Goal: Task Accomplishment & Management: Use online tool/utility

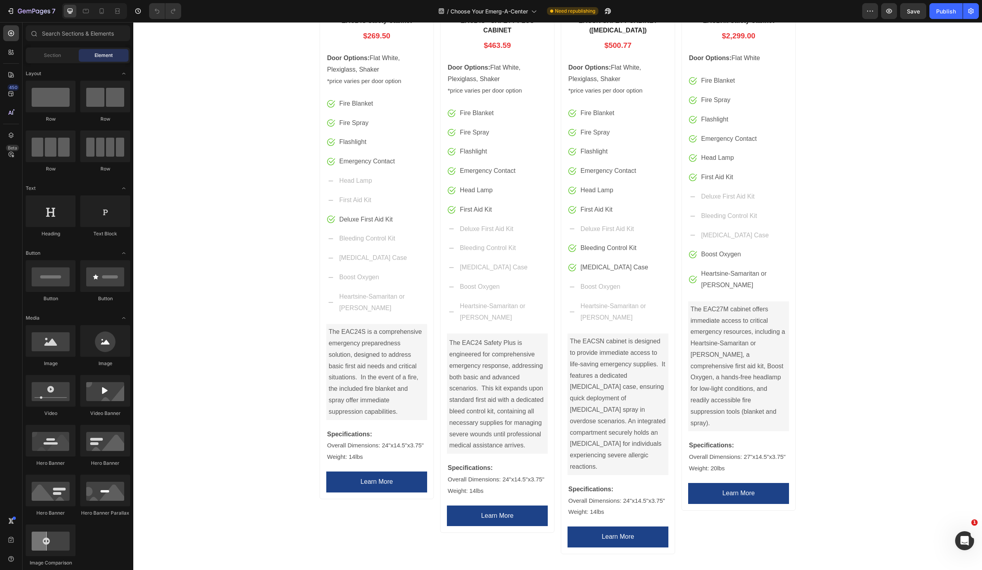
scroll to position [356, 0]
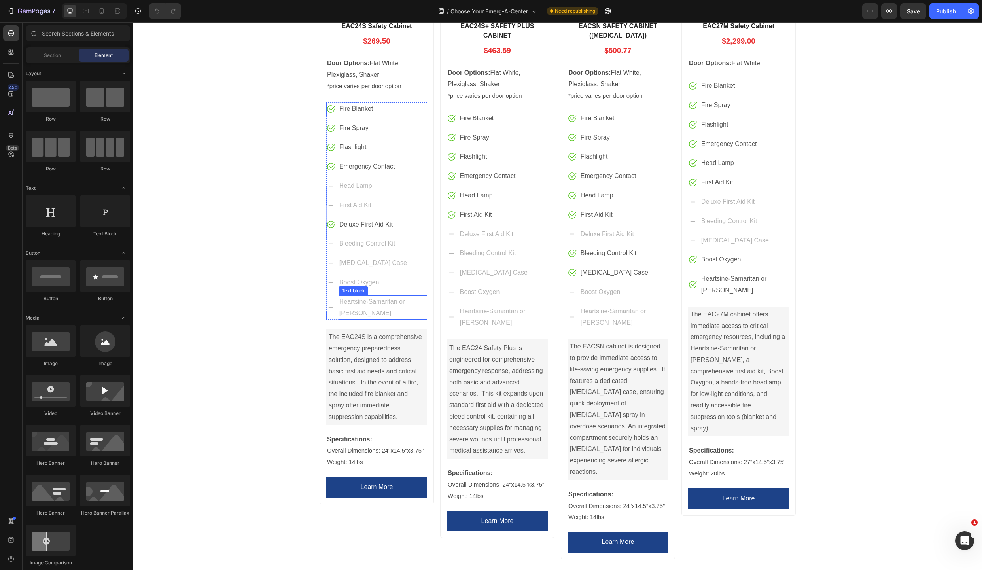
click at [413, 303] on p "Heartsine-Samaritan or Philip AED" at bounding box center [382, 307] width 87 height 23
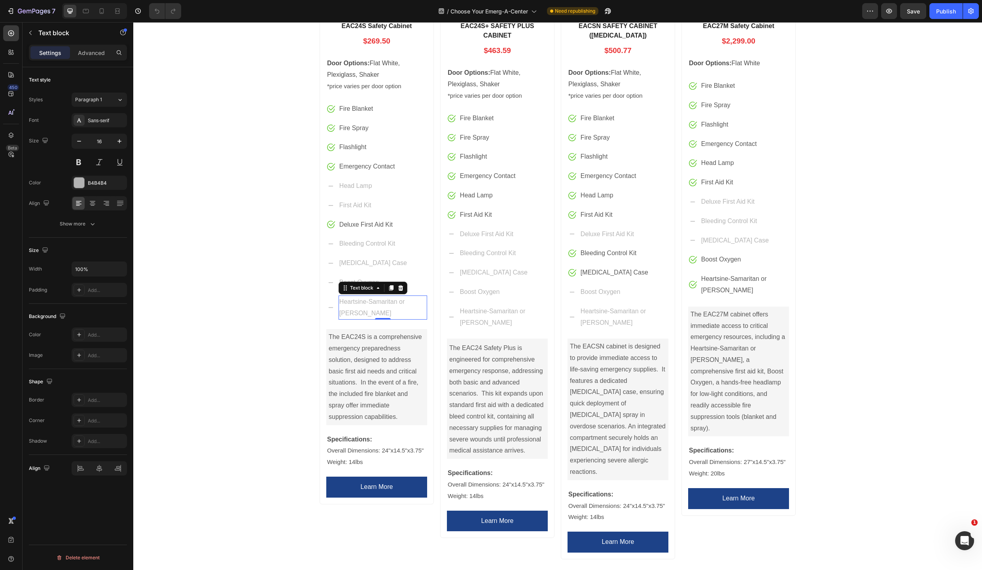
click at [415, 301] on p "Heartsine-Samaritan or Philip AED" at bounding box center [382, 307] width 87 height 23
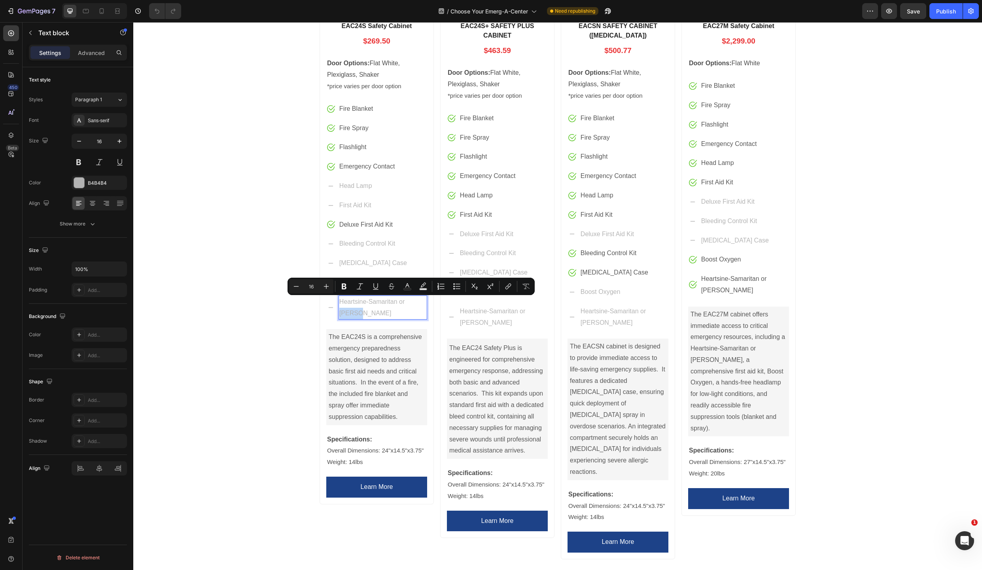
click at [418, 300] on p "Heartsine-Samaritan or Philip AED" at bounding box center [382, 307] width 87 height 23
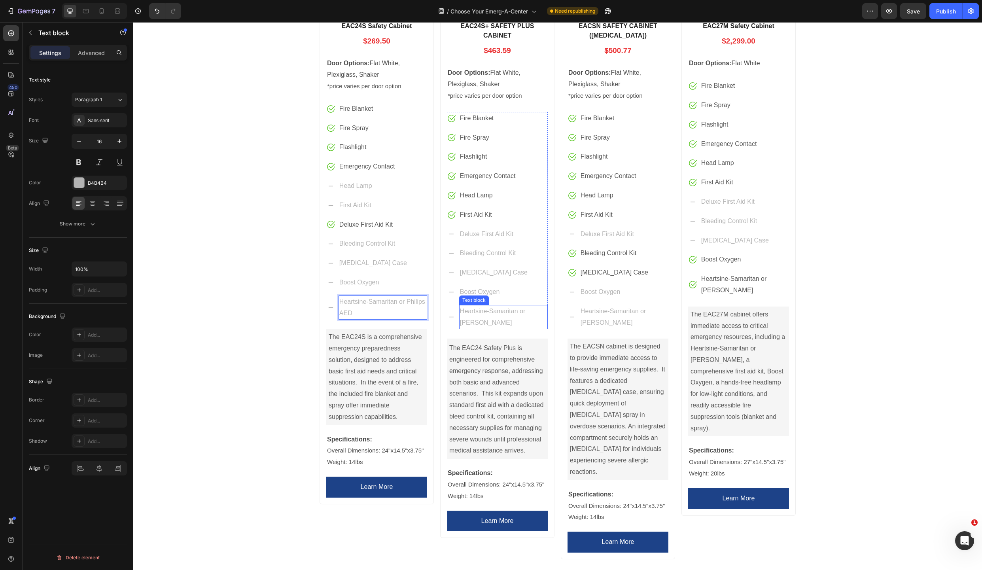
click at [538, 310] on p "Heartsine-Samaritan or Philip AED" at bounding box center [503, 317] width 87 height 23
click at [537, 312] on p "Heartsine-Samaritan or Philip AED" at bounding box center [503, 317] width 87 height 23
click at [533, 314] on p "Heartsine-Samaritan or Philip AED" at bounding box center [503, 317] width 87 height 23
click at [538, 312] on p "Heartsine-Samaritan or Philip AED" at bounding box center [503, 317] width 87 height 23
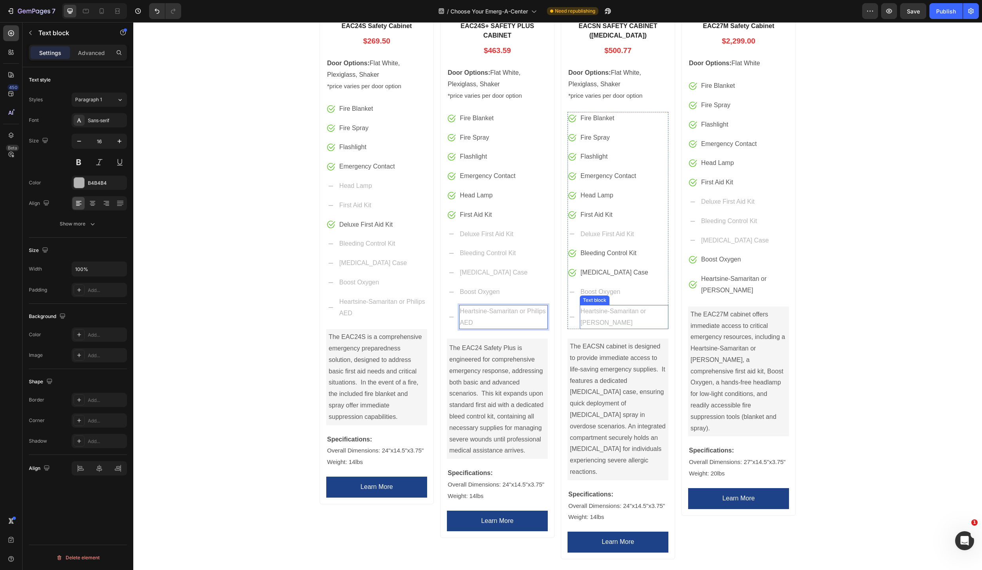
click at [660, 311] on p "Heartsine-Samaritan or Philip AED" at bounding box center [623, 317] width 87 height 23
click at [658, 311] on p "Heartsine-Samaritan or Philip AED" at bounding box center [623, 317] width 87 height 23
click at [660, 312] on p "Heartsine-Samaritan or Philip AED" at bounding box center [623, 317] width 87 height 23
click at [773, 348] on p "The EAC27M cabinet offers immediate access to critical emergency resources, inc…" at bounding box center [738, 371] width 96 height 125
click at [770, 348] on p "The EAC27M cabinet offers immediate access to critical emergency resources, inc…" at bounding box center [738, 371] width 96 height 125
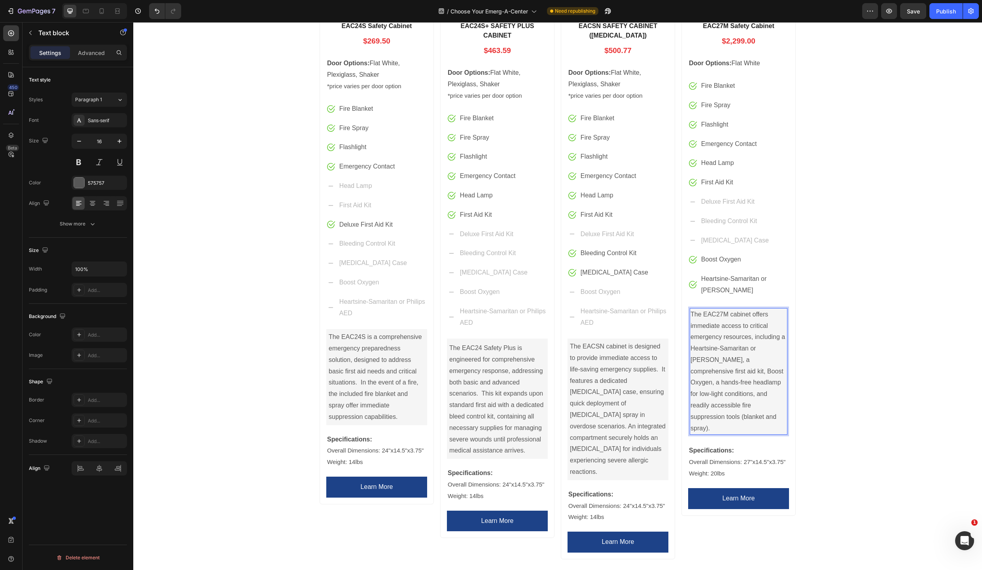
click at [770, 348] on p "The EAC27M cabinet offers immediate access to critical emergency resources, inc…" at bounding box center [738, 371] width 96 height 125
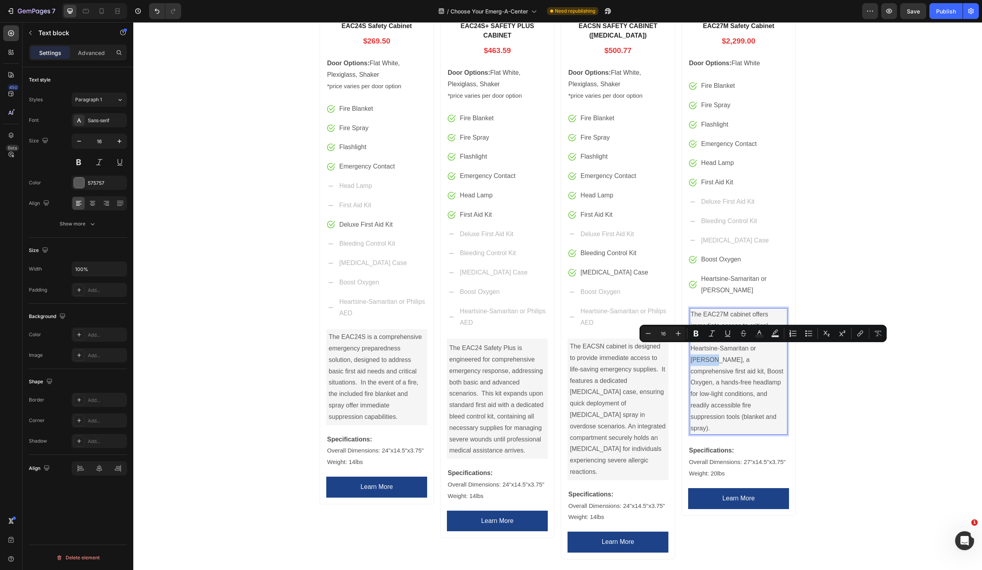
click at [770, 348] on p "The EAC27M cabinet offers immediate access to critical emergency resources, inc…" at bounding box center [738, 371] width 96 height 125
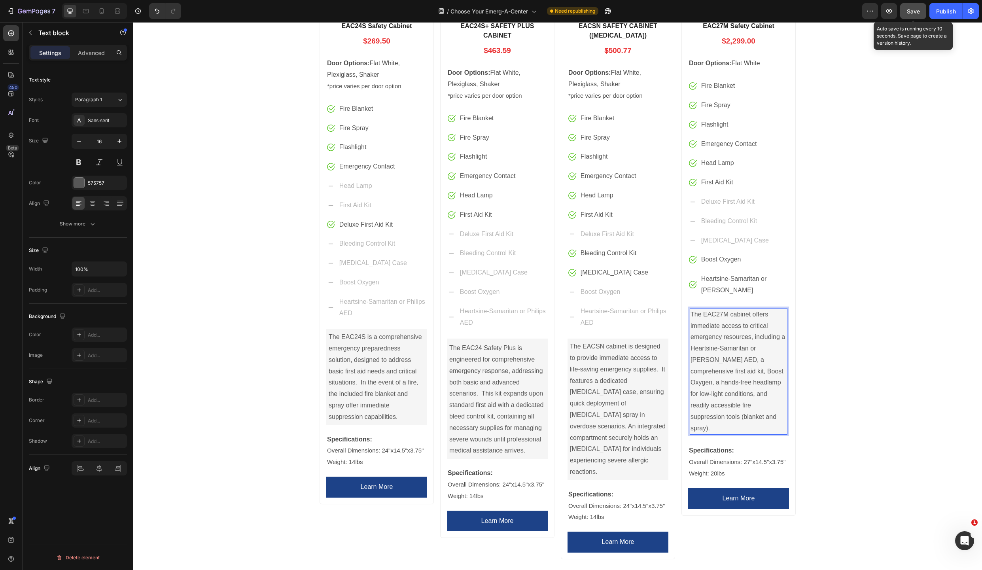
click at [909, 11] on span "Save" at bounding box center [913, 11] width 13 height 7
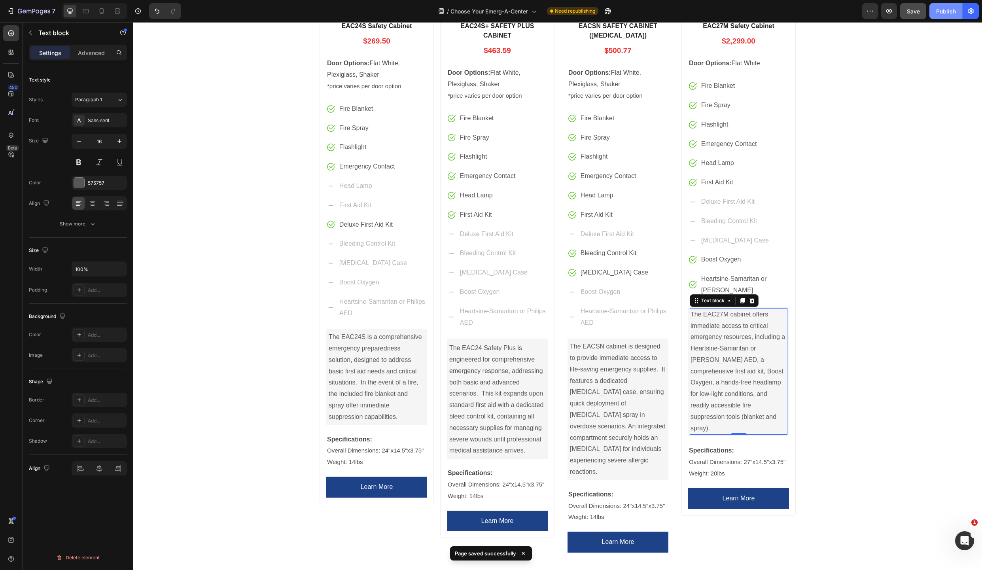
click at [944, 13] on div "Publish" at bounding box center [946, 11] width 20 height 8
click at [352, 301] on p "Heartsine-Samaritan or Philips AED" at bounding box center [382, 307] width 87 height 23
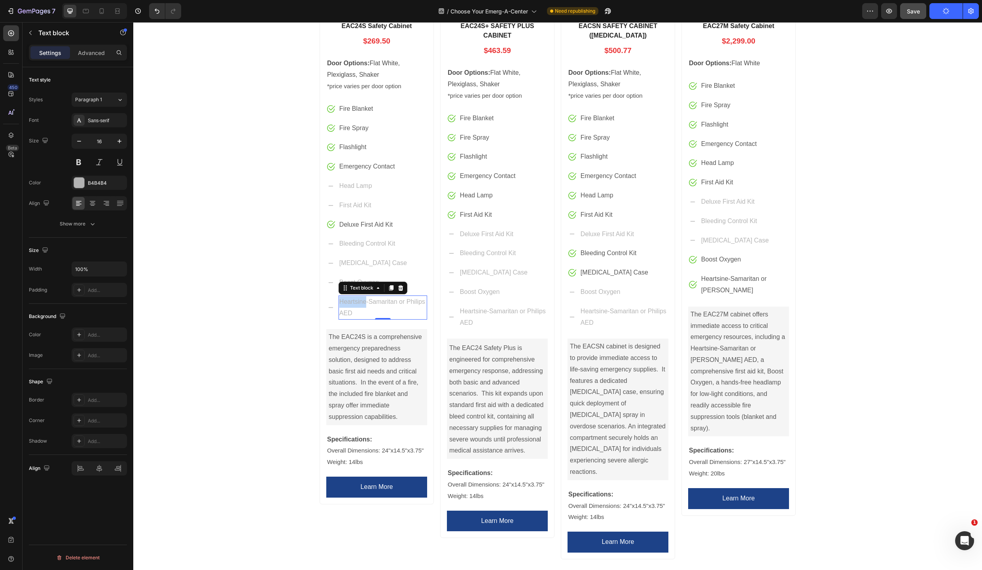
click at [353, 301] on p "Heartsine-Samaritan or Philips AED" at bounding box center [382, 307] width 87 height 23
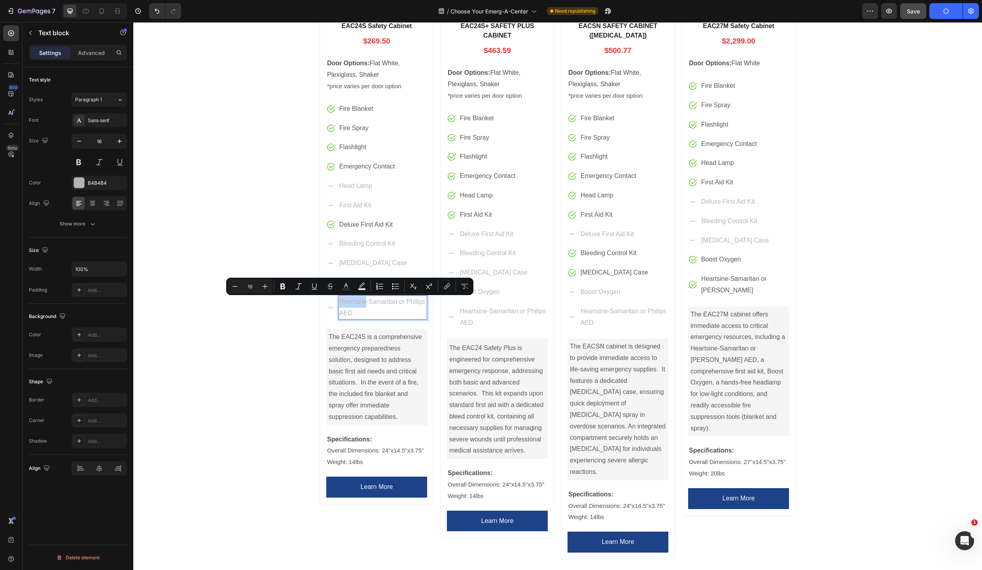
click at [351, 301] on p "Heartsine-Samaritan or Philips AED" at bounding box center [382, 307] width 87 height 23
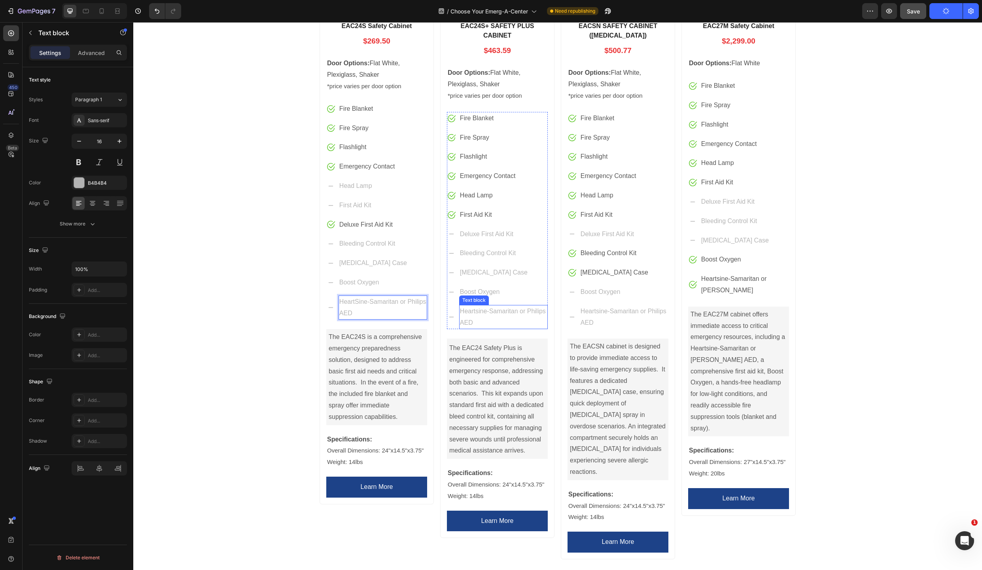
click at [475, 311] on p "Heartsine-Samaritan or Philips AED" at bounding box center [503, 317] width 87 height 23
click at [598, 310] on p "Heartsine-Samaritan or Philips AED" at bounding box center [623, 317] width 87 height 23
click at [596, 313] on p "Heartsine-Samaritan or Philips AED" at bounding box center [623, 317] width 87 height 23
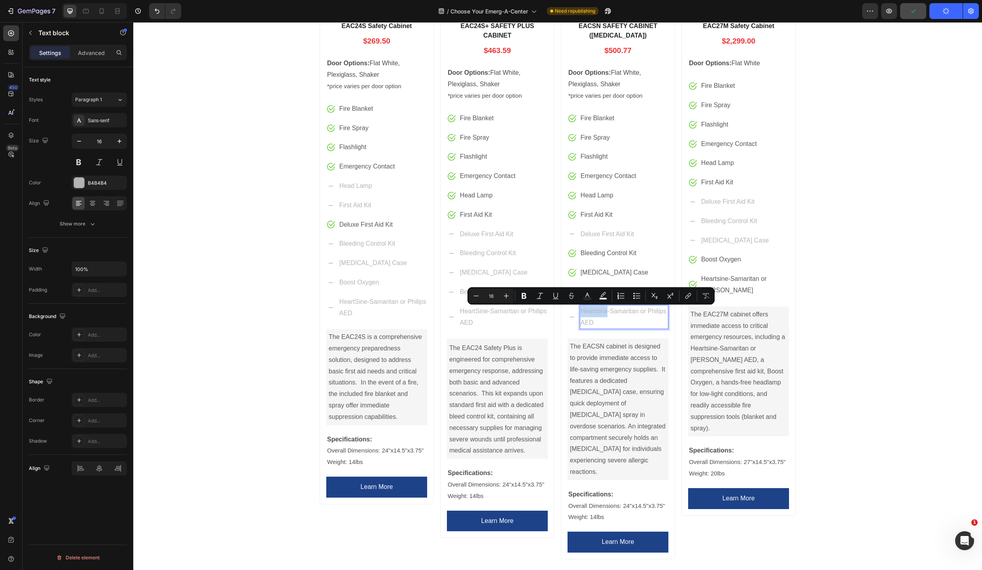
click at [596, 312] on p "Heartsine-Samaritan or Philips AED" at bounding box center [623, 317] width 87 height 23
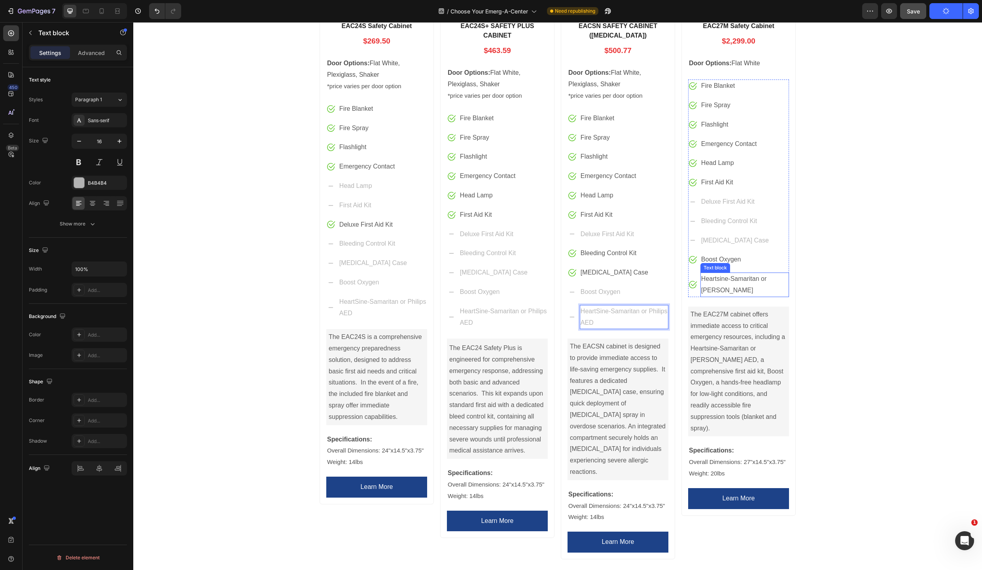
click at [779, 280] on p "Heartsine-Samaritan or Philip AED" at bounding box center [744, 284] width 87 height 23
click at [780, 279] on p "Heartsine-Samaritan or Philip AED" at bounding box center [744, 284] width 87 height 23
click at [779, 280] on p "Heartsine-Samaritan or Philip AED" at bounding box center [744, 284] width 87 height 23
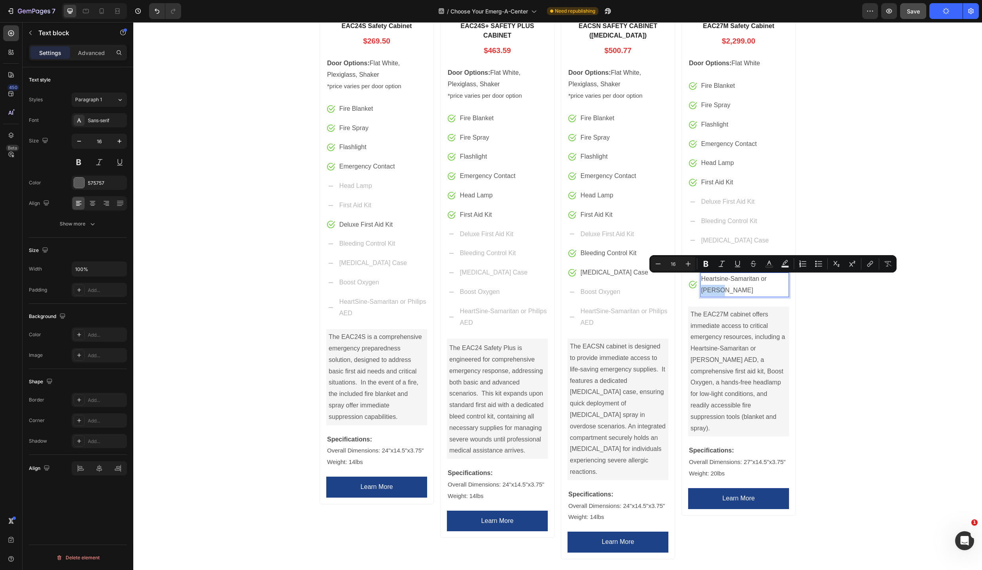
click at [780, 280] on p "Heartsine-Samaritan or Philip AED" at bounding box center [744, 284] width 87 height 23
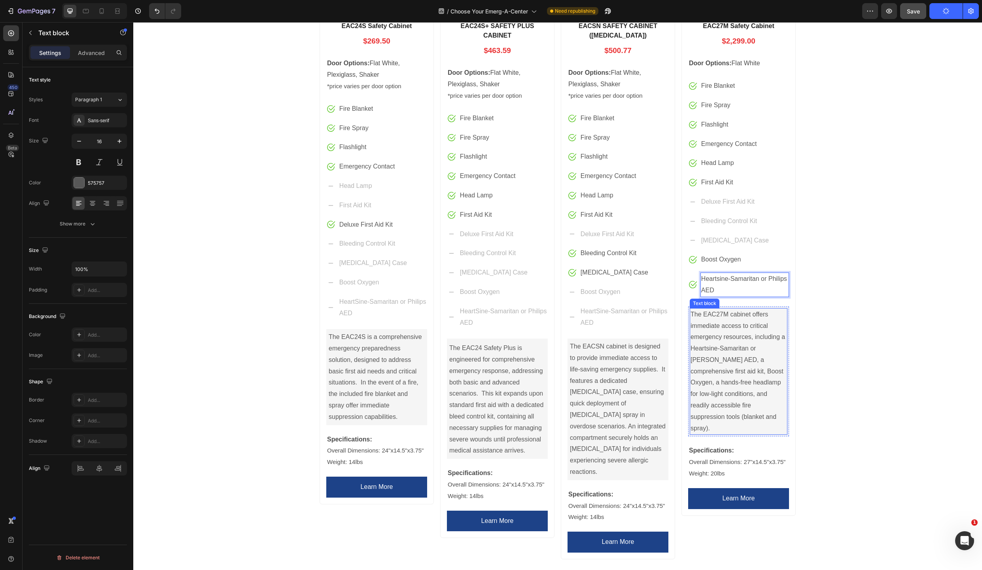
click at [705, 349] on p "The EAC27M cabinet offers immediate access to critical emergency resources, inc…" at bounding box center [738, 371] width 96 height 125
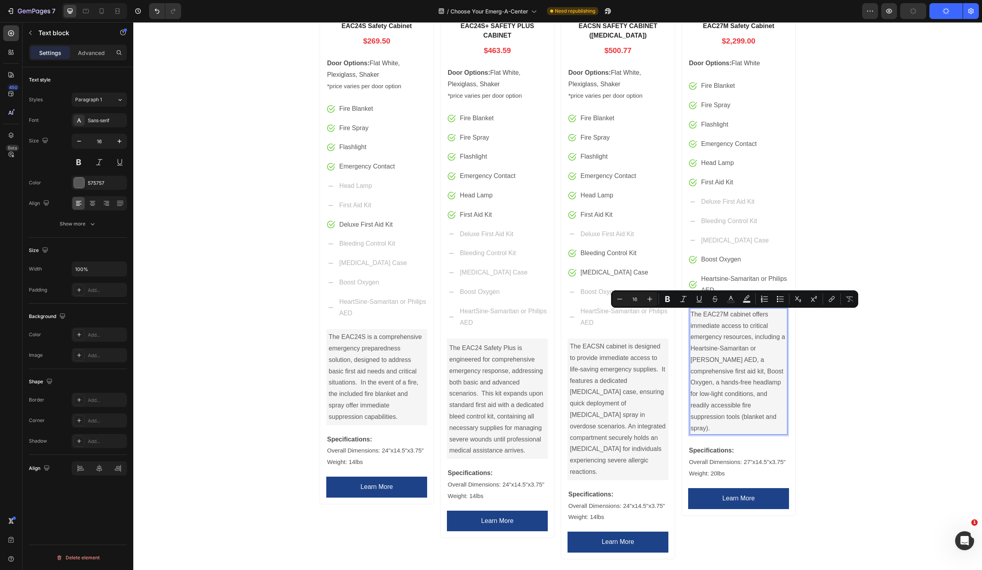
click at [705, 349] on p "The EAC27M cabinet offers immediate access to critical emergency resources, inc…" at bounding box center [738, 371] width 96 height 125
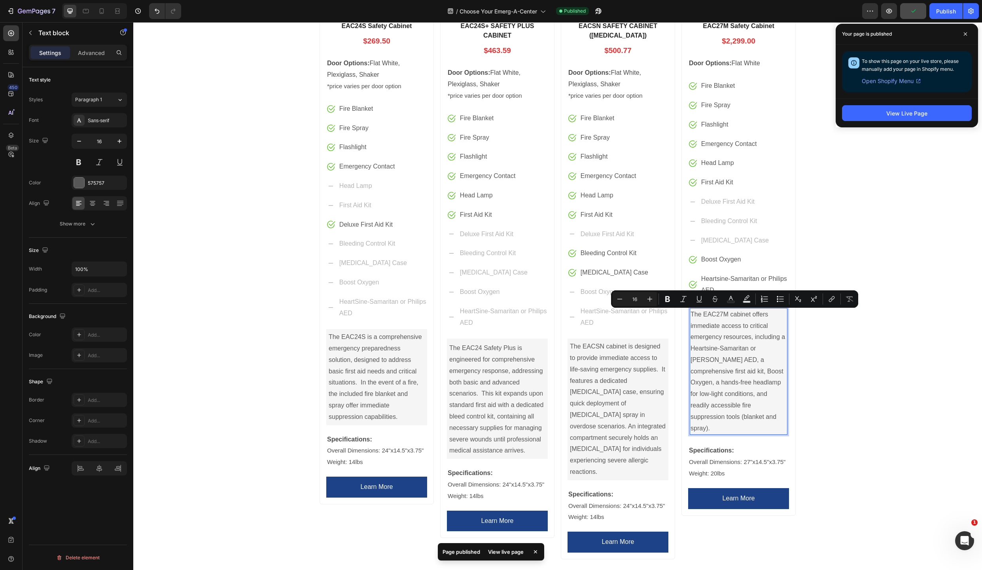
click at [706, 349] on p "The EAC27M cabinet offers immediate access to critical emergency resources, inc…" at bounding box center [738, 371] width 96 height 125
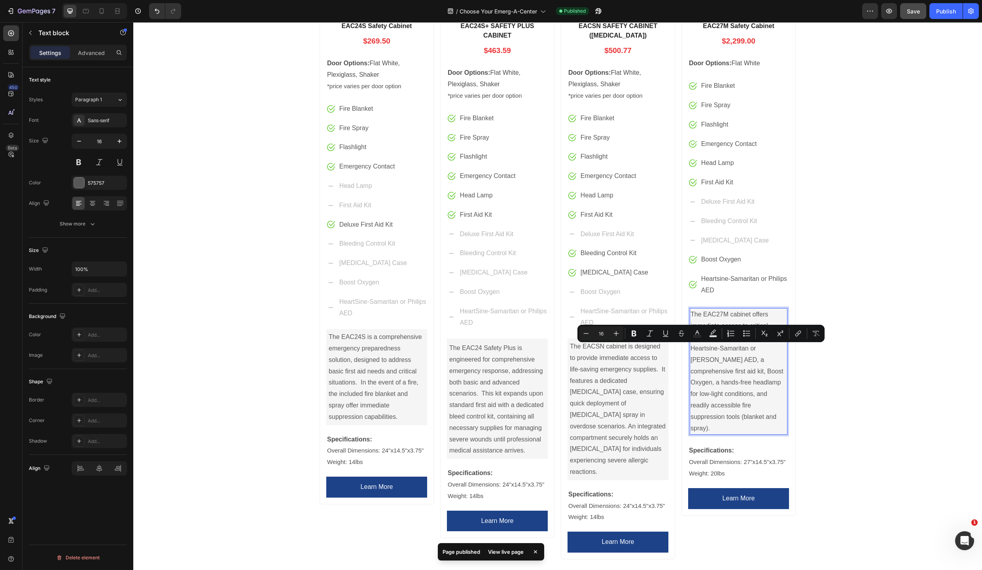
click at [706, 349] on p "The EAC27M cabinet offers immediate access to critical emergency resources, inc…" at bounding box center [738, 371] width 96 height 125
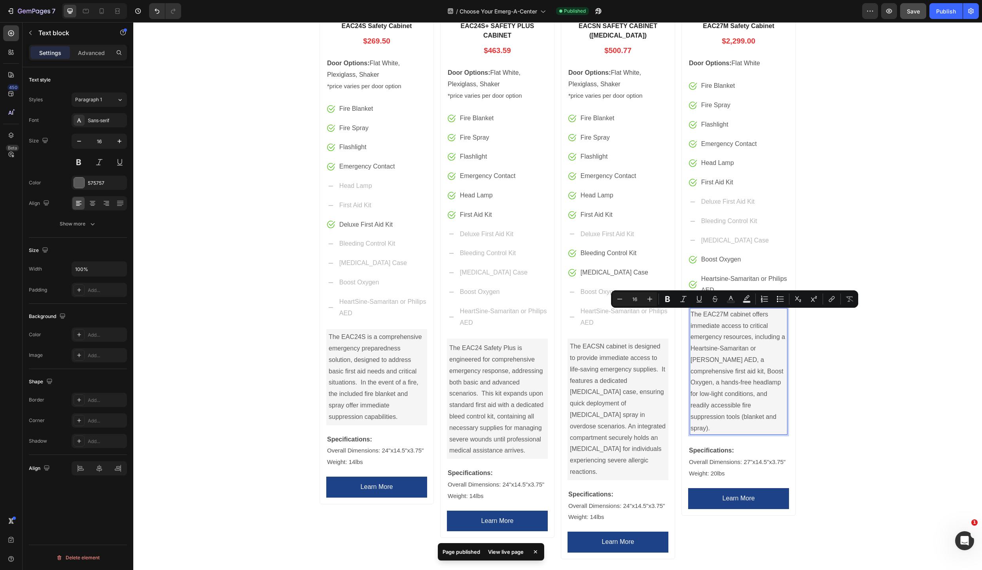
click at [715, 350] on p "The EAC27M cabinet offers immediate access to critical emergency resources, inc…" at bounding box center [738, 371] width 96 height 125
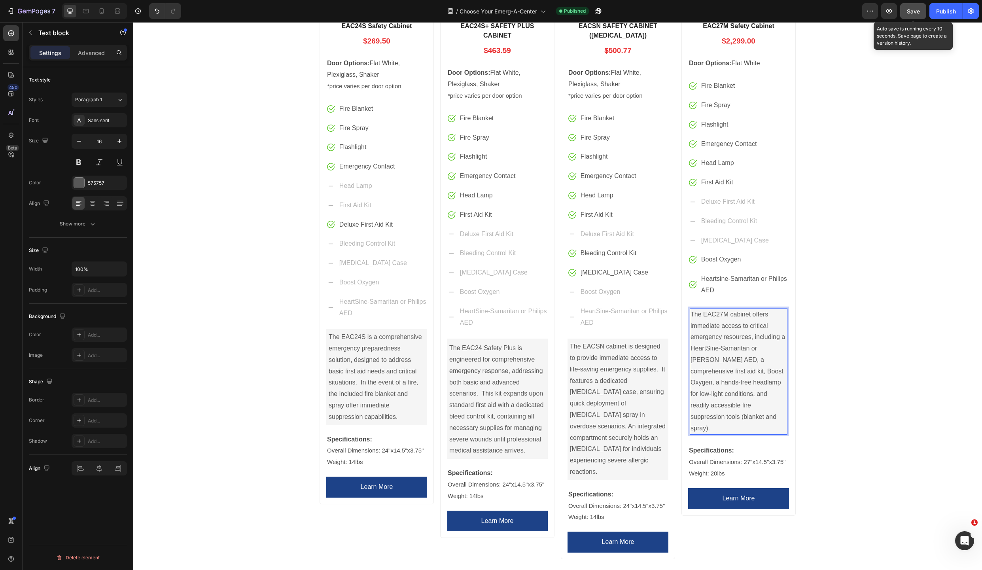
click at [919, 13] on span "Save" at bounding box center [913, 11] width 13 height 7
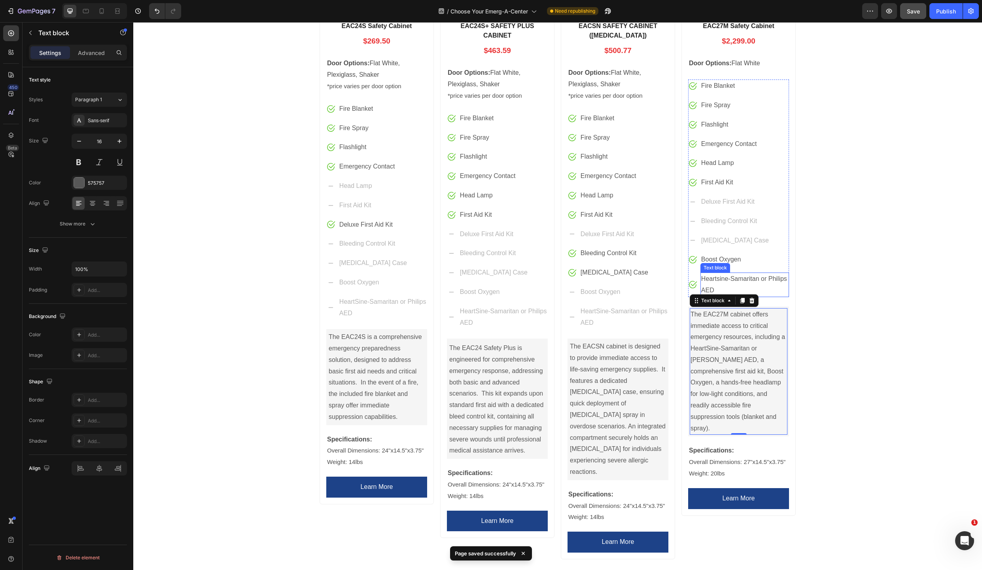
click at [716, 277] on p "Heartsine-Samaritan or Philips AED" at bounding box center [744, 284] width 87 height 23
click at [729, 282] on p "Heartsine-Samaritan or Philips AED" at bounding box center [744, 284] width 87 height 23
click at [716, 280] on p "Heartsine-Samaritan or Philips AED" at bounding box center [744, 284] width 87 height 23
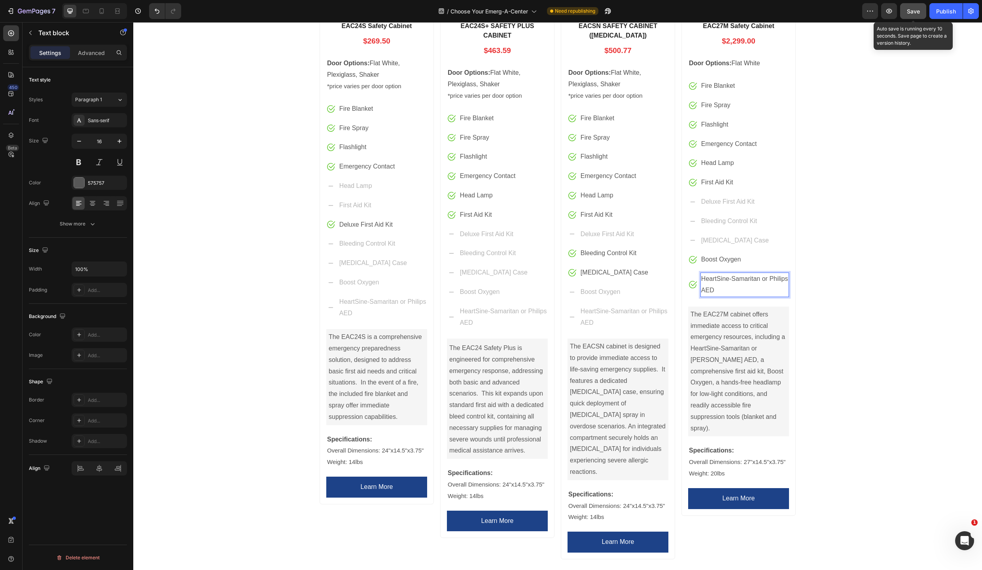
click at [914, 13] on span "Save" at bounding box center [913, 11] width 13 height 7
click at [415, 300] on p "HeartSine-Samaritan or Philips AED" at bounding box center [382, 307] width 87 height 23
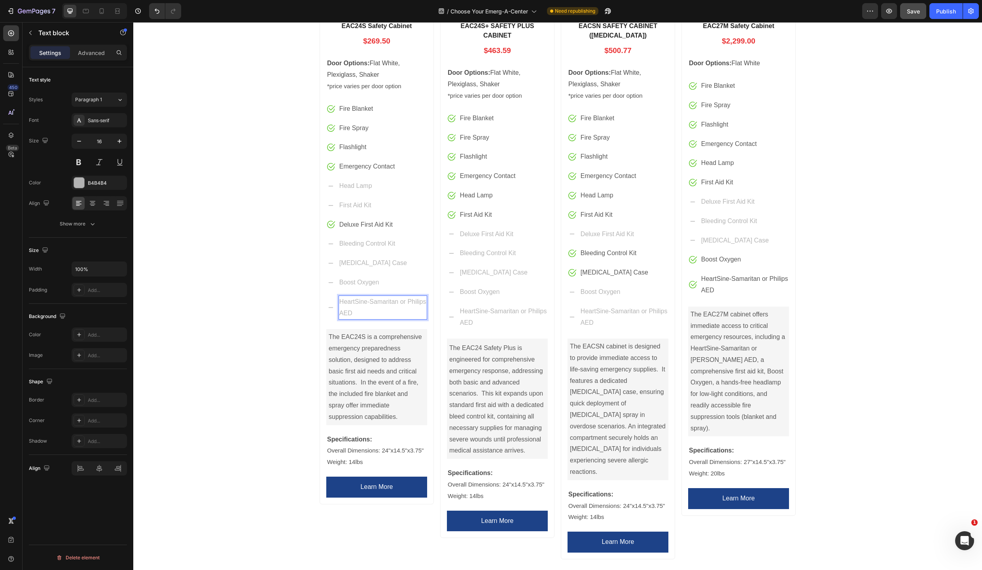
click at [422, 301] on p "HeartSine-Samaritan or Philips AED" at bounding box center [382, 307] width 87 height 23
click at [365, 312] on p "HeartSine-Samaritan or Philips HeartStart AED" at bounding box center [382, 307] width 87 height 23
click at [542, 312] on p "HeartSine-Samaritan or Philips AED" at bounding box center [503, 317] width 87 height 23
click at [541, 310] on p "HeartSine-Samaritan or Philips AED" at bounding box center [503, 317] width 87 height 23
click at [664, 310] on p "HeartSine-Samaritan or Philips AED" at bounding box center [623, 317] width 87 height 23
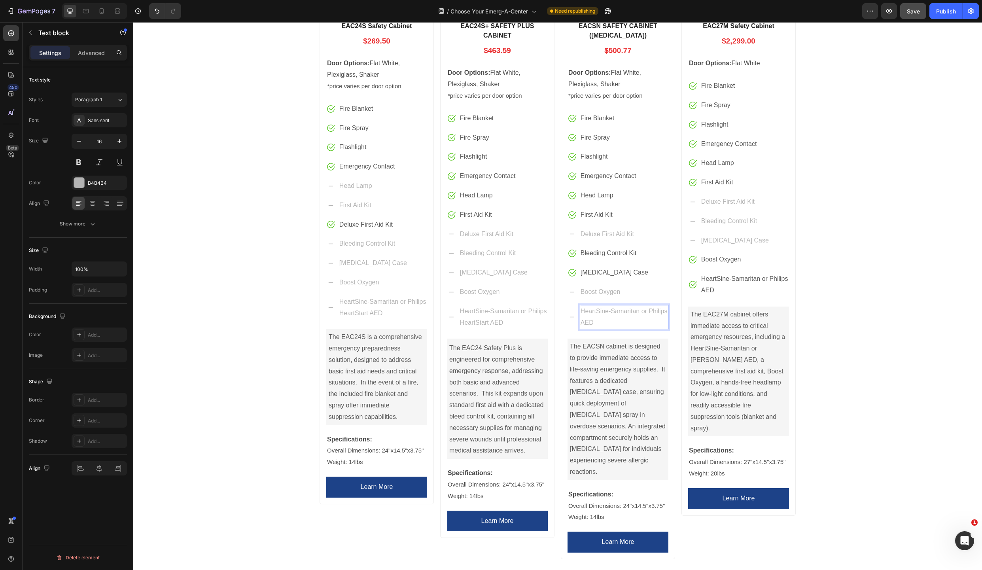
click at [664, 311] on p "HeartSine-Samaritan or Philips AED" at bounding box center [623, 317] width 87 height 23
click at [395, 303] on p "HeartSine-Samaritan or Philips HeartStart AED" at bounding box center [382, 307] width 87 height 23
click at [396, 301] on p "HeartSine-Samaritan or Philips HeartStart AED" at bounding box center [382, 307] width 87 height 23
click at [422, 302] on p "HeartSine or Philips HeartStart AED" at bounding box center [382, 307] width 87 height 23
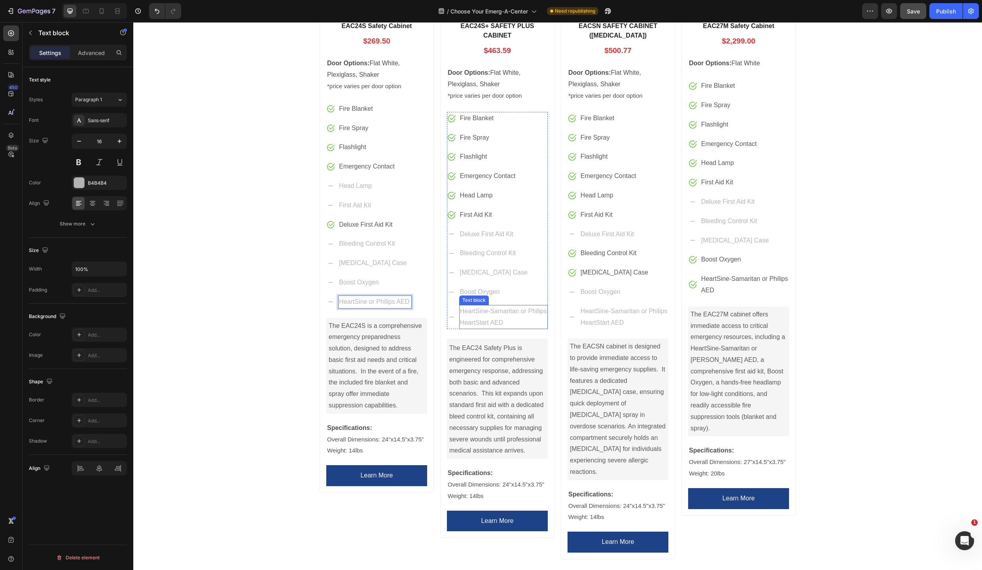
click at [514, 312] on p "HeartSine-Samaritan or Philips HeartStart AED" at bounding box center [503, 317] width 87 height 23
click at [516, 309] on p "HeartSine-Samaritan or Philips HeartStart AED" at bounding box center [503, 317] width 87 height 23
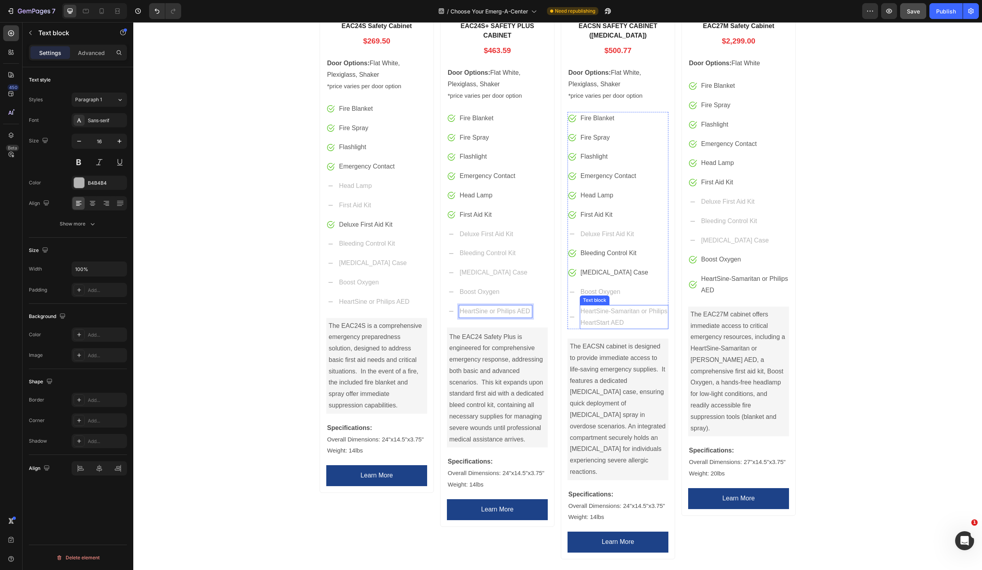
click at [635, 312] on p "HeartSine-Samaritan or Philips" at bounding box center [623, 311] width 87 height 11
click at [637, 310] on p "HeartSine-Samaritan or Philips" at bounding box center [623, 311] width 87 height 11
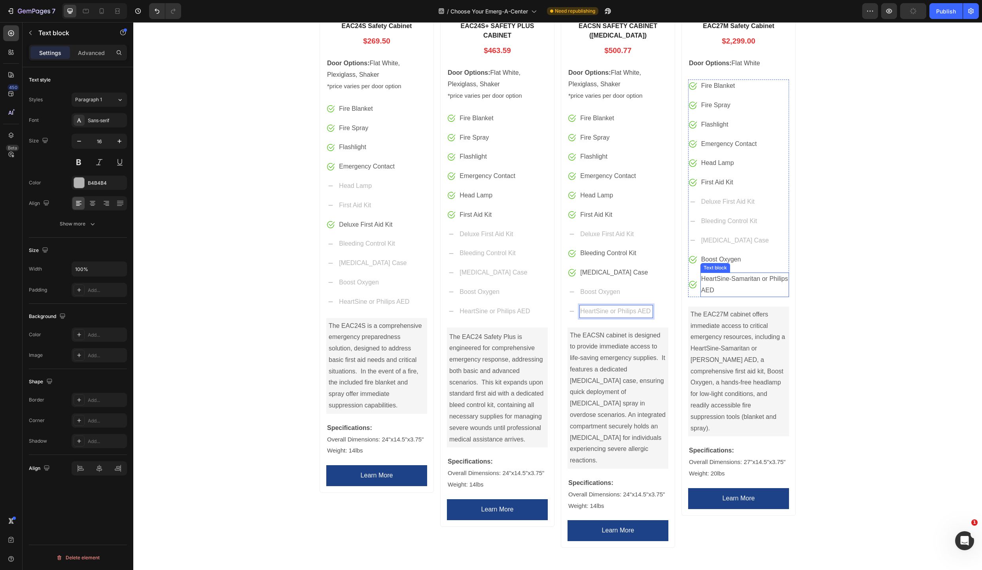
click at [757, 279] on p "HeartSine-Samaritan or Philips AED" at bounding box center [744, 284] width 87 height 23
click at [757, 278] on p "HeartSine-Samaritan or Philips AED" at bounding box center [744, 284] width 87 height 23
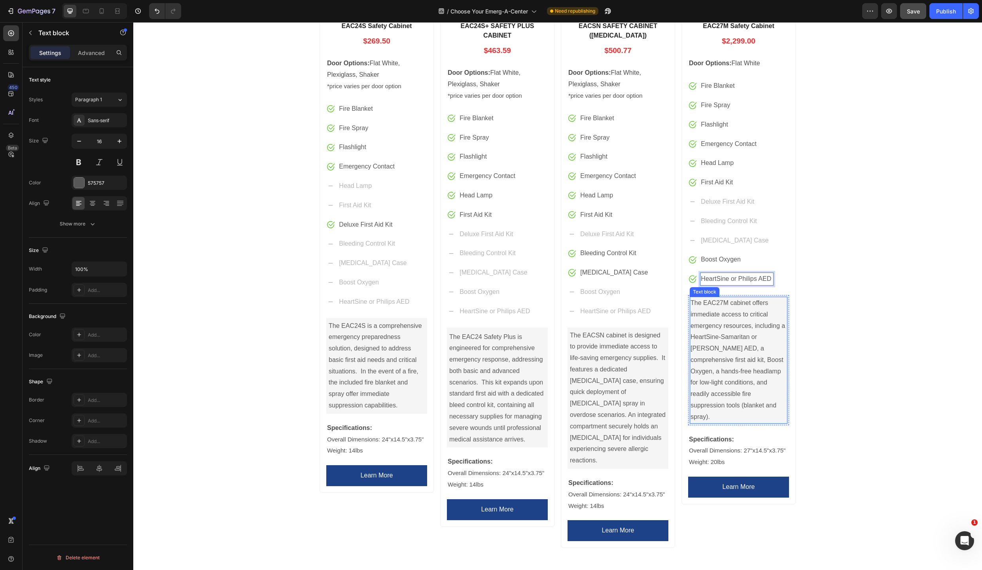
click at [775, 337] on p "The EAC27M cabinet offers immediate access to critical emergency resources, inc…" at bounding box center [738, 359] width 96 height 125
click at [911, 11] on span "Save" at bounding box center [913, 11] width 13 height 7
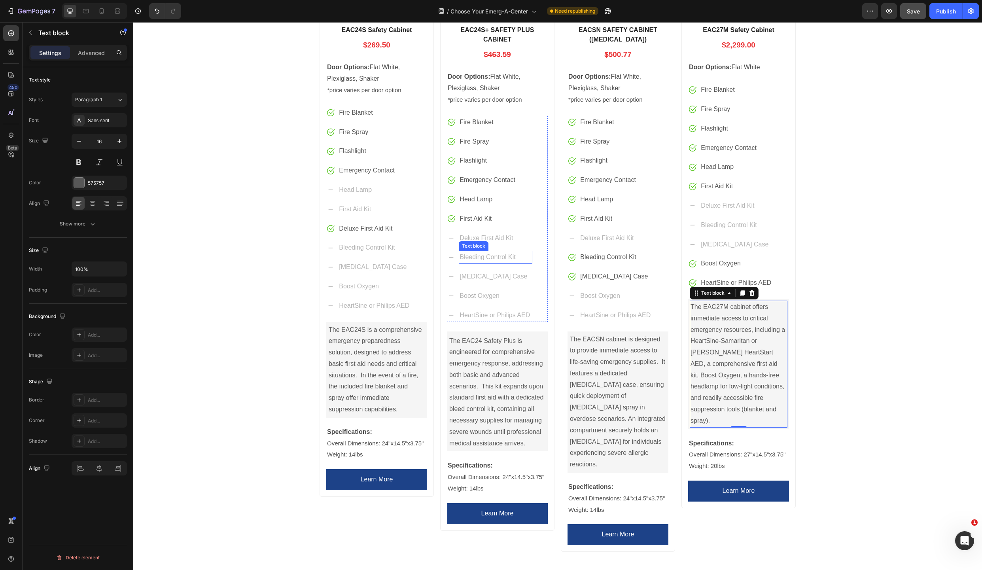
scroll to position [363, 0]
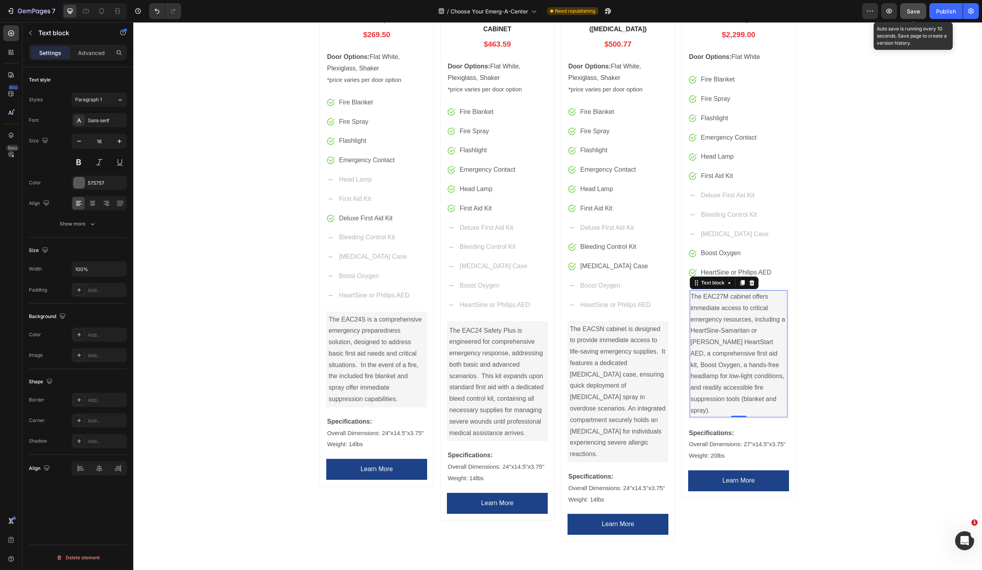
click at [911, 8] on span "Save" at bounding box center [913, 11] width 13 height 7
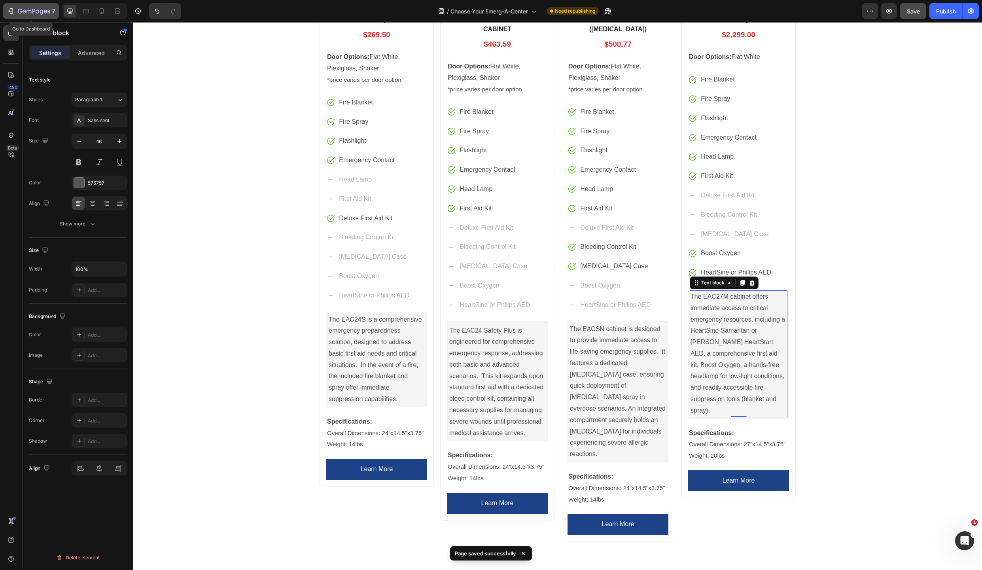
click at [10, 12] on icon "button" at bounding box center [11, 11] width 8 height 8
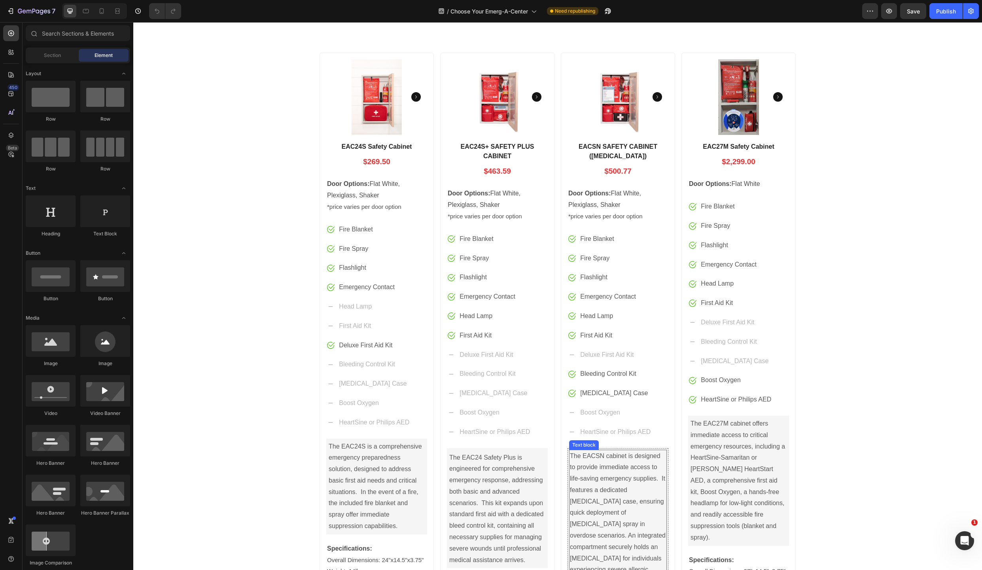
scroll to position [241, 0]
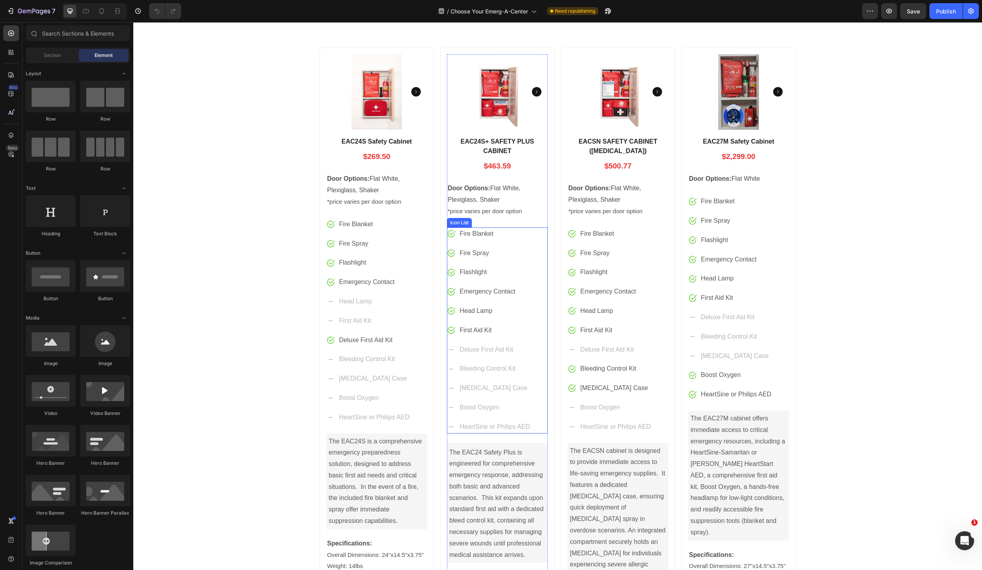
click at [541, 407] on div "Image Fire Blanket Text block Image Fire Spray Text block Image Flashlight Text…" at bounding box center [497, 330] width 101 height 206
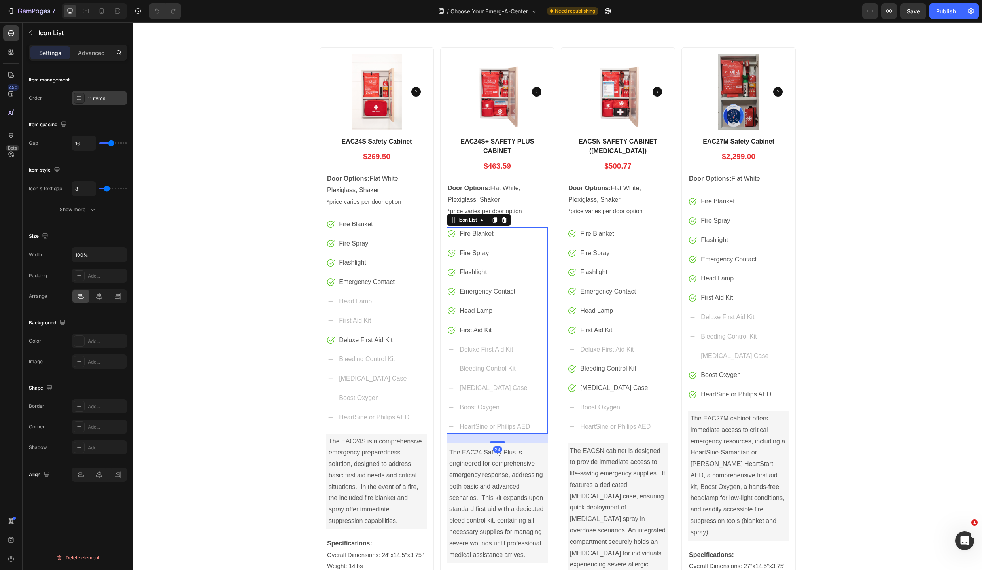
click at [82, 96] on icon at bounding box center [79, 98] width 6 height 6
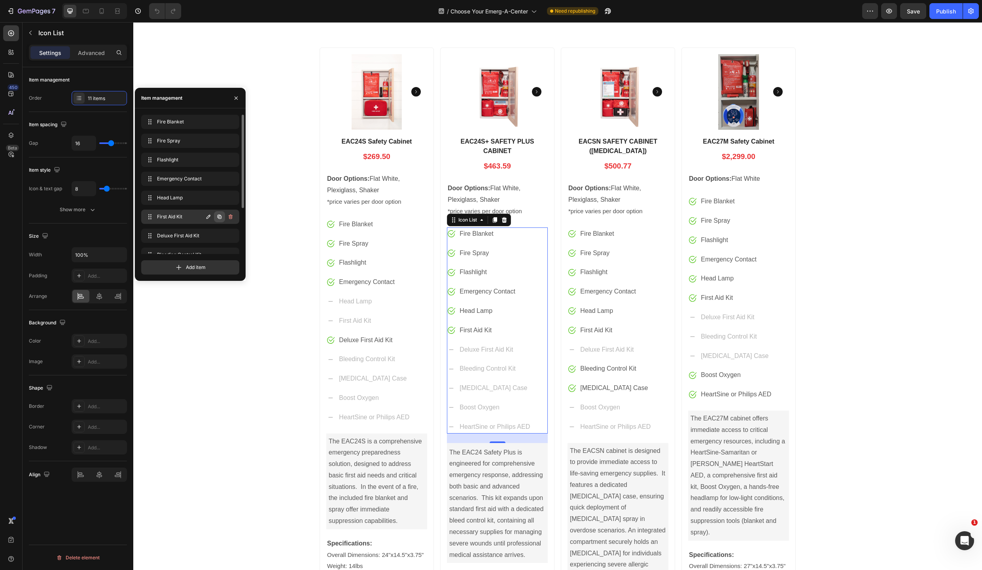
click at [221, 216] on icon "button" at bounding box center [219, 217] width 4 height 4
click at [169, 218] on span "Item 12" at bounding box center [179, 219] width 45 height 7
click at [175, 219] on span "Item 12" at bounding box center [179, 219] width 45 height 7
click at [174, 219] on span "Item 12" at bounding box center [179, 219] width 48 height 7
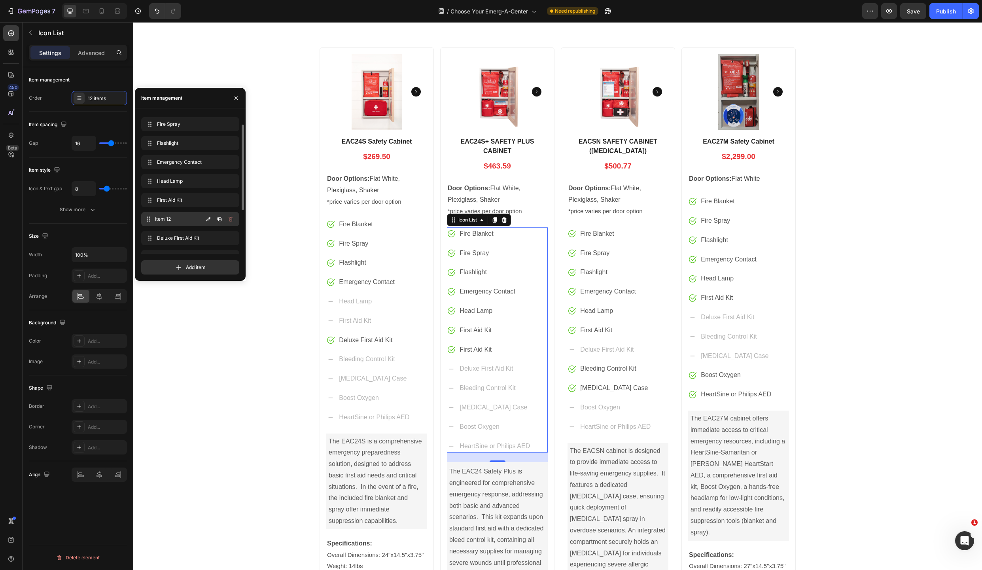
click at [174, 219] on span "Item 12" at bounding box center [179, 219] width 48 height 7
click at [208, 217] on icon "button" at bounding box center [208, 219] width 6 height 6
click at [180, 218] on input "Item 12" at bounding box center [177, 219] width 70 height 13
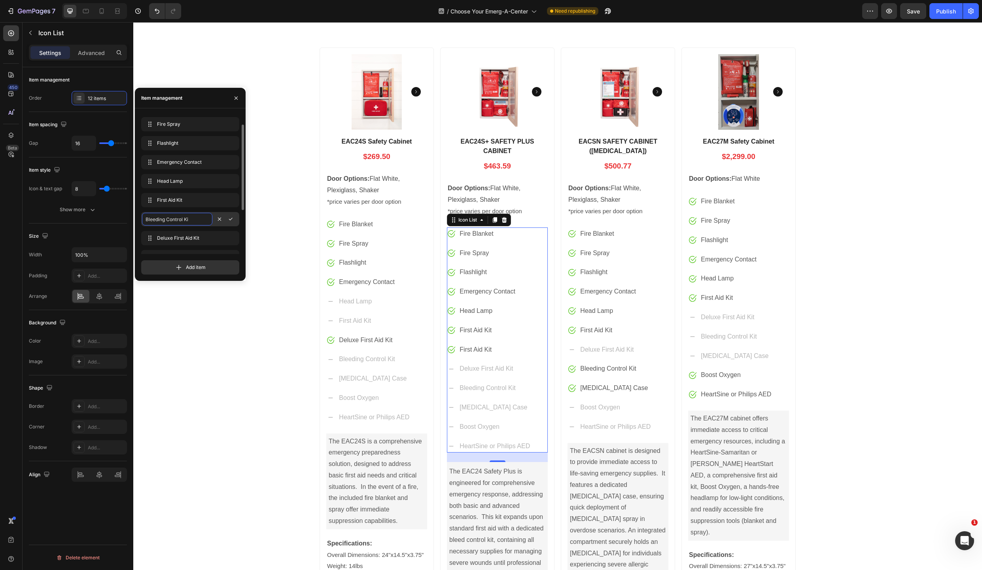
type input "Bleeding Control Kit"
click at [231, 219] on icon "button" at bounding box center [230, 219] width 6 height 6
click at [231, 220] on icon "button" at bounding box center [230, 221] width 6 height 6
click at [226, 221] on div "Delete" at bounding box center [225, 221] width 15 height 7
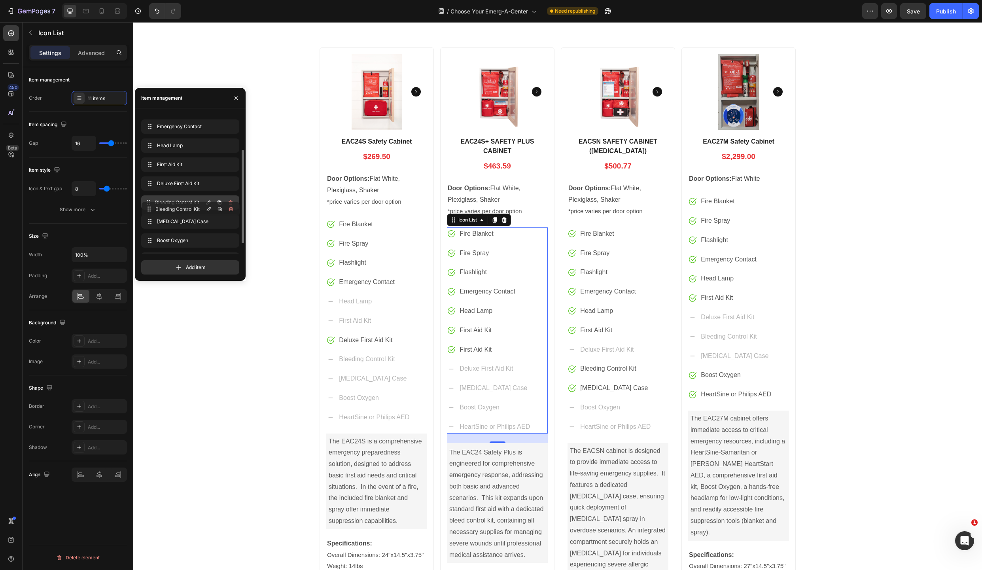
drag, startPoint x: 150, startPoint y: 183, endPoint x: 151, endPoint y: 208, distance: 25.7
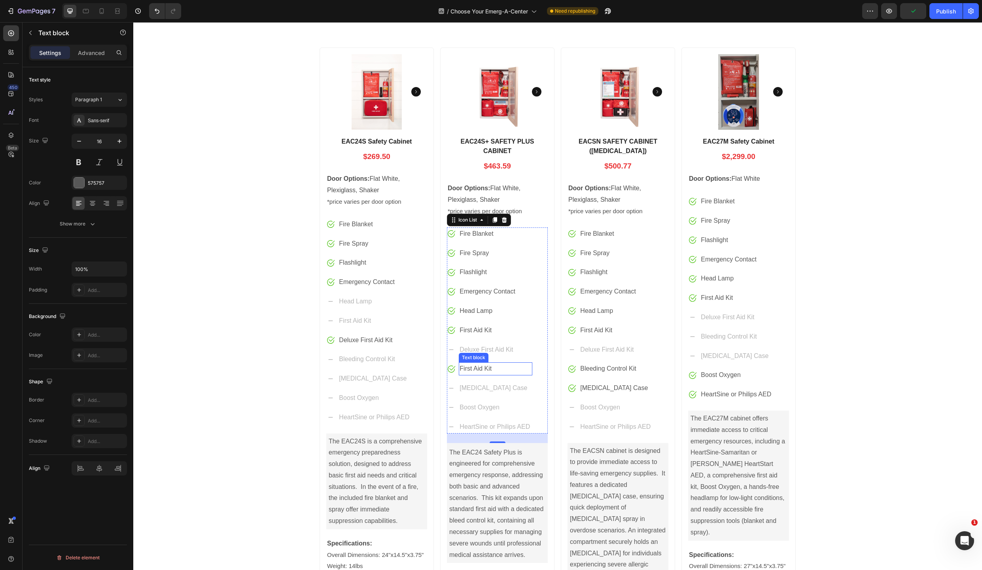
click at [474, 368] on p "First Aid Kit" at bounding box center [495, 368] width 72 height 11
click at [477, 368] on p "First Aid Kit" at bounding box center [495, 368] width 72 height 11
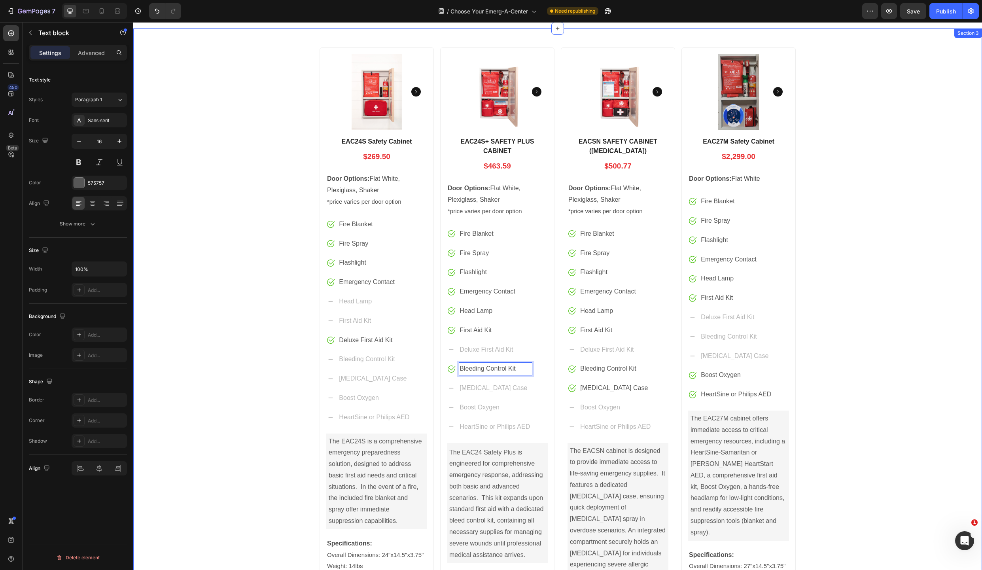
click at [824, 342] on div "Product Images EAC24S Safety Cabinet Product Title $269.50 Price Price Row Door…" at bounding box center [557, 355] width 849 height 629
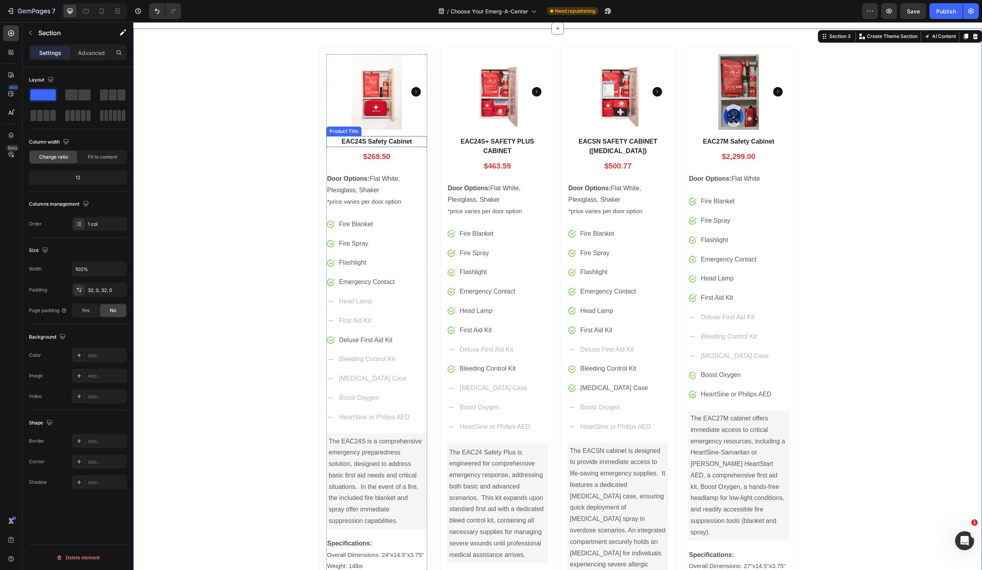
click at [383, 142] on h1 "EAC24S Safety Cabinet" at bounding box center [376, 141] width 101 height 11
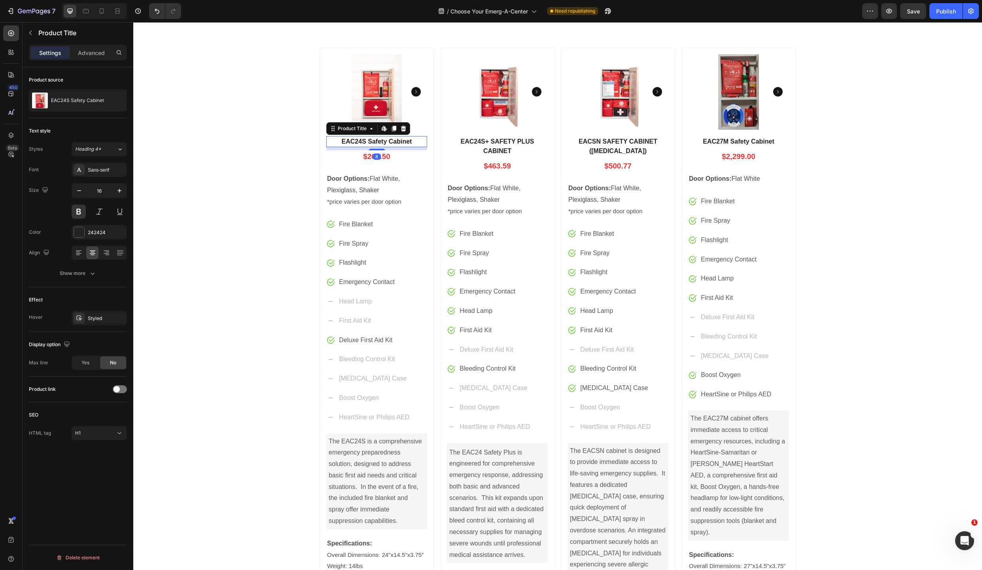
click at [383, 141] on h1 "EAC24S Safety Cabinet" at bounding box center [376, 141] width 101 height 11
click at [899, 237] on div "Product Images EAC24S Safety Cabinet Product Title Edit content in Shopify 8 $2…" at bounding box center [557, 355] width 849 height 629
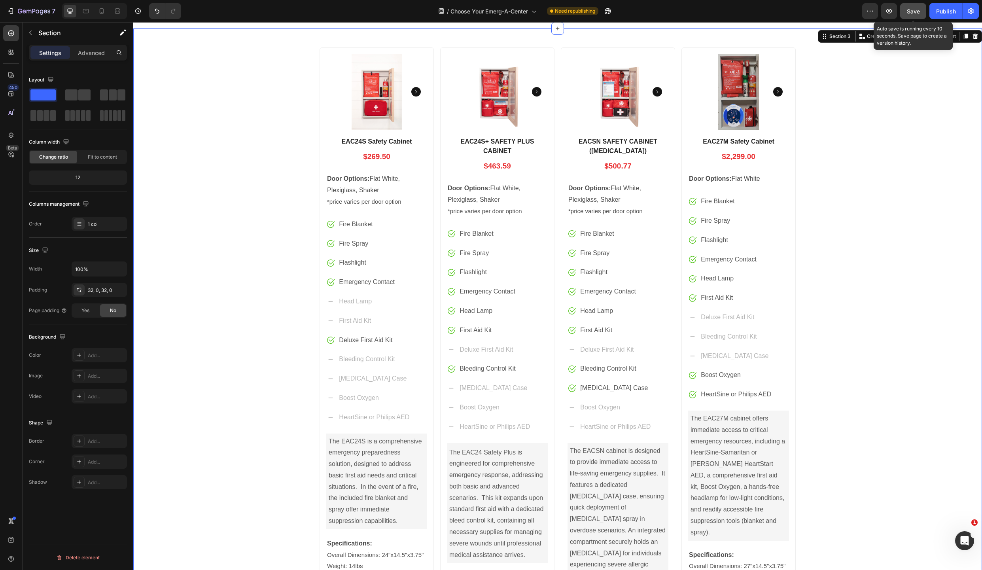
click at [910, 13] on span "Save" at bounding box center [913, 11] width 13 height 7
click at [9, 11] on icon "button" at bounding box center [11, 11] width 8 height 8
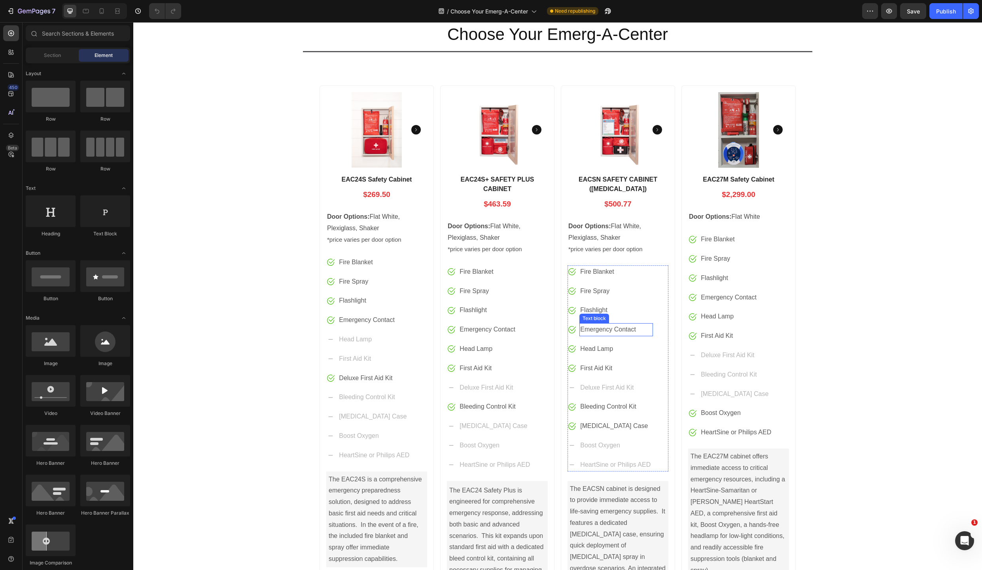
scroll to position [234, 0]
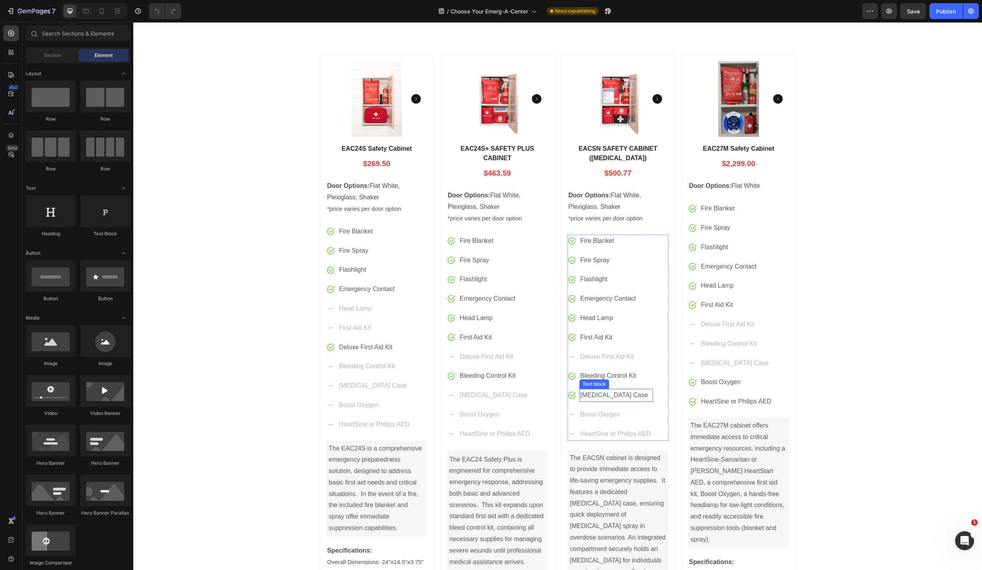
click at [601, 394] on p "[MEDICAL_DATA] Case" at bounding box center [616, 394] width 72 height 11
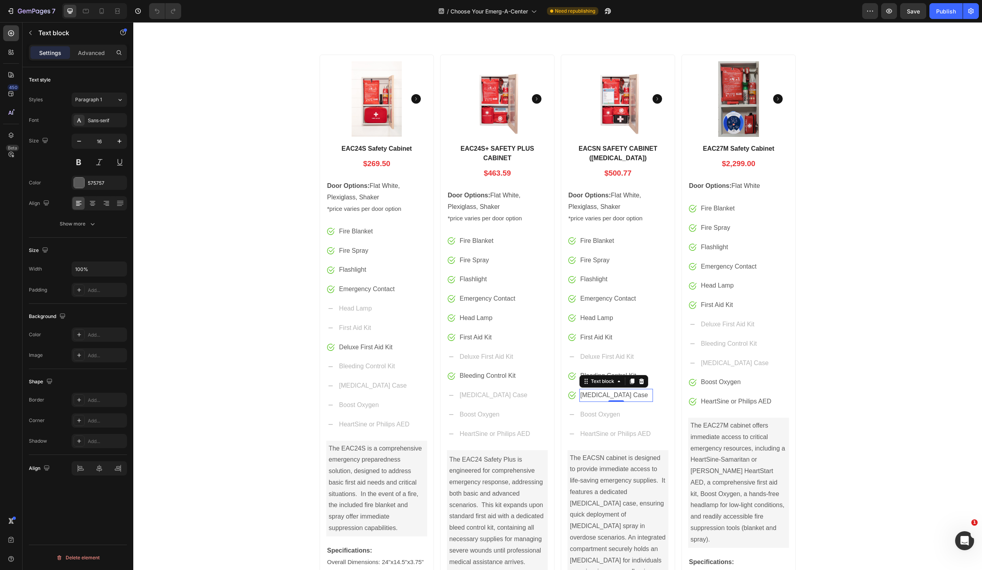
click at [628, 394] on p "[MEDICAL_DATA] Case" at bounding box center [616, 394] width 72 height 11
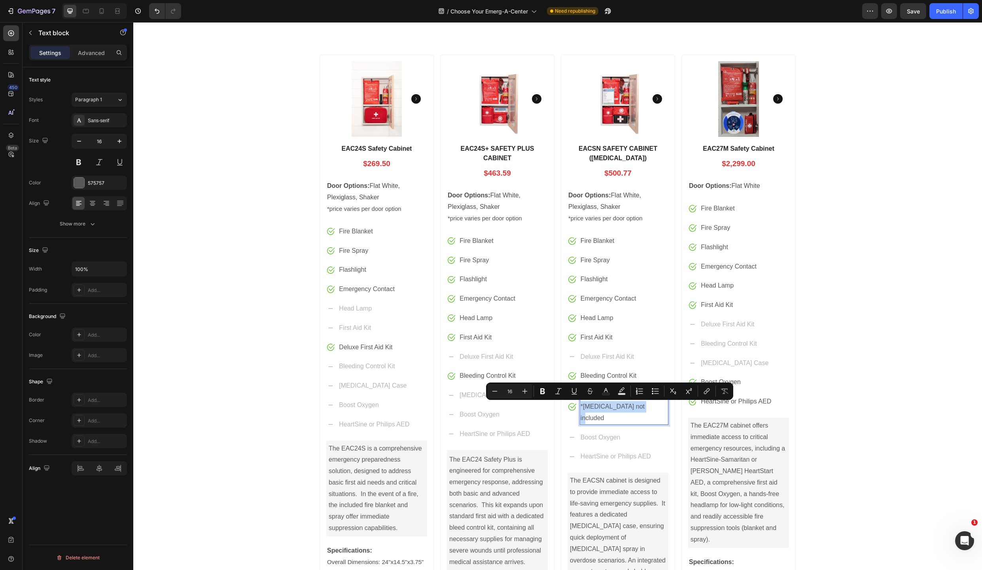
drag, startPoint x: 644, startPoint y: 405, endPoint x: 578, endPoint y: 406, distance: 66.0
click at [580, 406] on p "Naloxone Case *Naloxone not included" at bounding box center [623, 406] width 87 height 34
click at [493, 389] on icon "Editor contextual toolbar" at bounding box center [495, 391] width 8 height 8
type input "14"
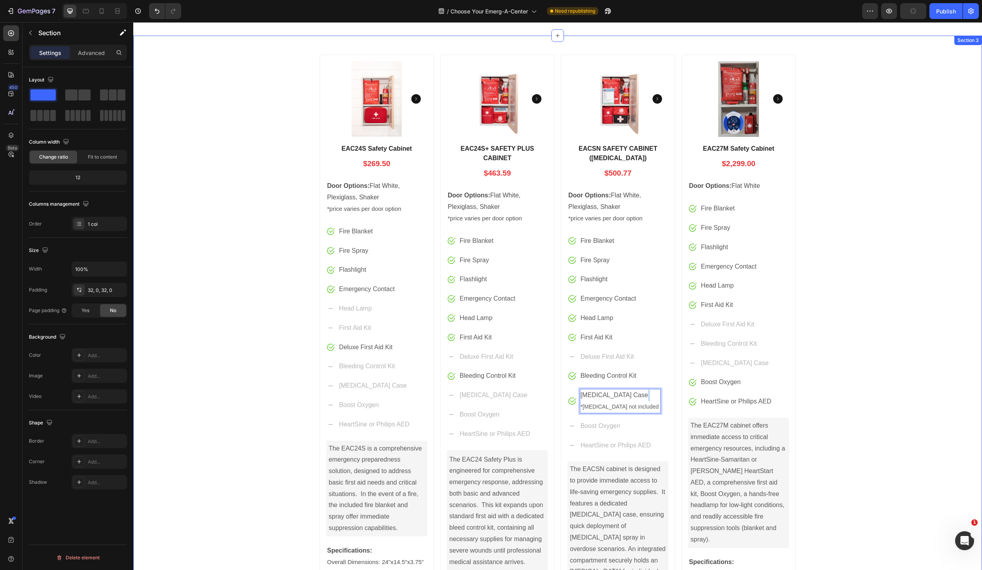
click at [902, 333] on div "Product Images EAC24S Safety Cabinet Product Title $269.50 Price Price Row Door…" at bounding box center [557, 368] width 849 height 640
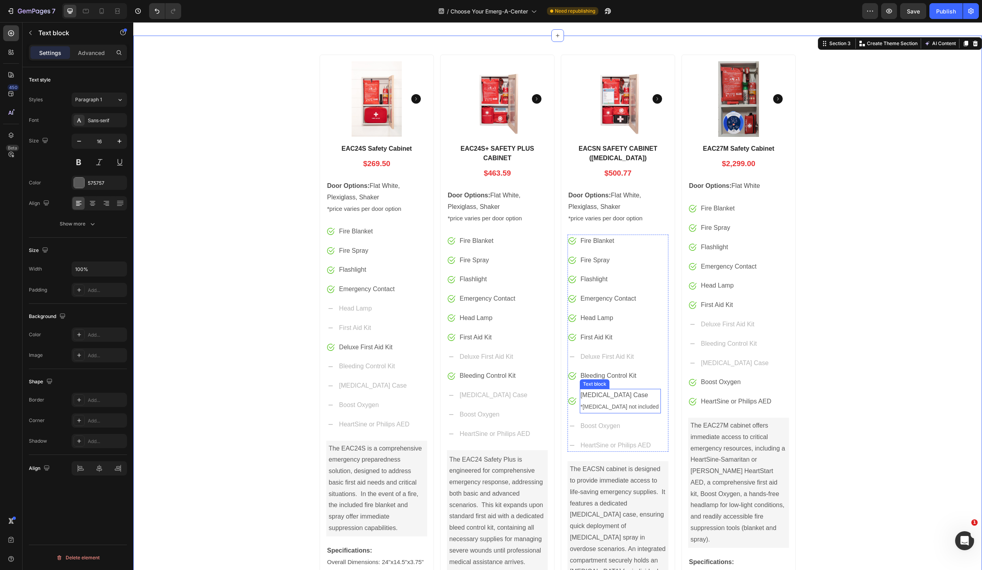
click at [580, 406] on span "*Naloxone not included" at bounding box center [619, 406] width 78 height 6
click at [634, 406] on p "Naloxone Case *Naloxone not included" at bounding box center [619, 400] width 79 height 23
click at [869, 361] on div "Product Images EAC24S Safety Cabinet Product Title $269.50 Price Price Row Door…" at bounding box center [557, 368] width 849 height 640
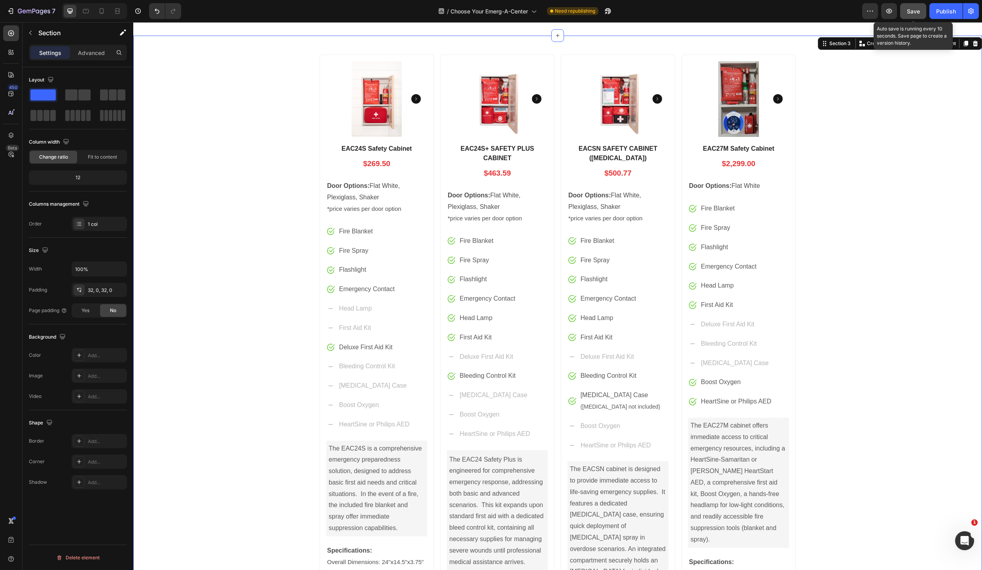
click at [916, 11] on span "Save" at bounding box center [913, 11] width 13 height 7
click at [940, 8] on div "Publish" at bounding box center [946, 11] width 20 height 8
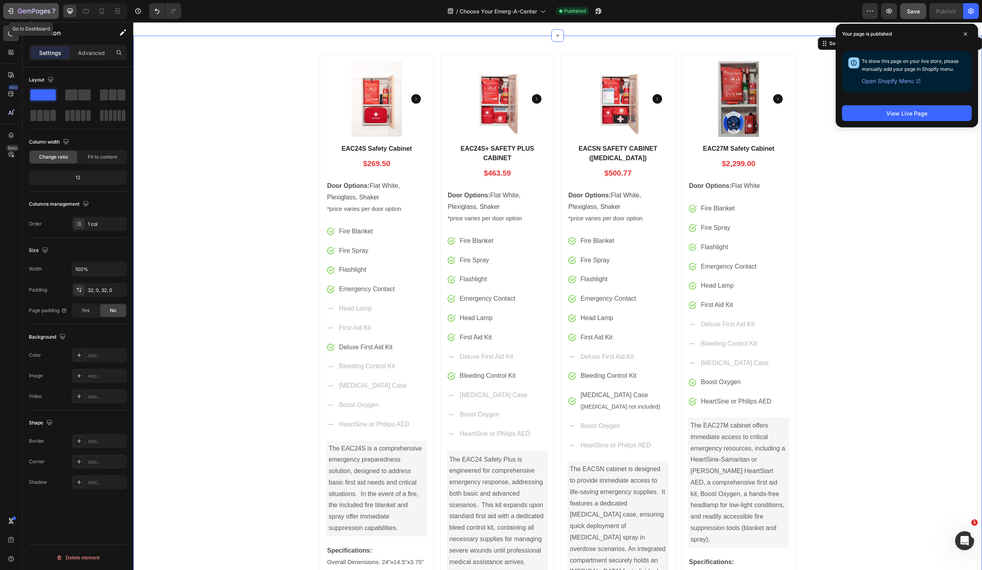
click at [11, 10] on icon "button" at bounding box center [11, 11] width 8 height 8
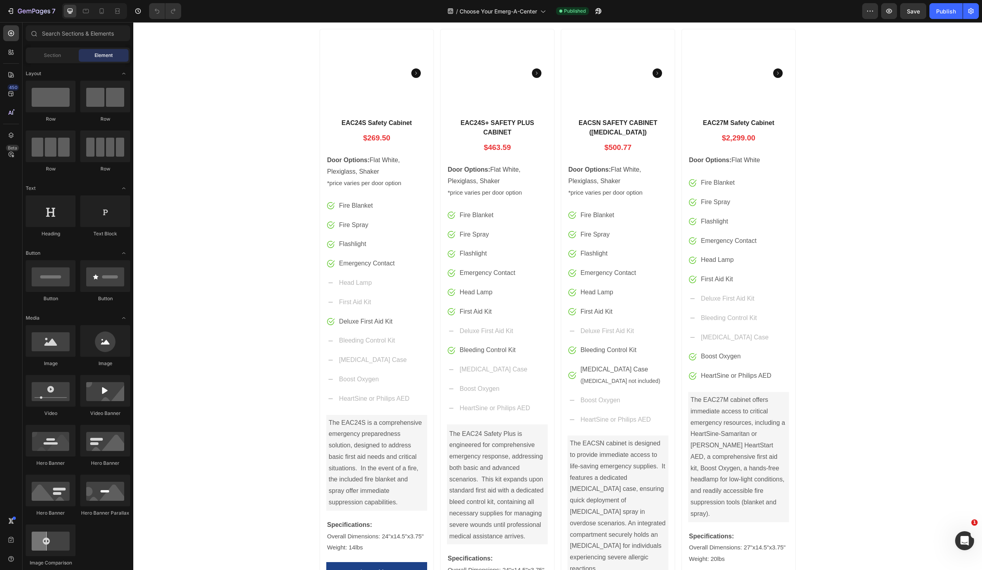
scroll to position [244, 0]
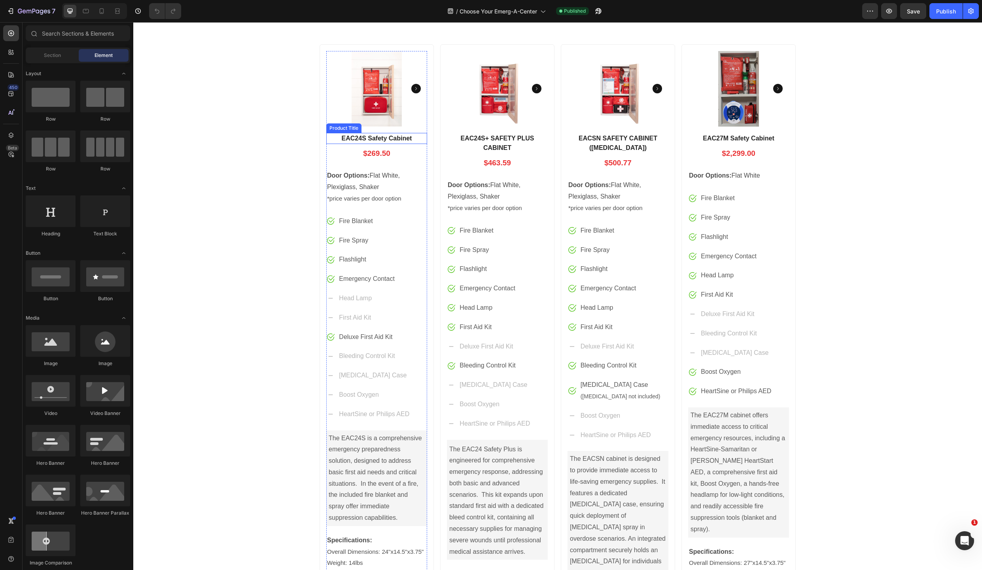
click at [357, 137] on h1 "EAC24S Safety Cabinet" at bounding box center [376, 138] width 101 height 11
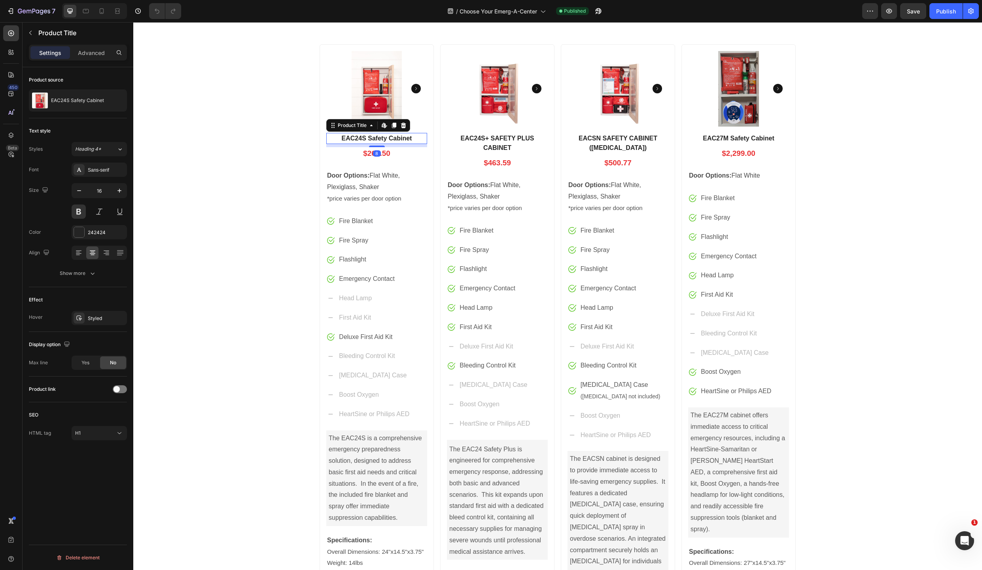
click at [364, 137] on h1 "EAC24S Safety Cabinet" at bounding box center [376, 138] width 101 height 11
click at [351, 137] on h1 "EAC24S Safety Cabinet" at bounding box center [376, 138] width 101 height 11
click at [313, 86] on div "Product Images EAC24S Safety Cabinet Product Title Edit content in Shopify 8 $2…" at bounding box center [557, 358] width 489 height 640
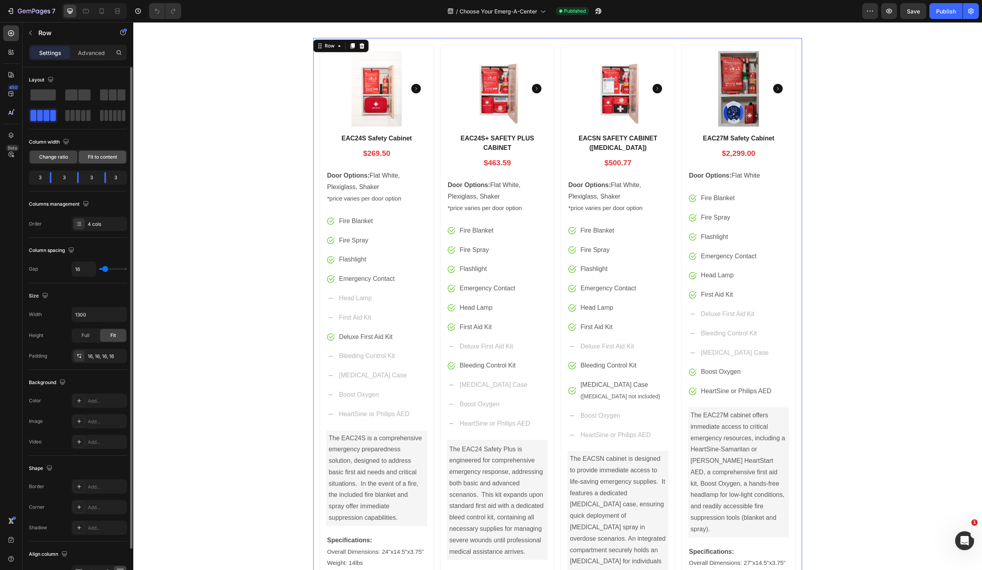
click at [111, 155] on span "Fit to content" at bounding box center [102, 156] width 29 height 7
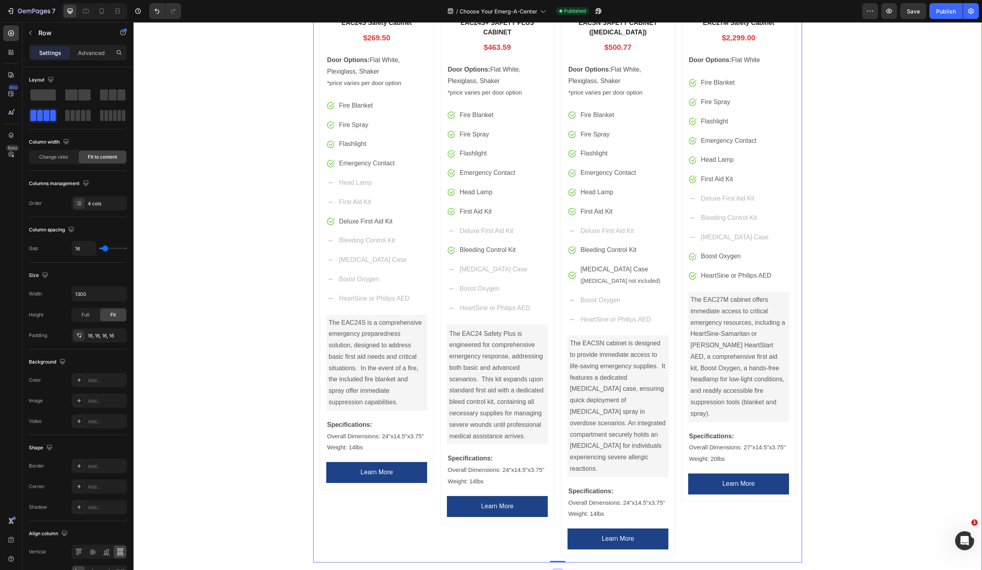
scroll to position [327, 0]
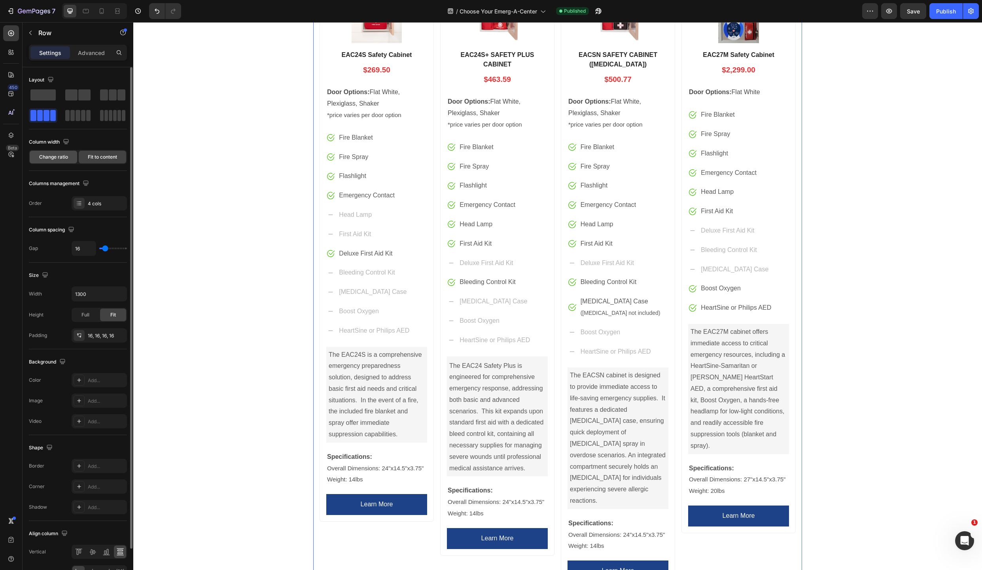
click at [54, 157] on span "Change ratio" at bounding box center [53, 156] width 29 height 7
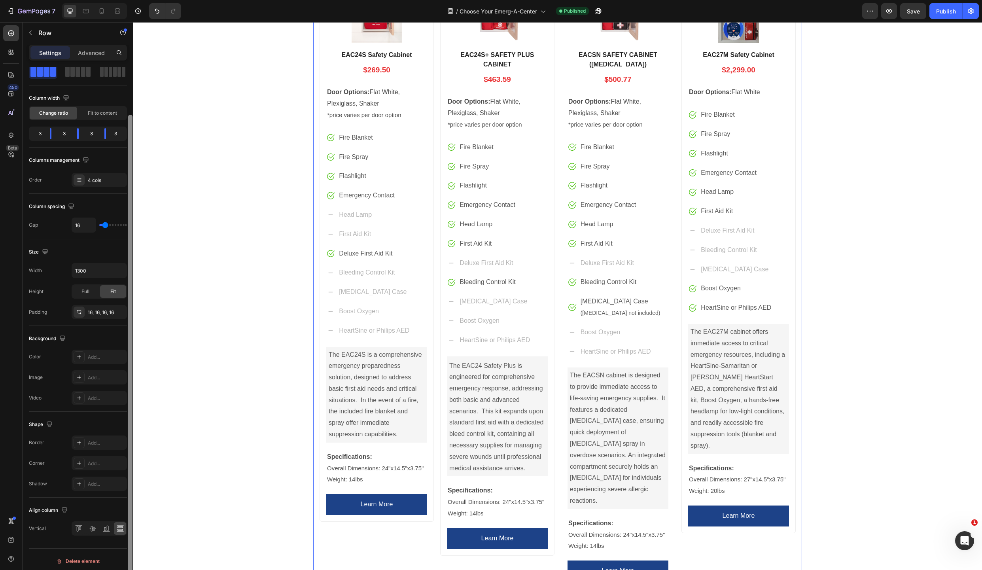
scroll to position [47, 0]
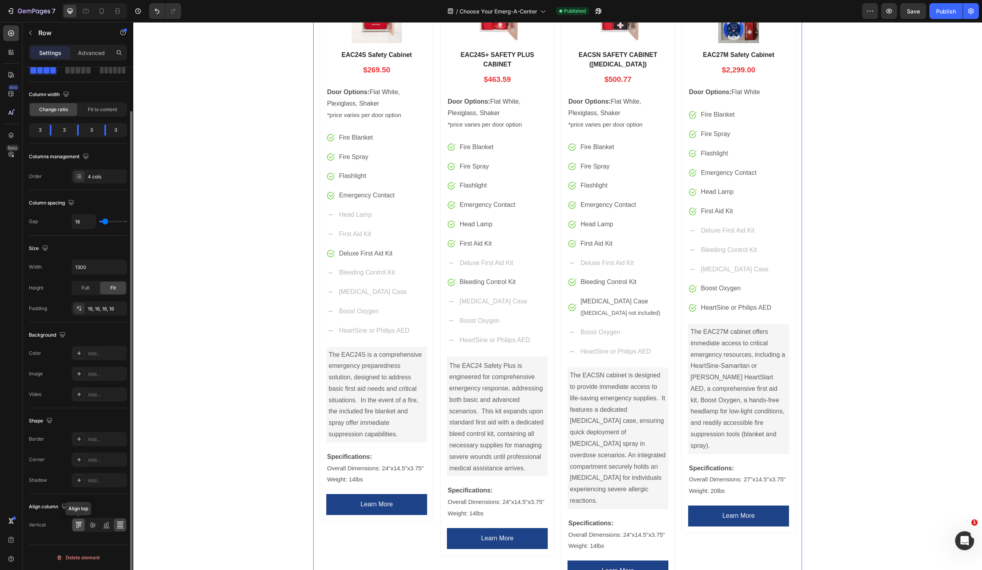
click at [78, 524] on icon at bounding box center [79, 525] width 8 height 8
click at [90, 524] on icon at bounding box center [93, 525] width 8 height 8
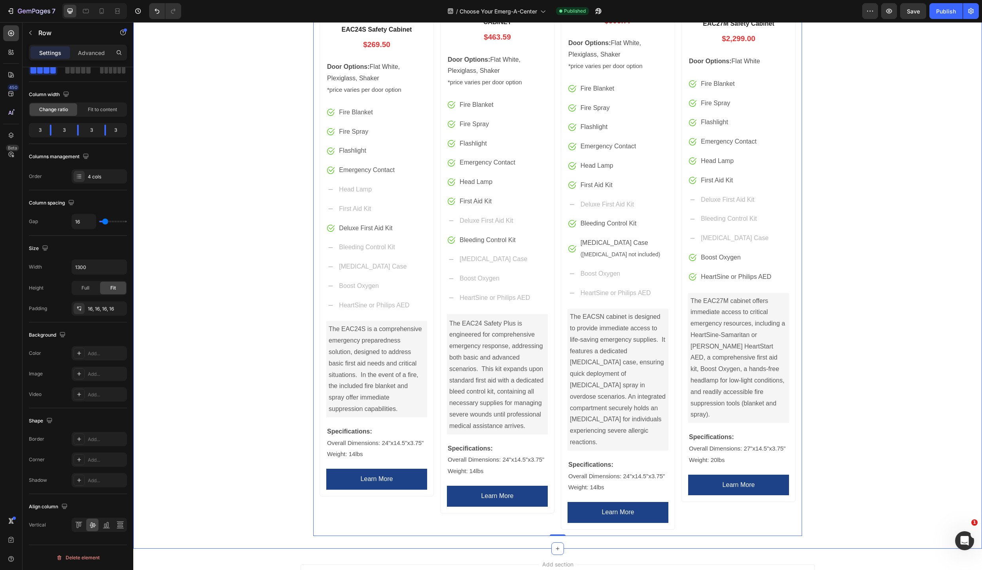
scroll to position [429, 0]
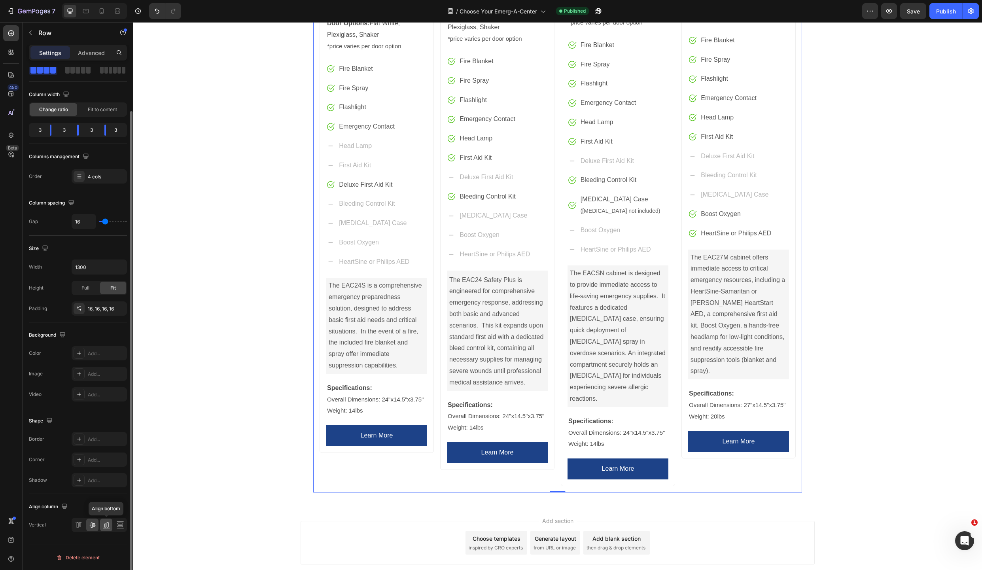
click at [108, 525] on icon at bounding box center [106, 525] width 8 height 8
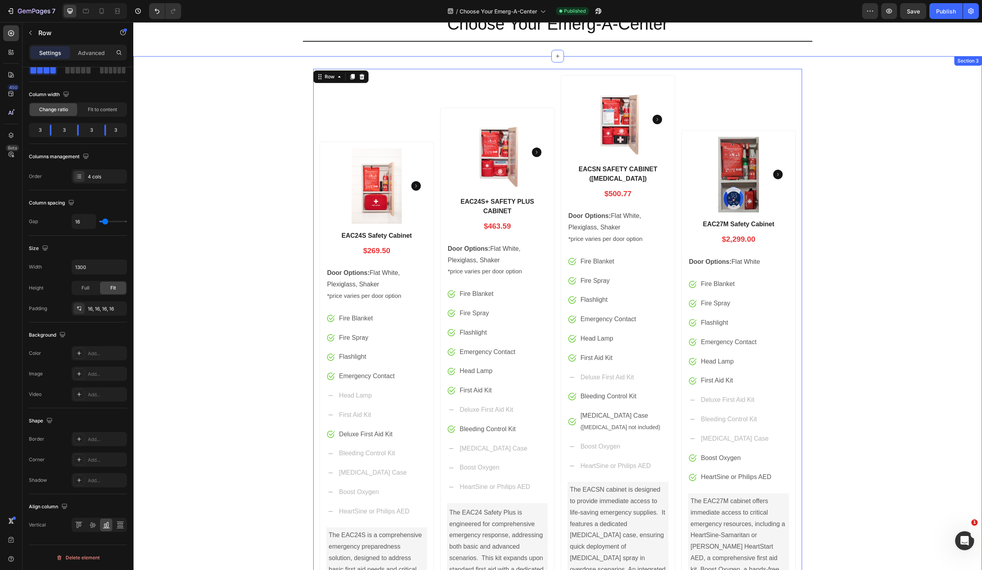
scroll to position [218, 0]
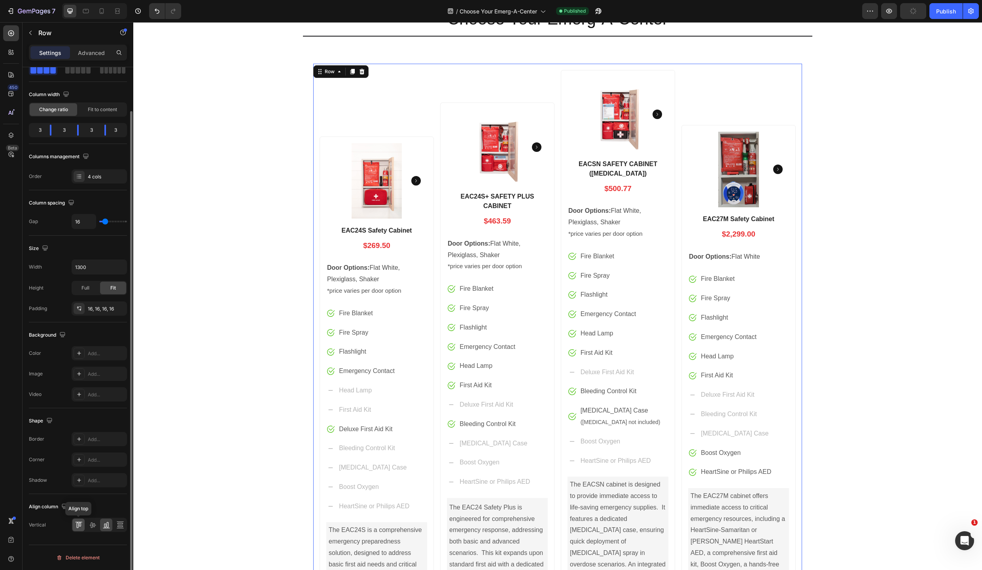
click at [79, 525] on icon at bounding box center [80, 524] width 2 height 4
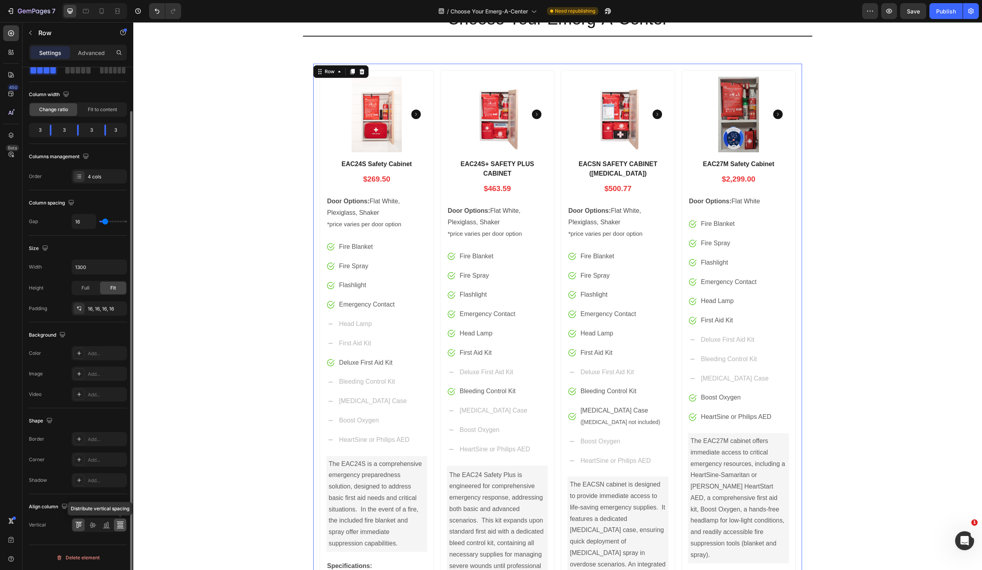
click at [118, 524] on icon at bounding box center [120, 524] width 6 height 2
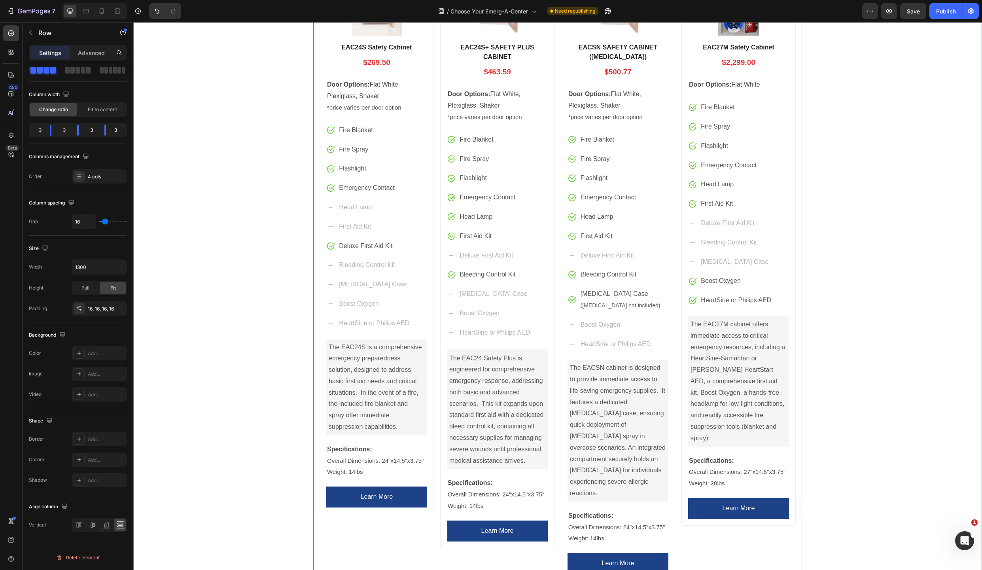
scroll to position [315, 0]
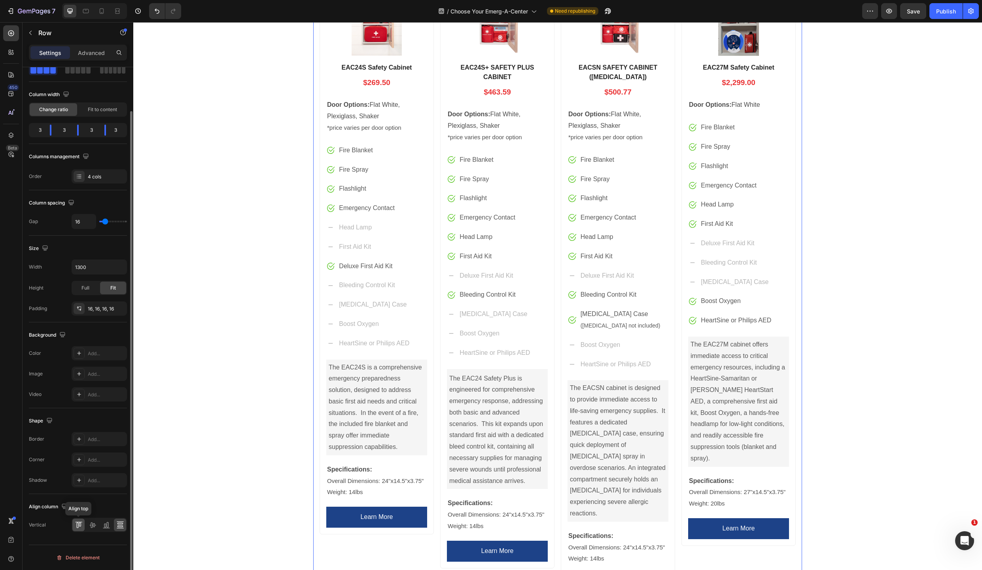
click at [74, 526] on div at bounding box center [78, 524] width 12 height 13
click at [78, 526] on icon at bounding box center [79, 525] width 8 height 8
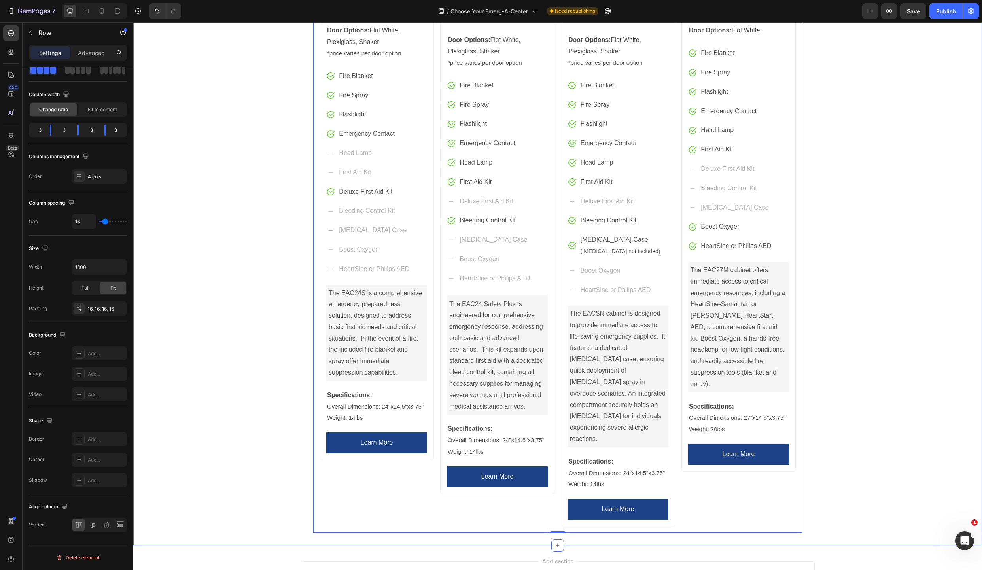
scroll to position [380, 0]
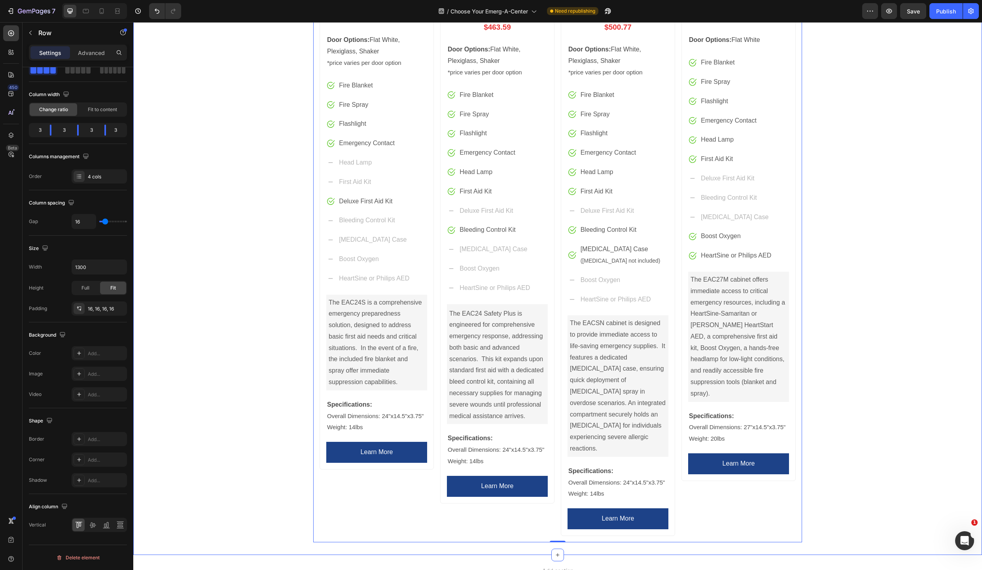
click at [251, 272] on div "Product Images EAC24S Safety Cabinet Product Title $269.50 Price Price Row Door…" at bounding box center [557, 222] width 849 height 640
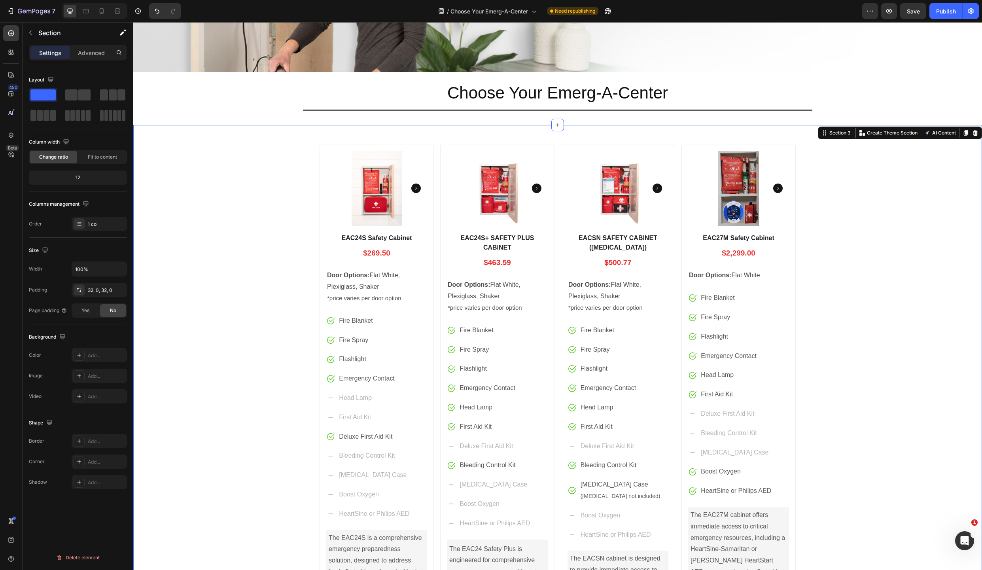
scroll to position [151, 0]
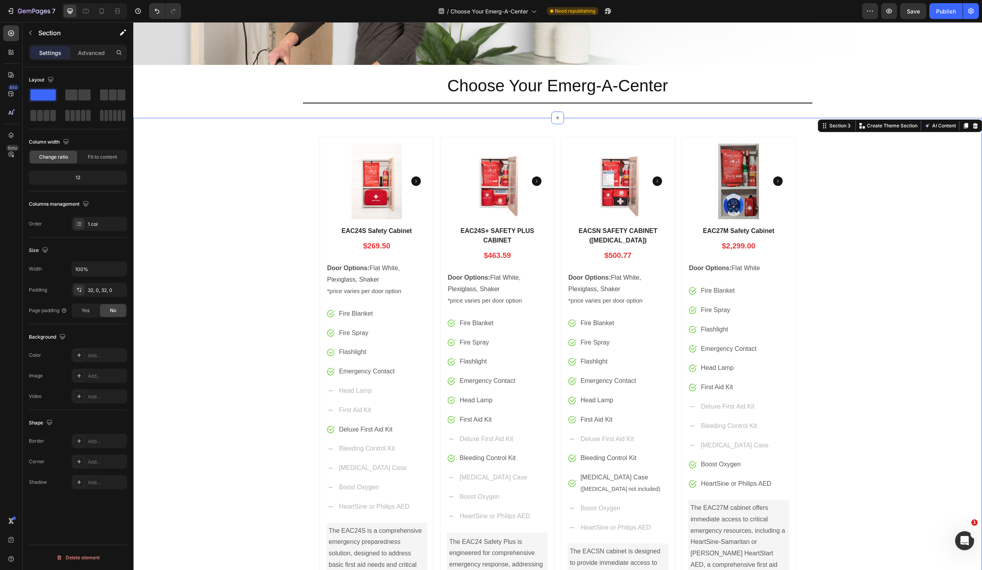
click at [889, 480] on div "Product Images EAC24S Safety Cabinet Product Title $269.50 Price Price Row Door…" at bounding box center [557, 450] width 849 height 640
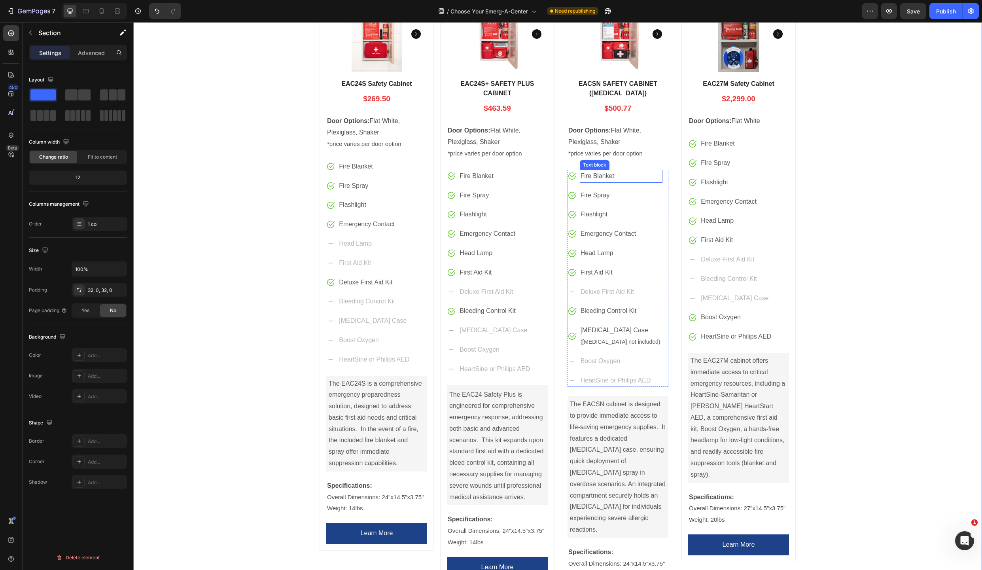
scroll to position [211, 0]
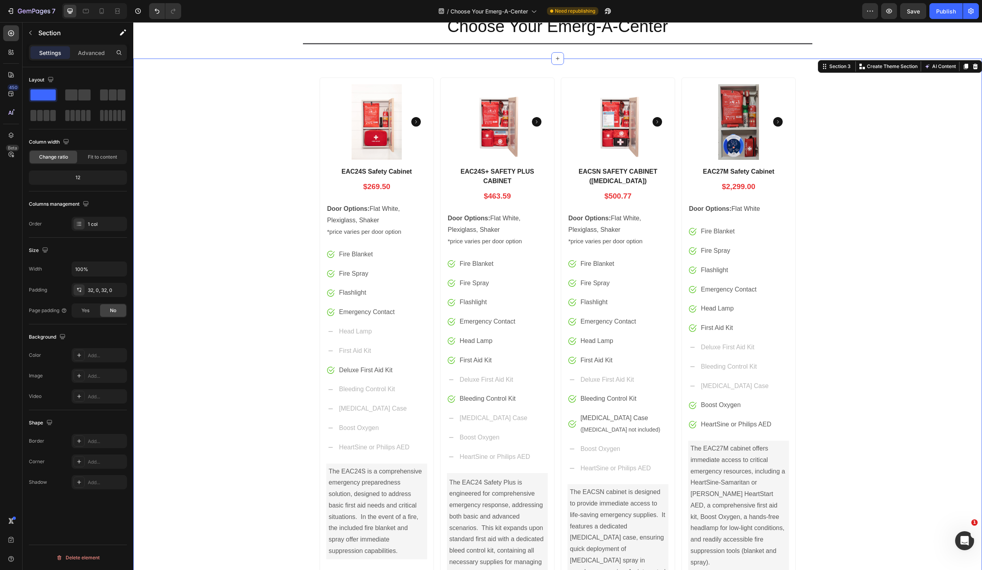
drag, startPoint x: 39, startPoint y: 94, endPoint x: 55, endPoint y: 93, distance: 16.3
click at [55, 93] on span at bounding box center [42, 94] width 25 height 11
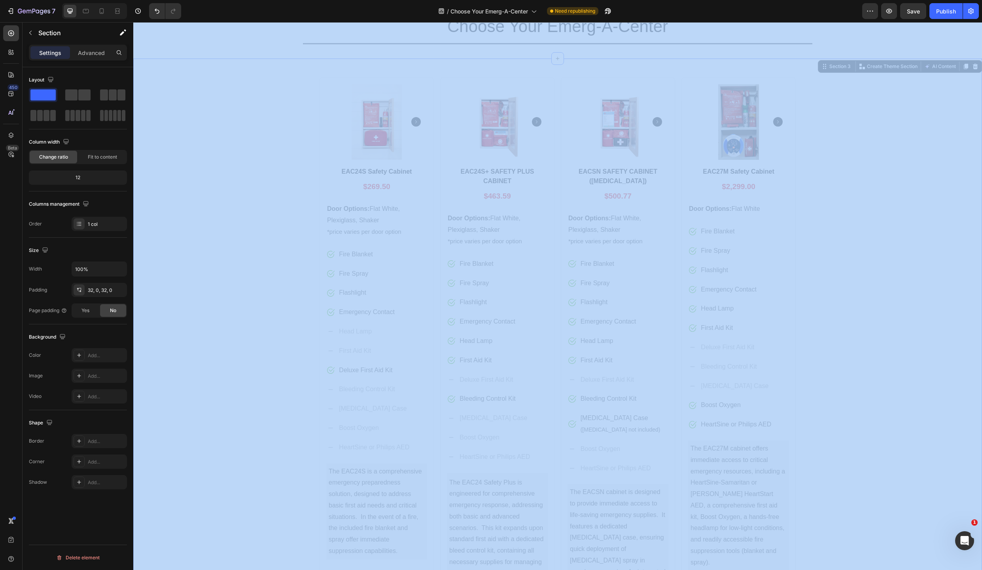
drag, startPoint x: 38, startPoint y: 93, endPoint x: 145, endPoint y: 96, distance: 107.2
click at [133, 96] on div "Layout Column width Change ratio Fit to content 12 Columns management Order 1 c…" at bounding box center [78, 329] width 111 height 525
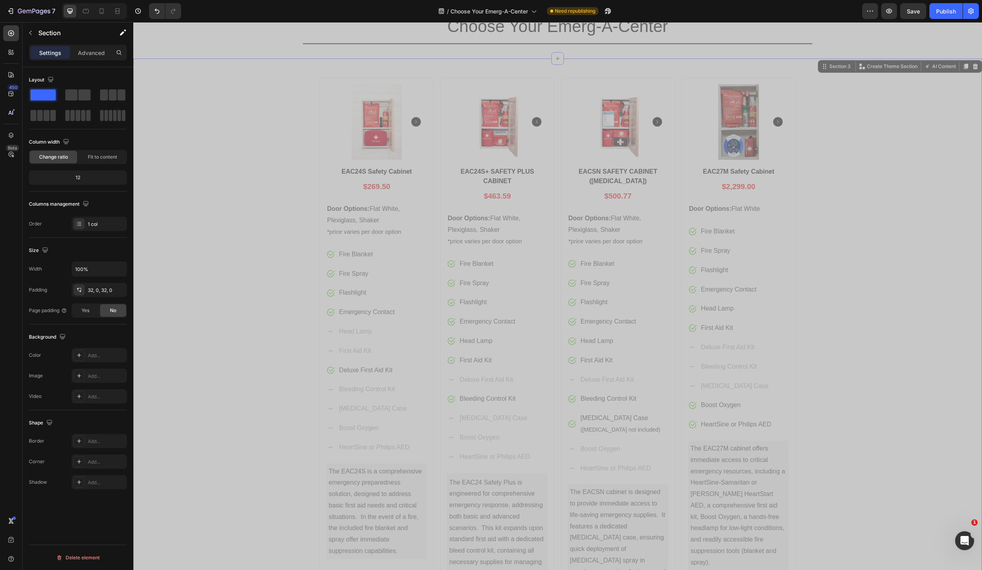
click at [207, 110] on div "Product Images EAC24S Safety Cabinet Product Title $269.50 Price Price Row Door…" at bounding box center [557, 391] width 849 height 640
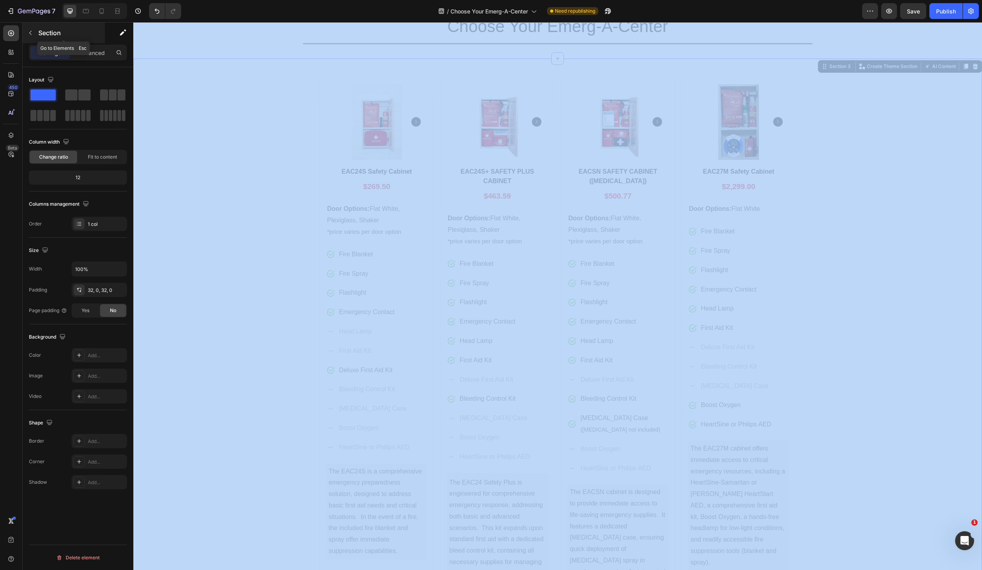
click at [31, 34] on icon "button" at bounding box center [30, 33] width 2 height 4
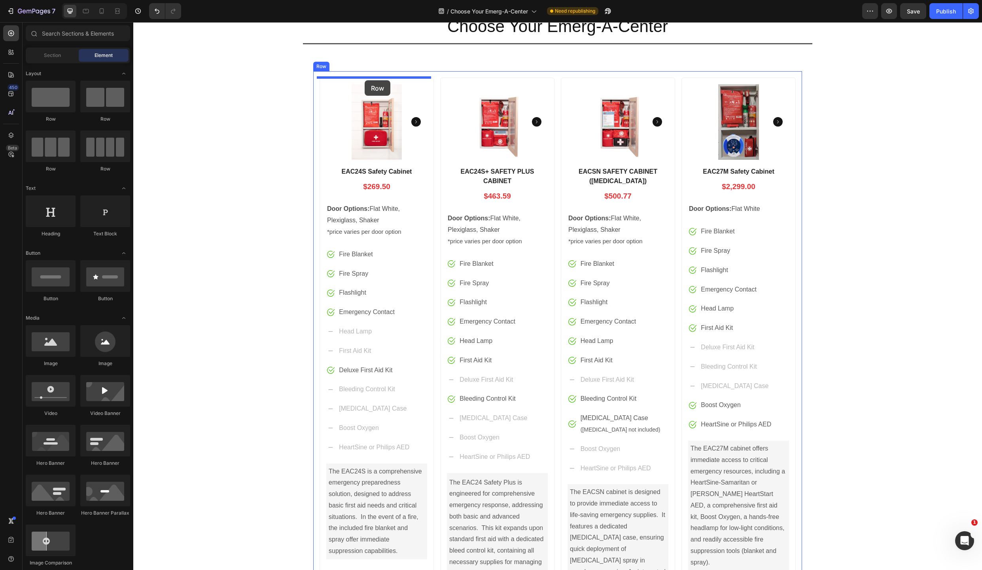
drag, startPoint x: 178, startPoint y: 119, endPoint x: 365, endPoint y: 80, distance: 190.6
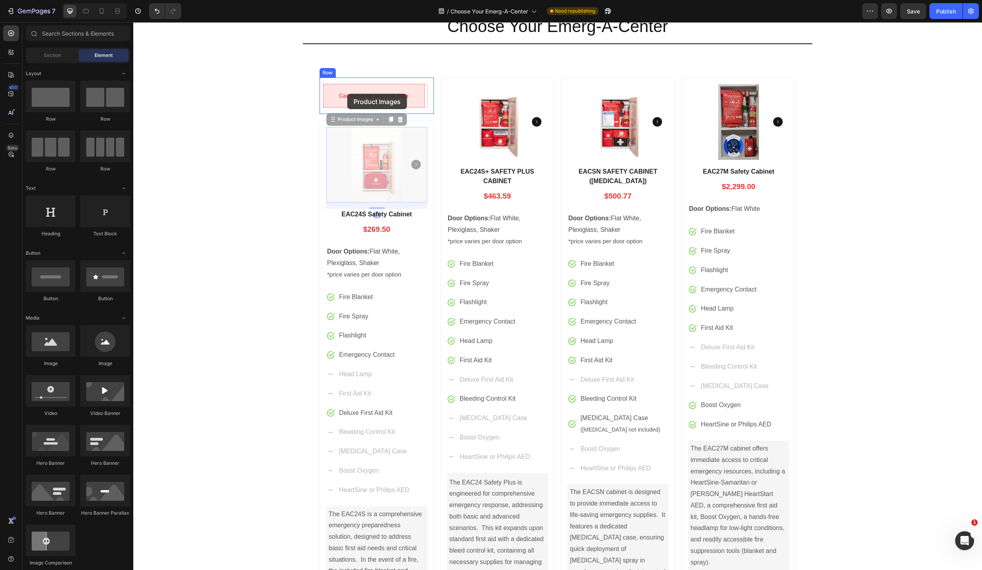
drag, startPoint x: 343, startPoint y: 86, endPoint x: 347, endPoint y: 94, distance: 8.5
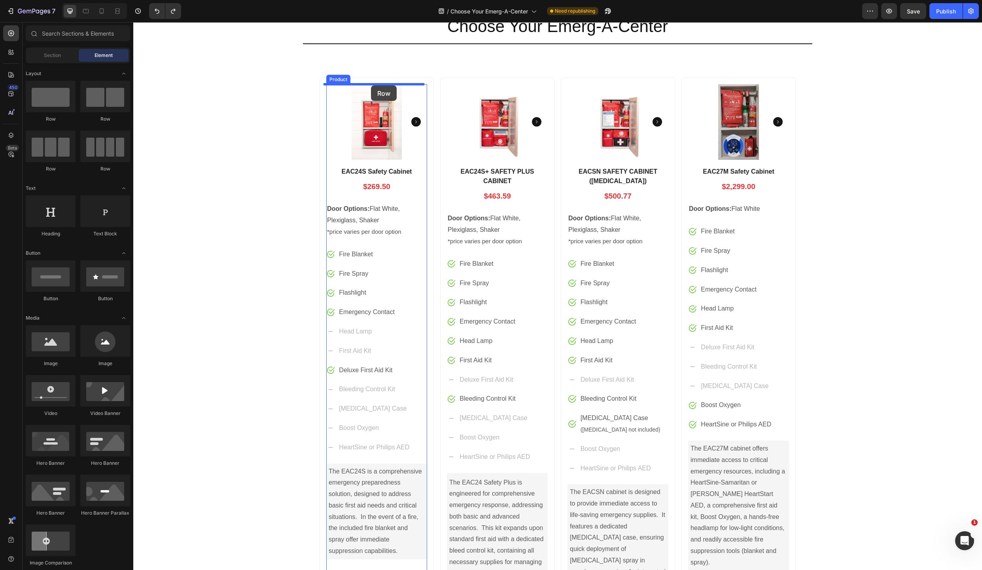
drag, startPoint x: 190, startPoint y: 118, endPoint x: 371, endPoint y: 85, distance: 183.6
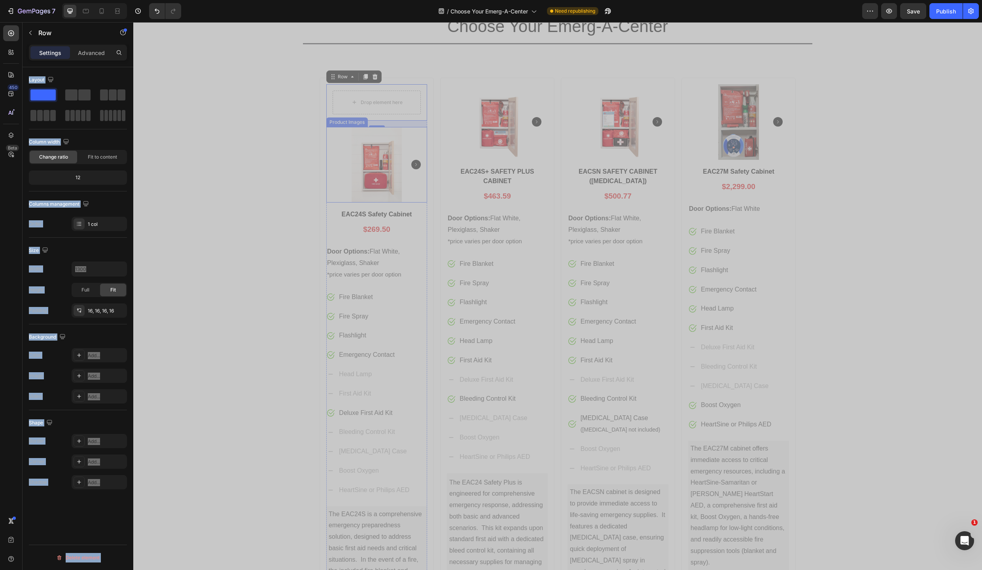
click at [423, 129] on img at bounding box center [376, 165] width 101 height 76
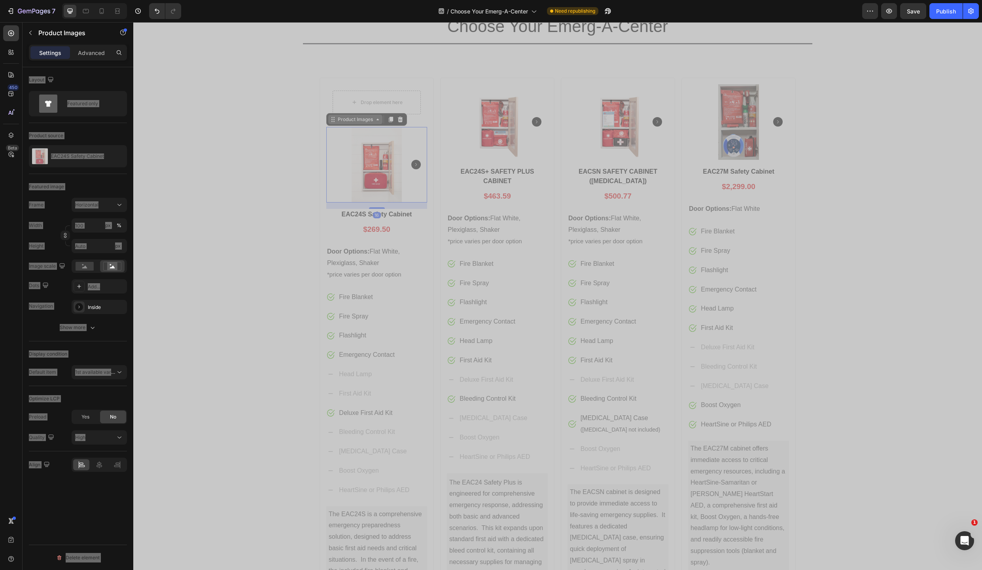
click at [336, 120] on div "Product Images" at bounding box center [355, 119] width 38 height 7
click at [337, 104] on div "Product" at bounding box center [340, 105] width 21 height 5
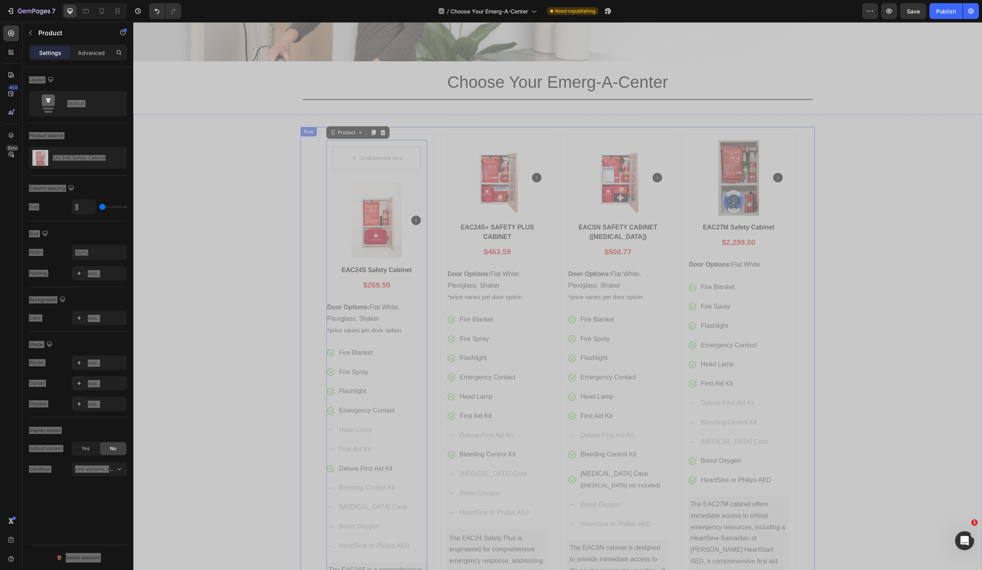
scroll to position [150, 0]
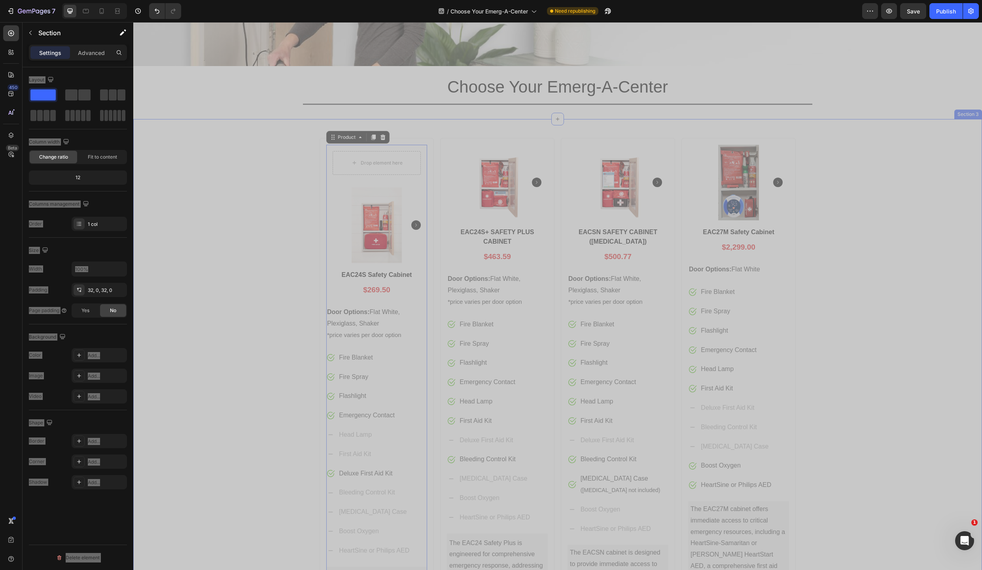
click at [257, 240] on div "Drop element here Row Product Images EAC24S Safety Cabinet Product Title $269.5…" at bounding box center [557, 452] width 849 height 640
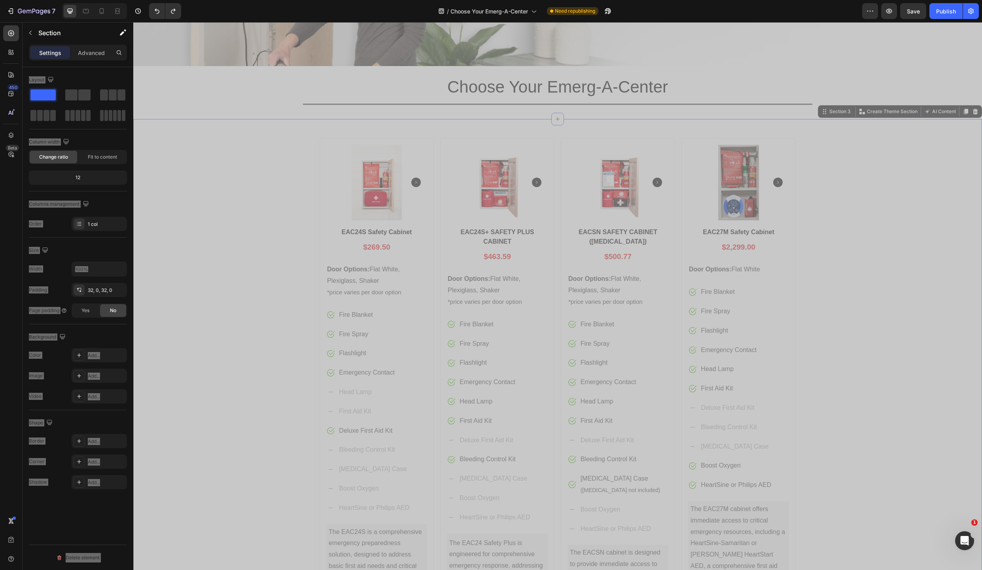
click at [280, 177] on div "Product Images EAC24S Safety Cabinet Product Title $269.50 Price Price Row Door…" at bounding box center [557, 452] width 849 height 640
click at [962, 111] on icon at bounding box center [965, 111] width 6 height 6
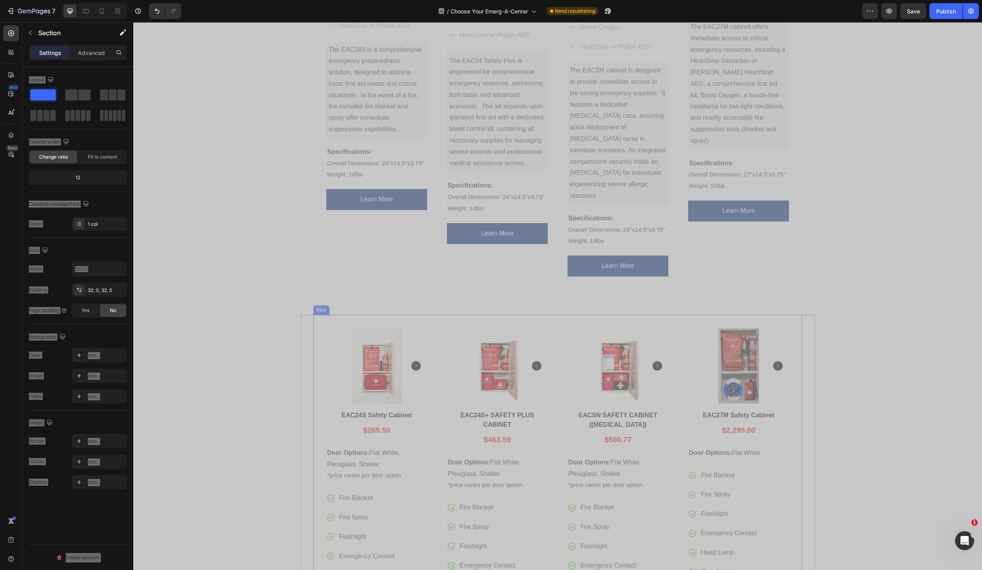
scroll to position [658, 0]
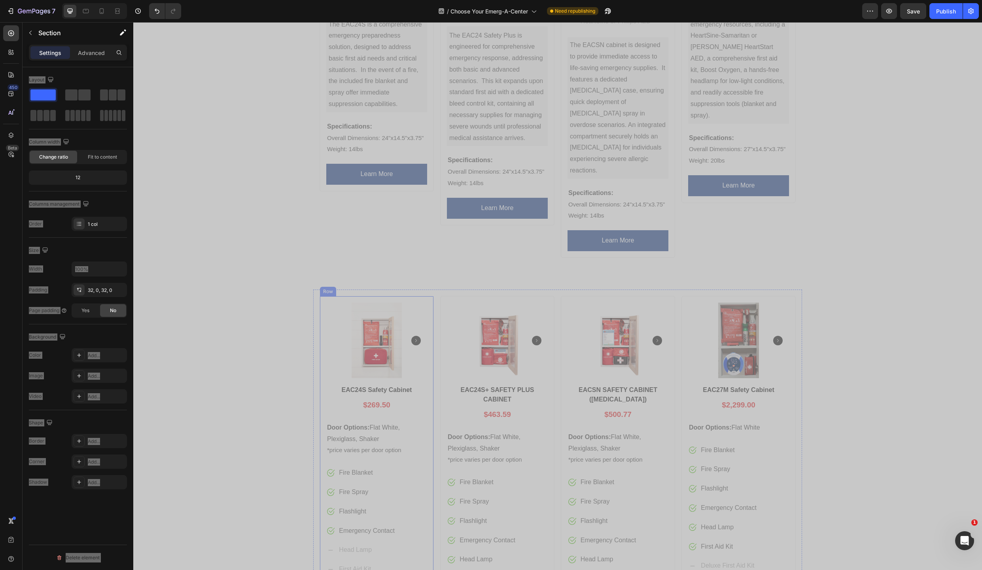
click at [320, 363] on div "Product Images EAC24S Safety Cabinet Product Title $269.50 Price Price Row Door…" at bounding box center [377, 576] width 114 height 561
click at [326, 399] on div "$269.50 Price Price Row" at bounding box center [376, 405] width 101 height 13
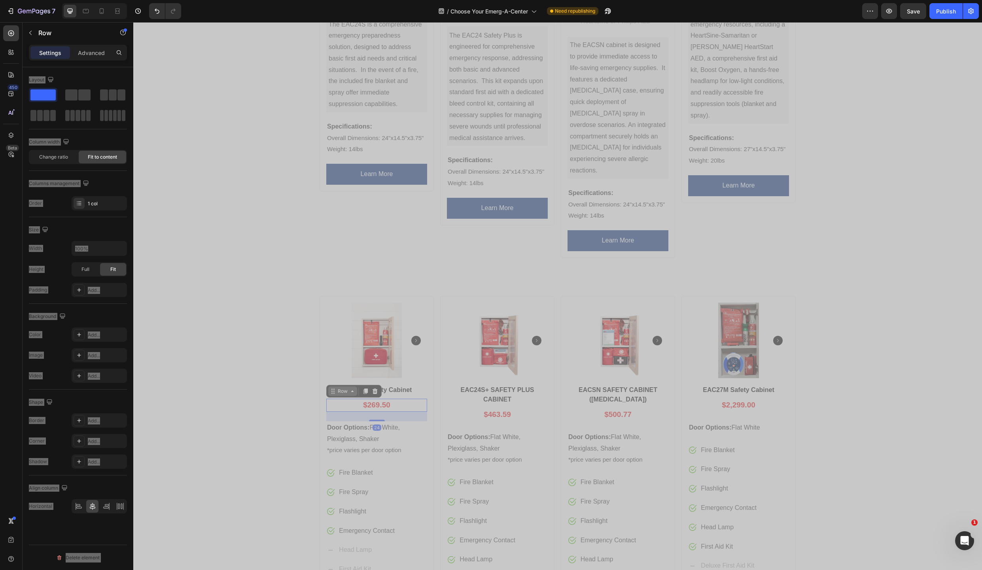
click at [340, 386] on div "Row" at bounding box center [342, 390] width 29 height 9
click at [341, 371] on div "Product" at bounding box center [340, 377] width 27 height 13
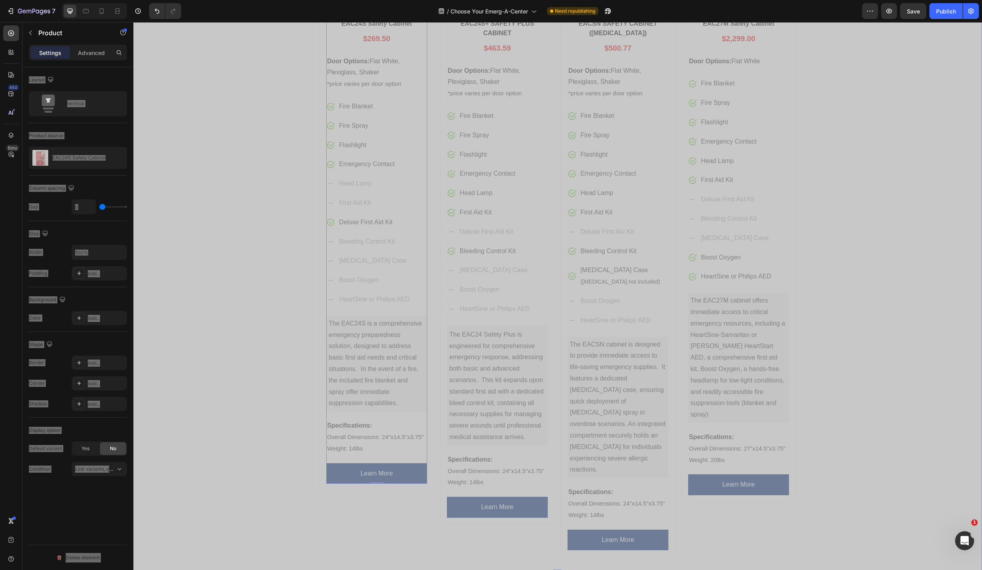
scroll to position [1018, 0]
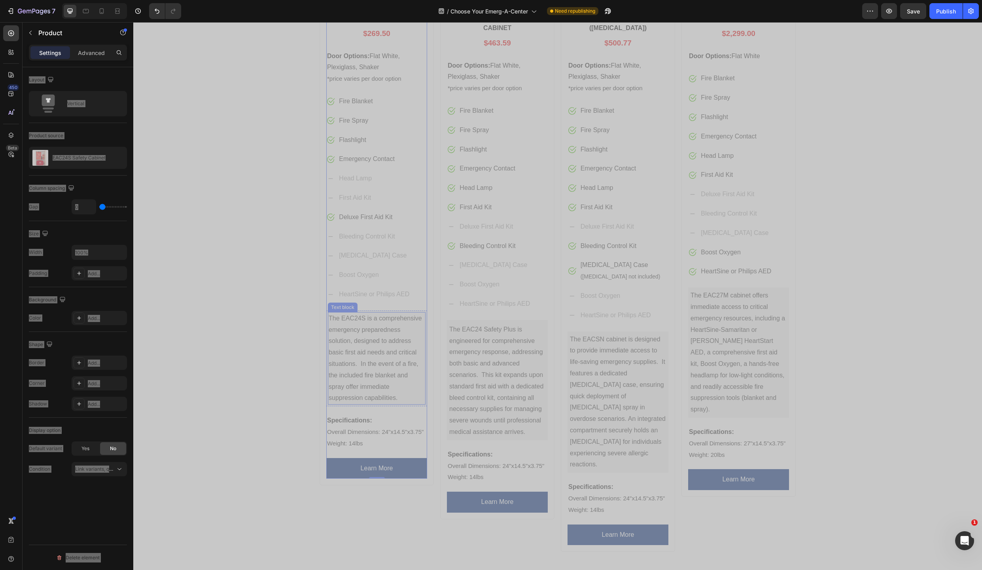
click at [346, 323] on p "The EAC24S is a comprehensive emergency preparedness solution, designed to addr…" at bounding box center [377, 358] width 96 height 91
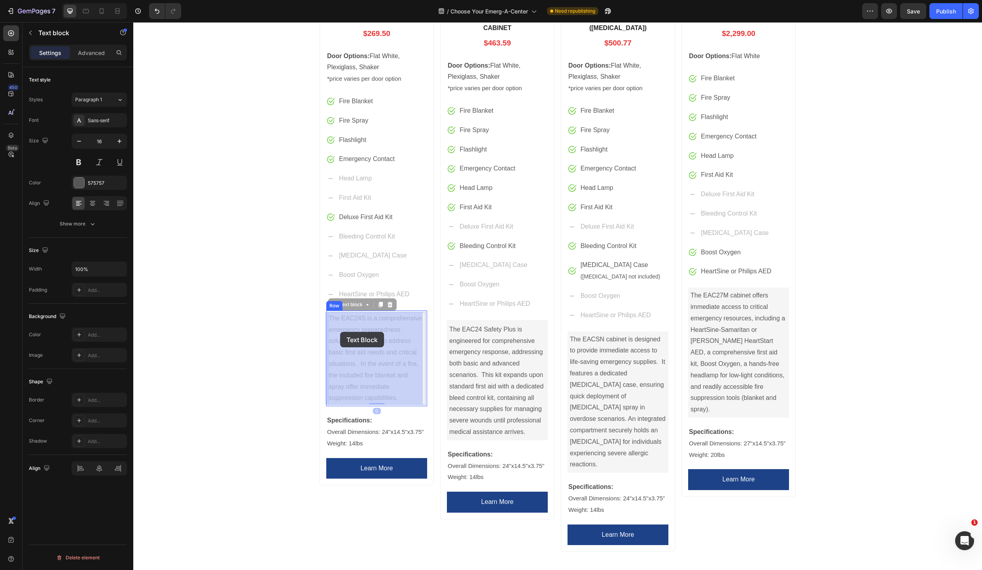
drag, startPoint x: 332, startPoint y: 305, endPoint x: 340, endPoint y: 332, distance: 27.6
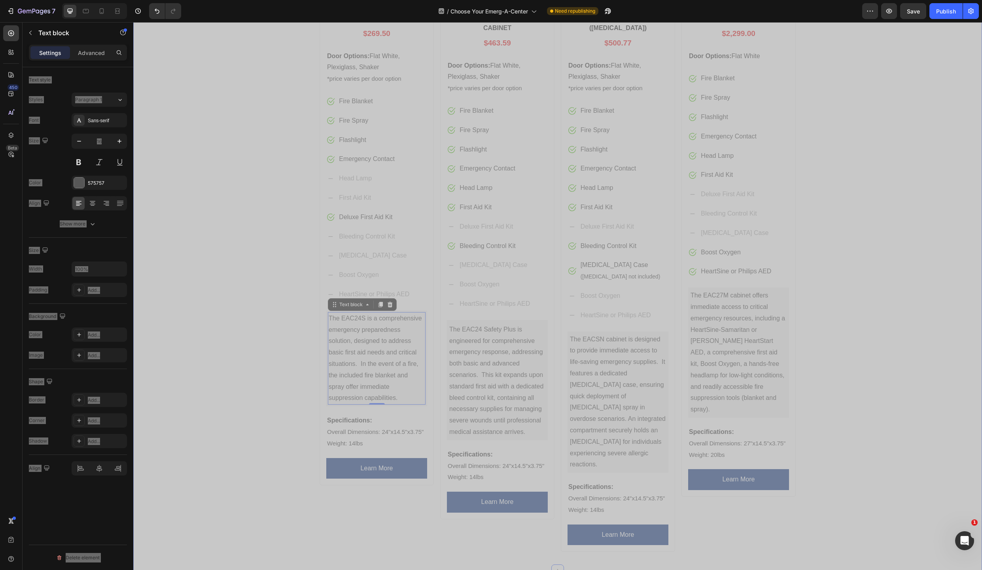
click at [273, 329] on div "Product Images EAC24S Safety Cabinet Product Title $269.50 Price Price Row Door…" at bounding box center [557, 238] width 849 height 640
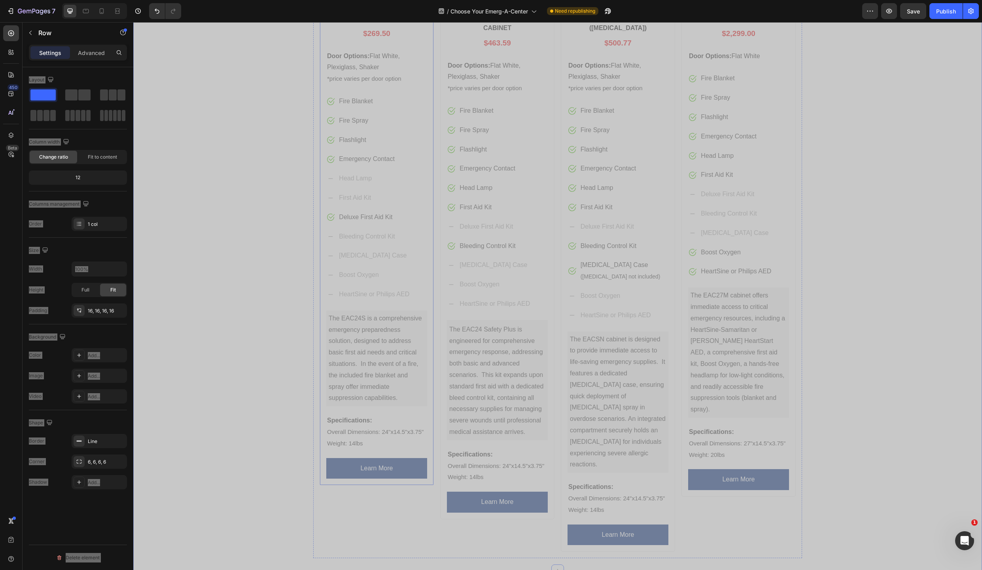
click at [320, 457] on div "Product Images EAC24S Safety Cabinet Product Title $269.50 Price Price Row Door…" at bounding box center [377, 204] width 114 height 561
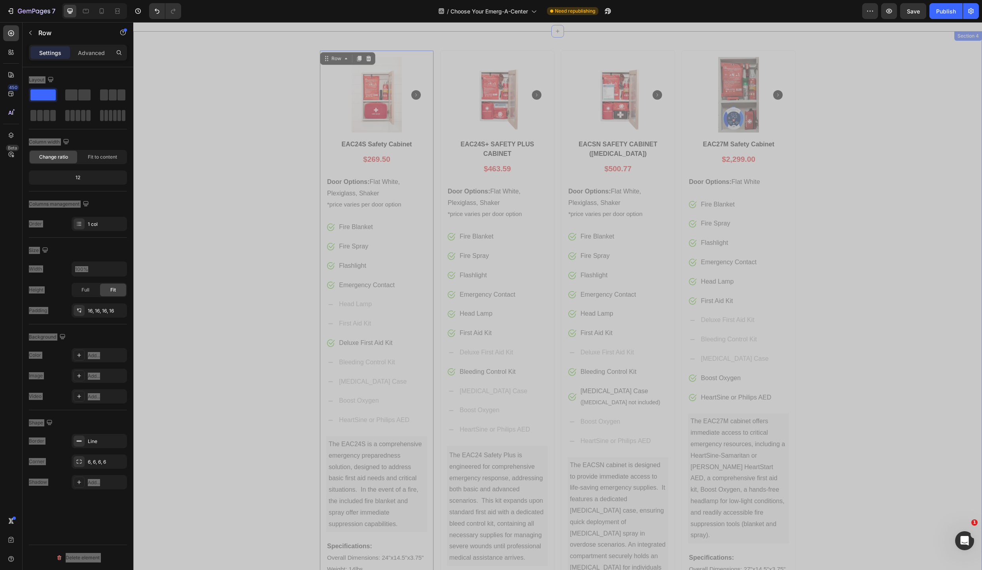
scroll to position [888, 0]
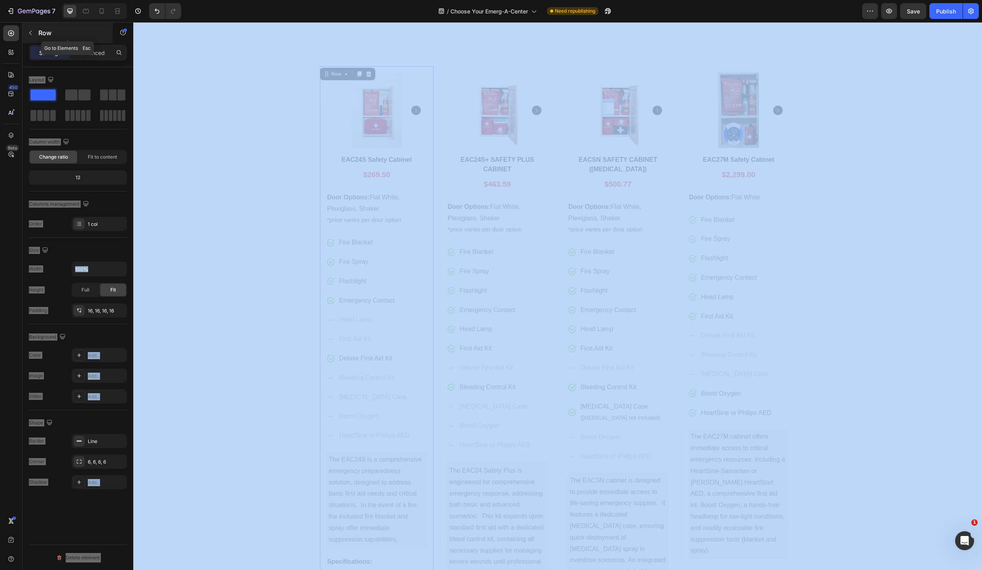
click at [30, 30] on icon "button" at bounding box center [30, 33] width 6 height 6
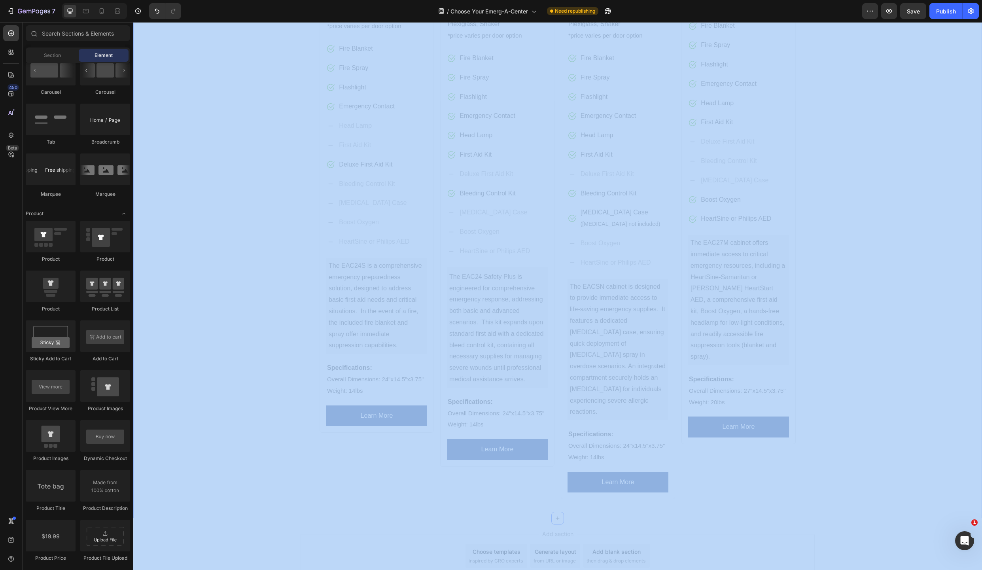
scroll to position [1121, 0]
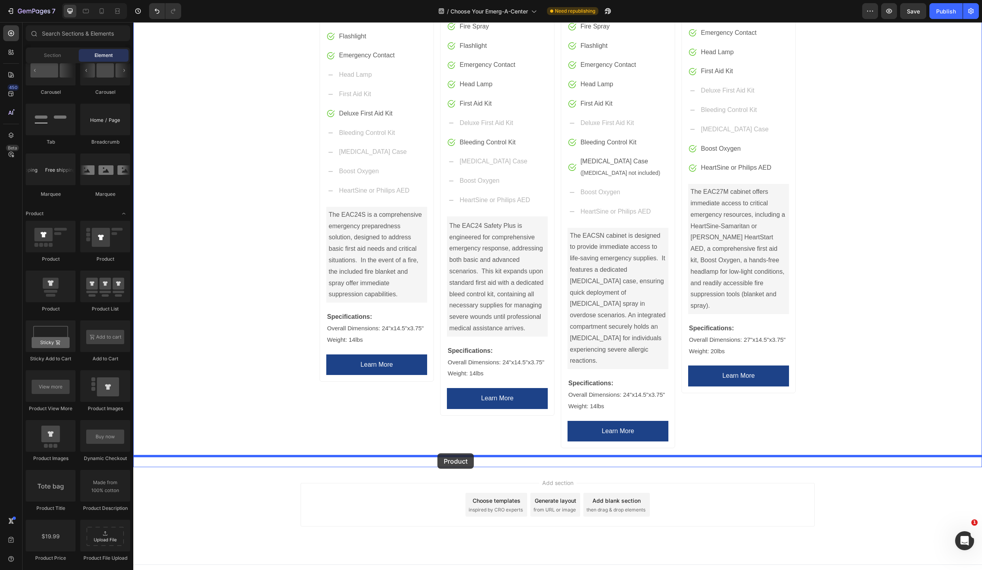
drag, startPoint x: 182, startPoint y: 313, endPoint x: 437, endPoint y: 453, distance: 291.5
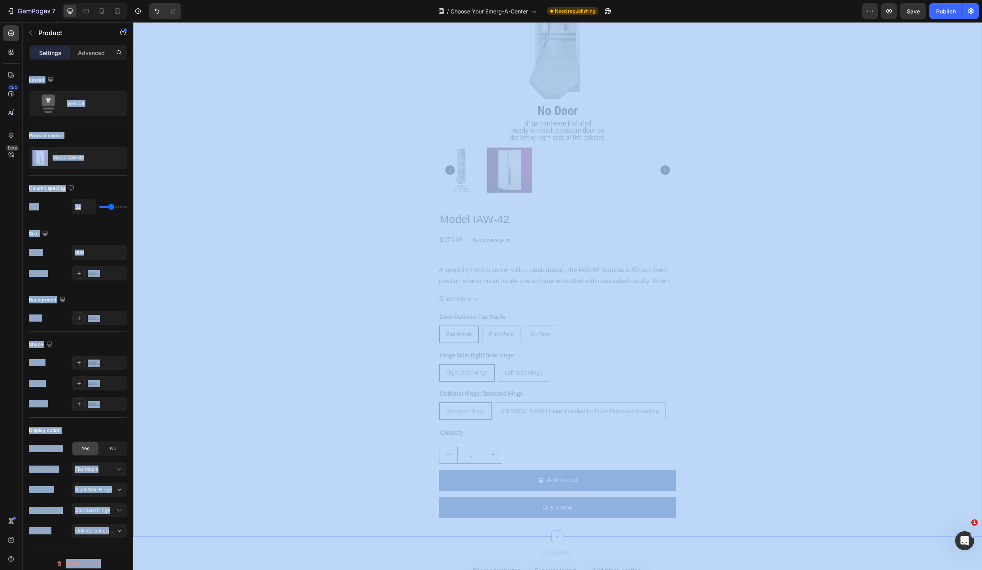
scroll to position [1688, 0]
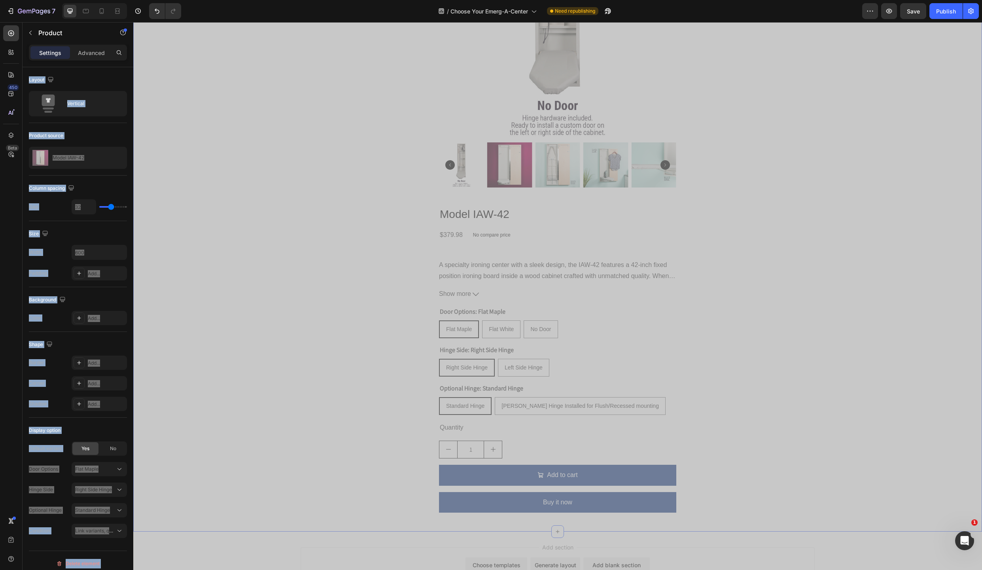
click at [753, 240] on div "Product Images Model IAW-42 Product Title $379.98 Product Price Product Price N…" at bounding box center [557, 210] width 849 height 617
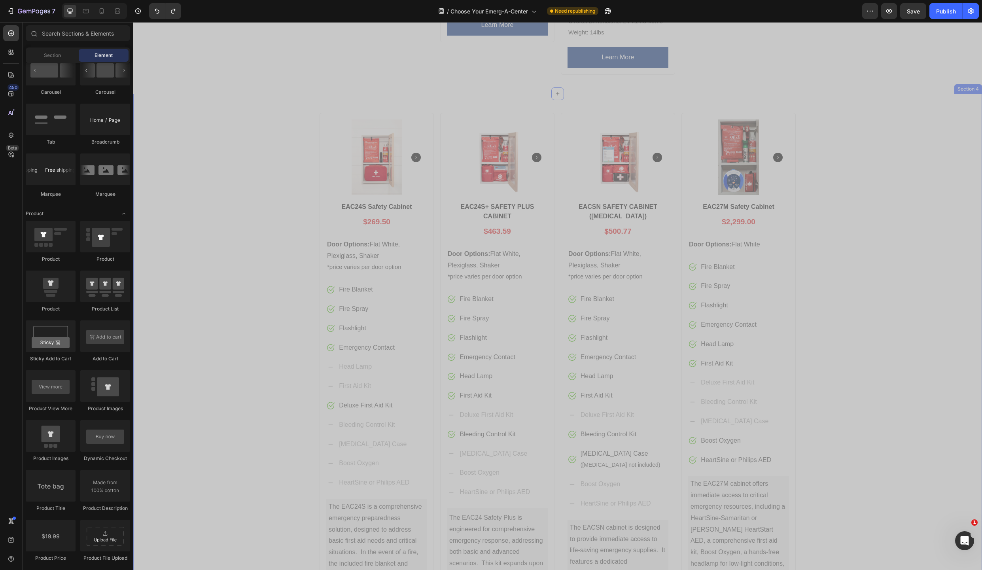
scroll to position [985, 0]
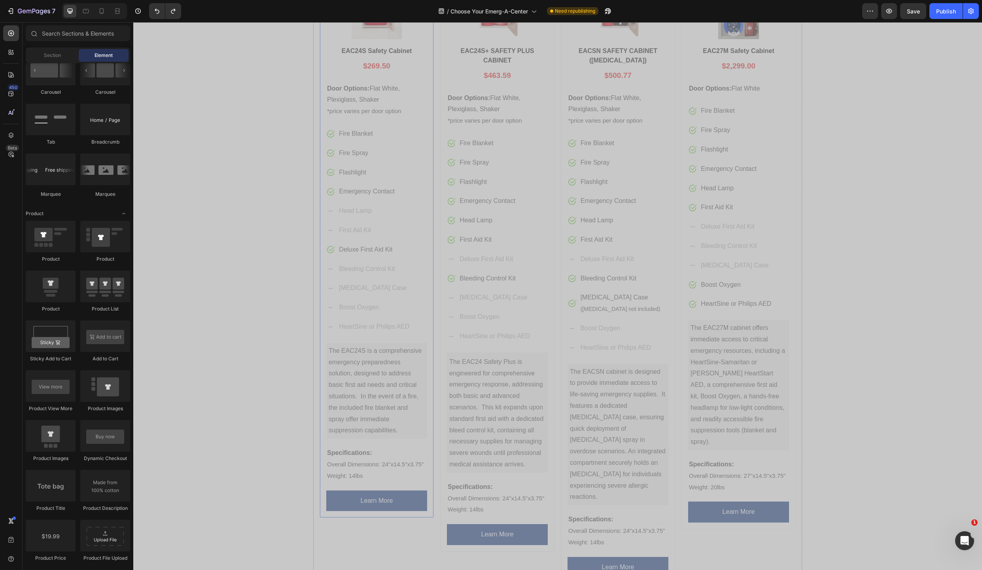
click at [321, 285] on div "Product Images EAC24S Safety Cabinet Product Title $269.50 Price Price Row Door…" at bounding box center [377, 237] width 114 height 561
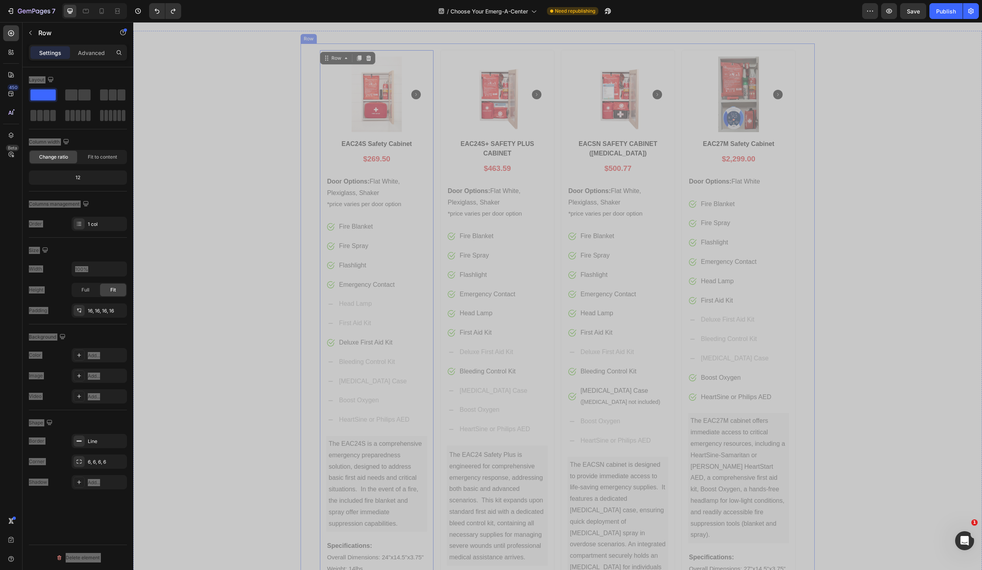
scroll to position [855, 0]
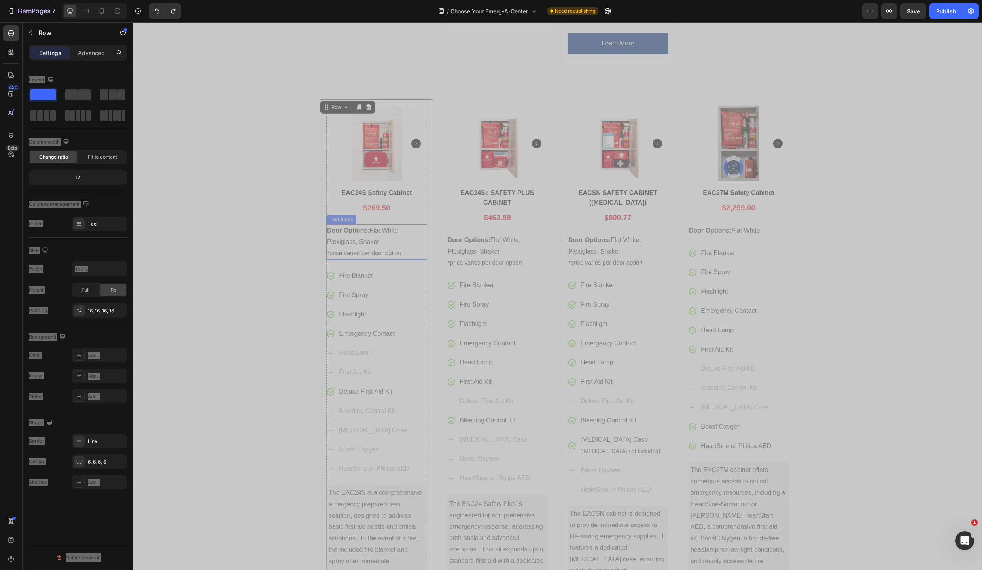
click at [330, 225] on p "Door Options: Flat White, Plexiglass, Shaker *price varies per door option" at bounding box center [376, 242] width 99 height 34
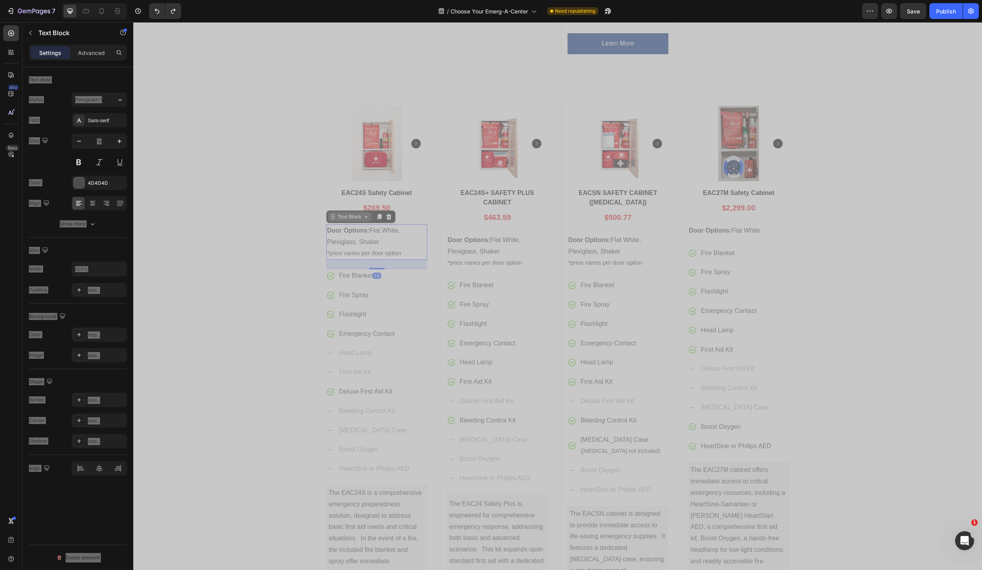
click at [330, 214] on icon at bounding box center [333, 217] width 6 height 6
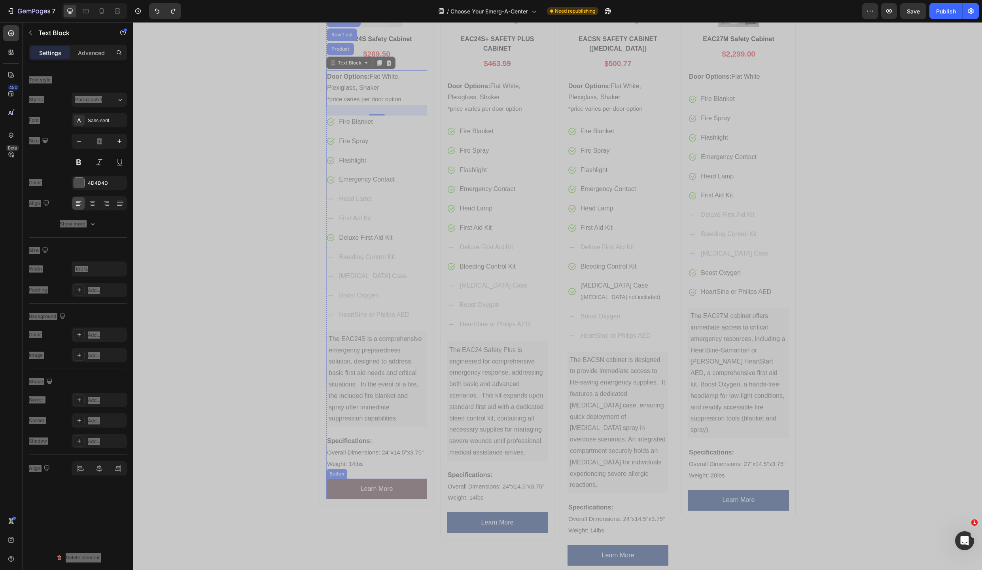
click at [333, 484] on link "Learn More" at bounding box center [376, 488] width 101 height 21
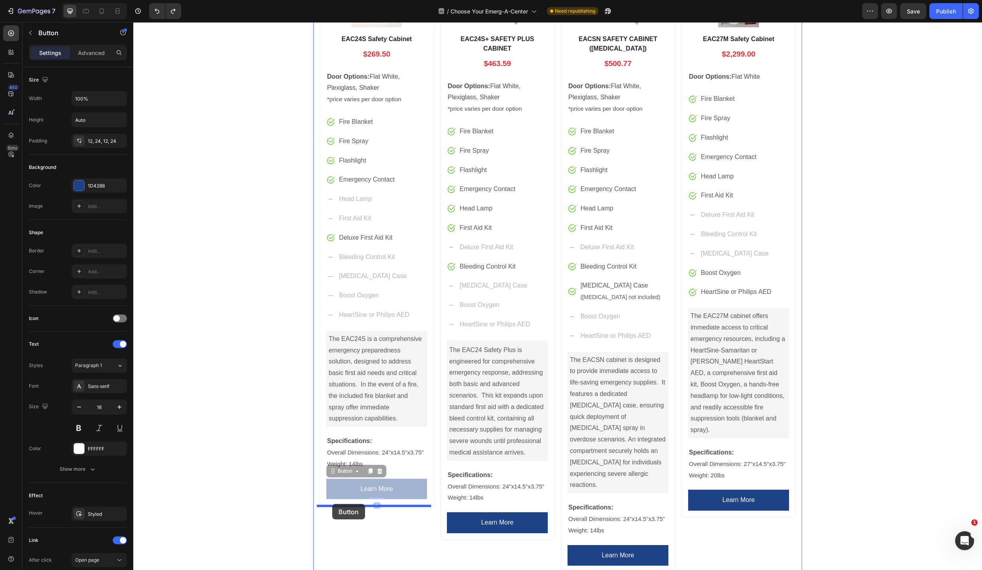
drag, startPoint x: 331, startPoint y: 472, endPoint x: 332, endPoint y: 504, distance: 32.1
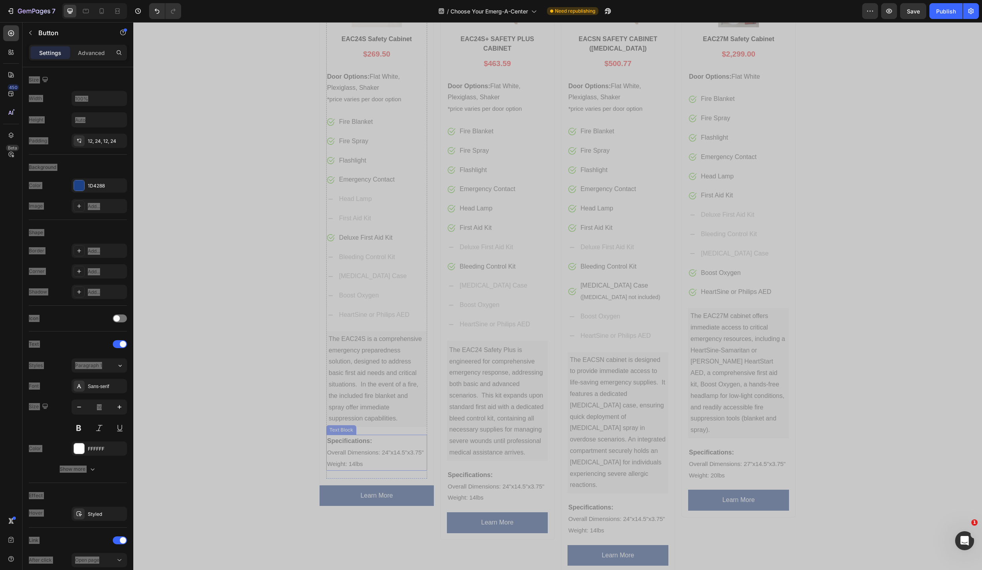
click at [332, 431] on div "Text Block" at bounding box center [341, 429] width 27 height 7
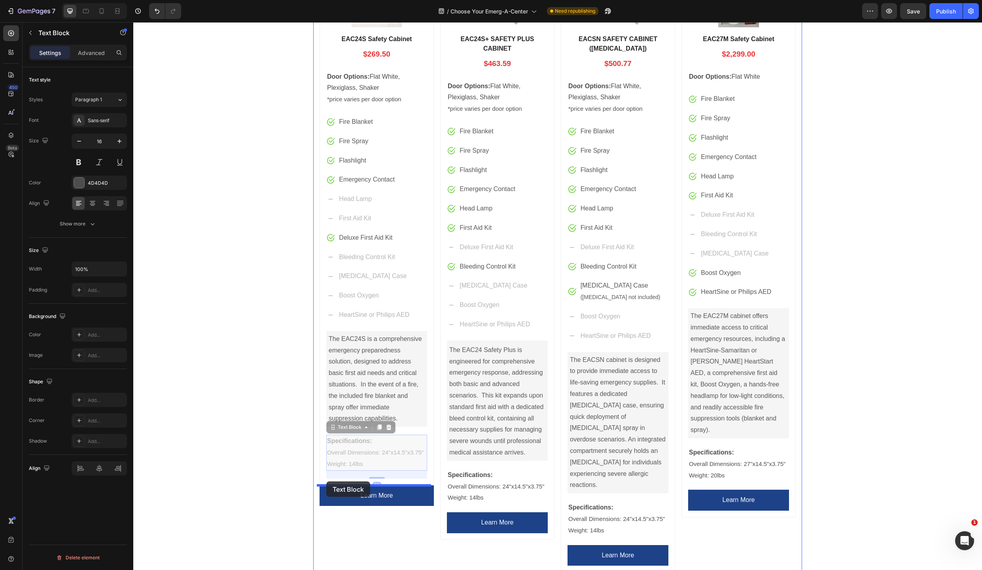
drag, startPoint x: 329, startPoint y: 426, endPoint x: 326, endPoint y: 481, distance: 55.4
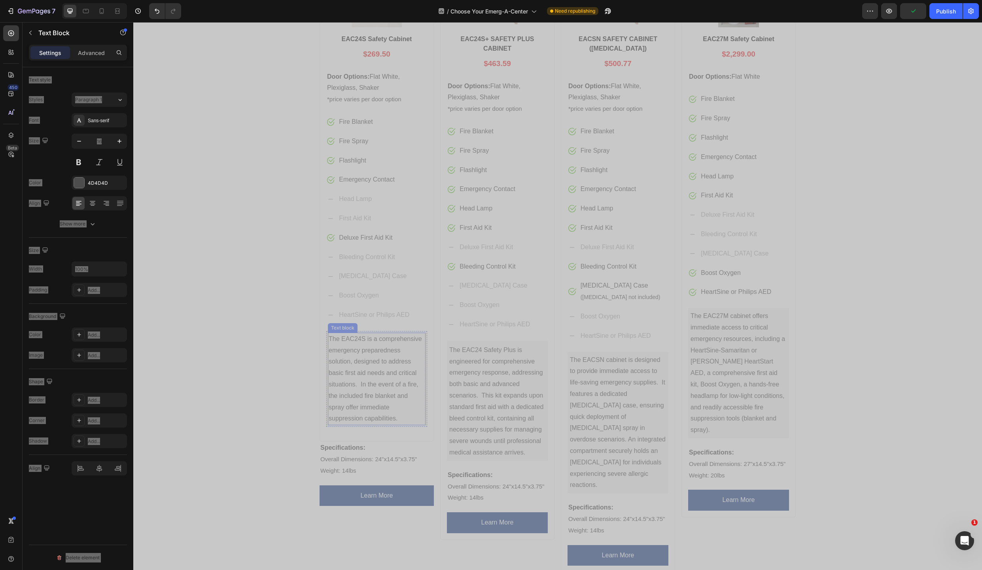
click at [331, 329] on div "Text block" at bounding box center [342, 327] width 26 height 7
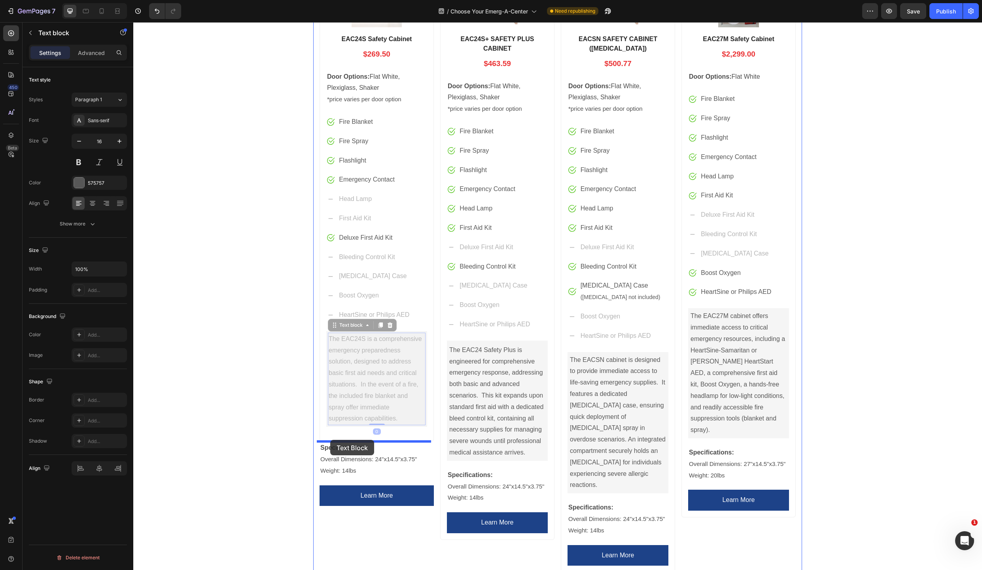
drag, startPoint x: 333, startPoint y: 325, endPoint x: 330, endPoint y: 439, distance: 114.3
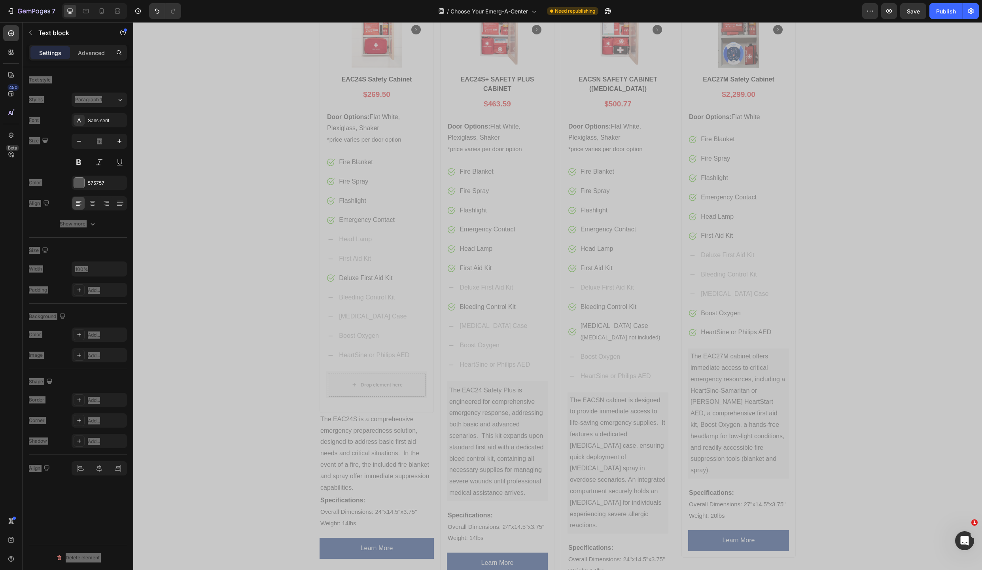
scroll to position [939, 0]
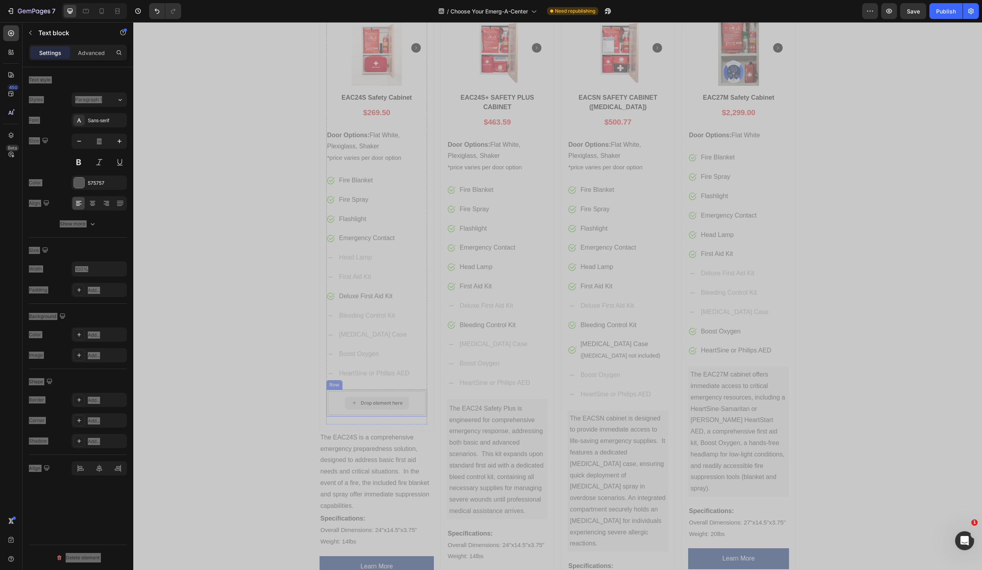
click at [412, 400] on div "Drop element here" at bounding box center [377, 403] width 98 height 24
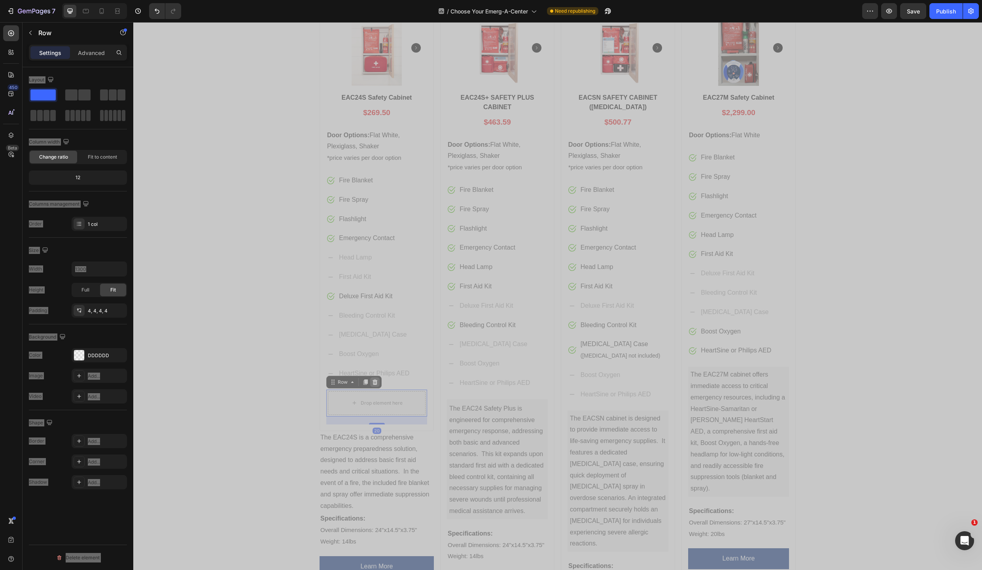
click at [372, 382] on icon at bounding box center [375, 382] width 6 height 6
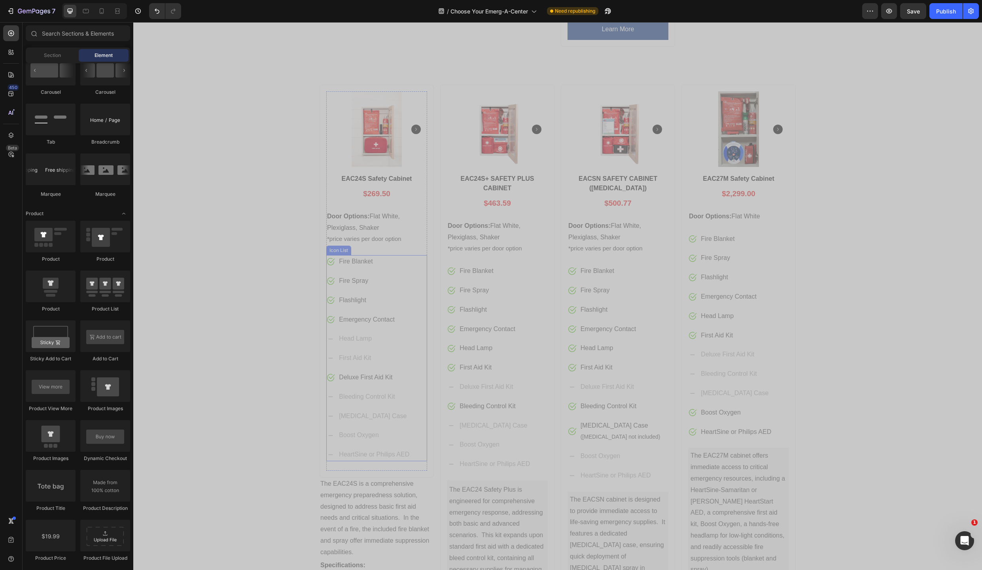
scroll to position [858, 0]
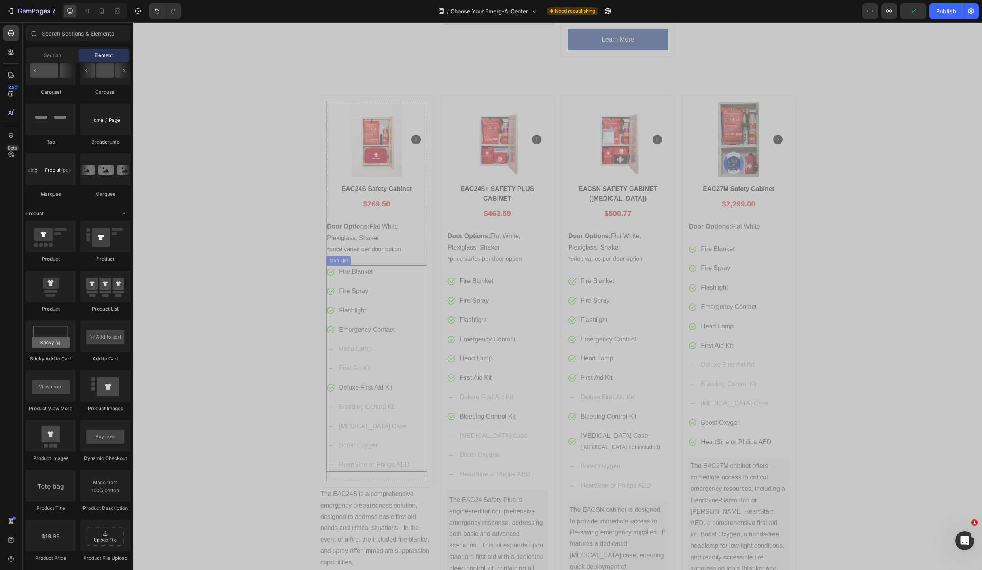
click at [330, 256] on div "Icon List" at bounding box center [338, 260] width 25 height 9
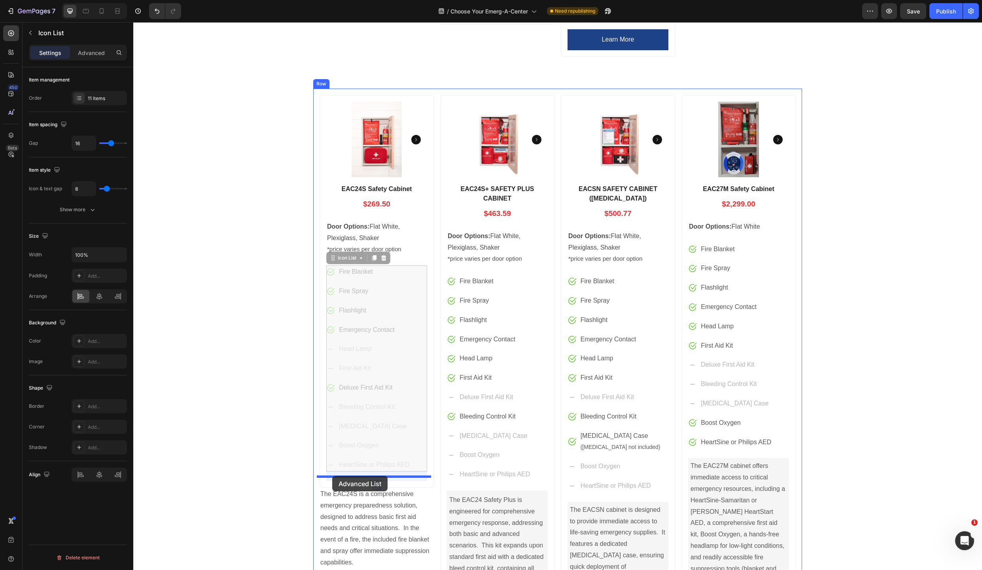
drag, startPoint x: 330, startPoint y: 248, endPoint x: 332, endPoint y: 476, distance: 227.8
click at [332, 476] on div "Header Product Images EAC24S Safety Cabinet Product Title $269.50 Price Price R…" at bounding box center [557, 10] width 849 height 1692
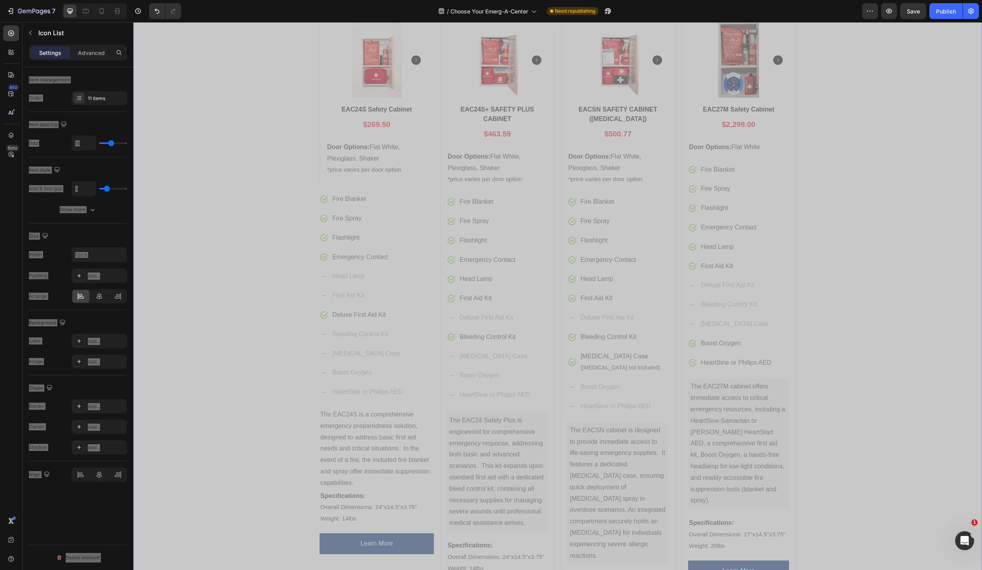
scroll to position [806, 0]
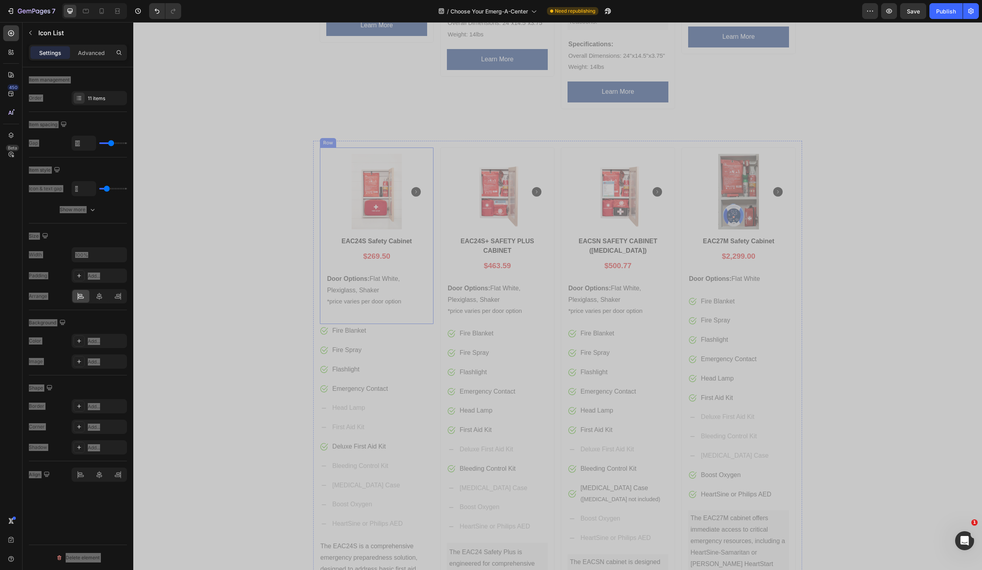
click at [428, 306] on div "Product Images EAC24S Safety Cabinet Product Title $269.50 Price Price Row Door…" at bounding box center [377, 235] width 114 height 177
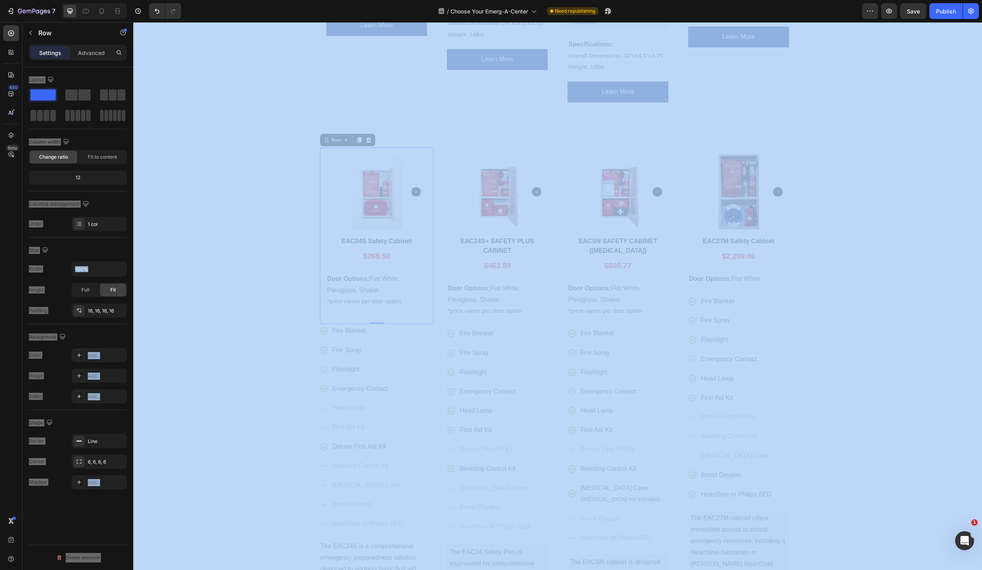
click at [124, 340] on div "Background" at bounding box center [78, 337] width 98 height 13
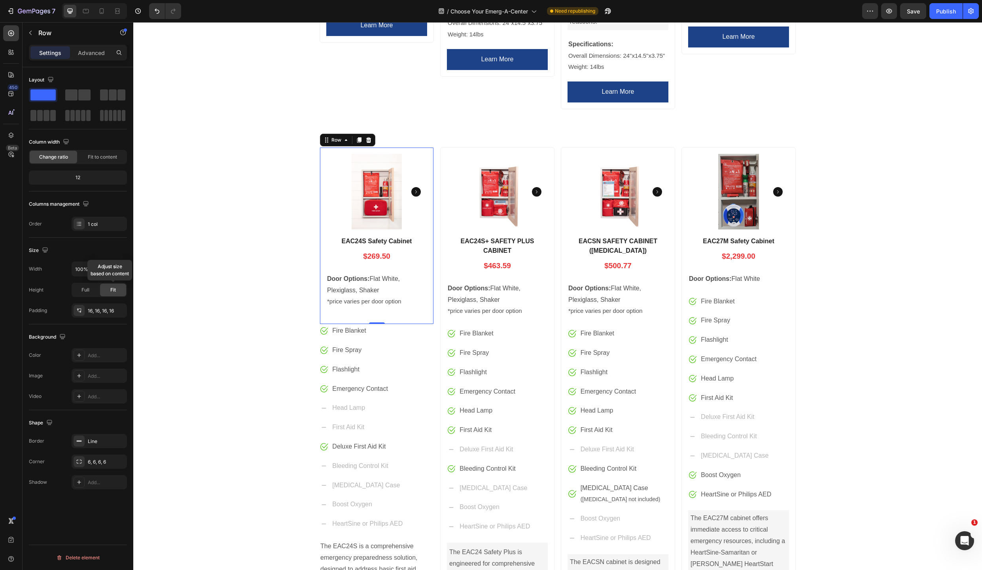
click at [110, 290] on div "Fit" at bounding box center [113, 290] width 26 height 13
click at [84, 288] on span "Full" at bounding box center [85, 289] width 8 height 7
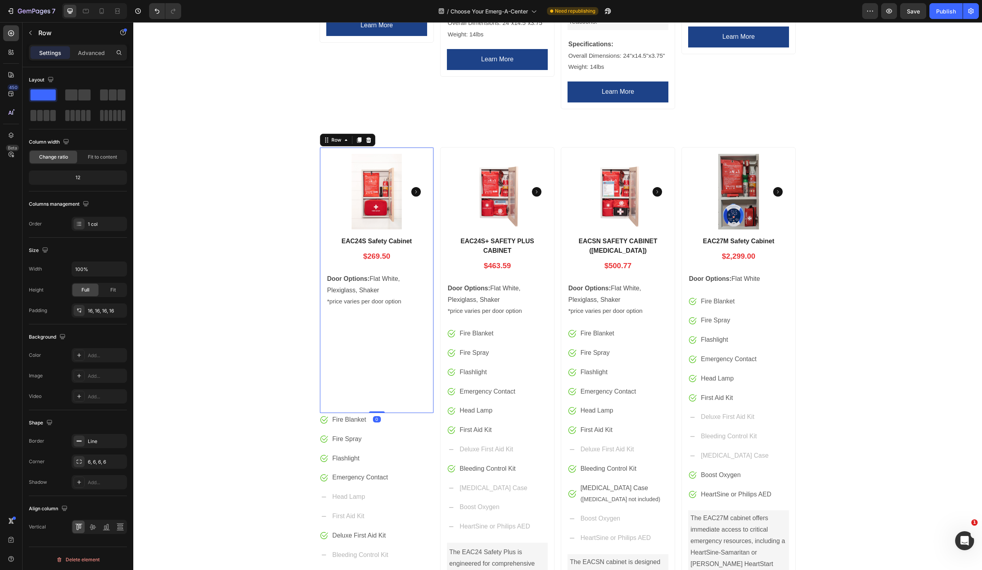
drag, startPoint x: 376, startPoint y: 389, endPoint x: 376, endPoint y: 372, distance: 16.6
click at [376, 372] on div "Product Images EAC24S Safety Cabinet Product Title $269.50 Price Price Row Door…" at bounding box center [377, 280] width 114 height 266
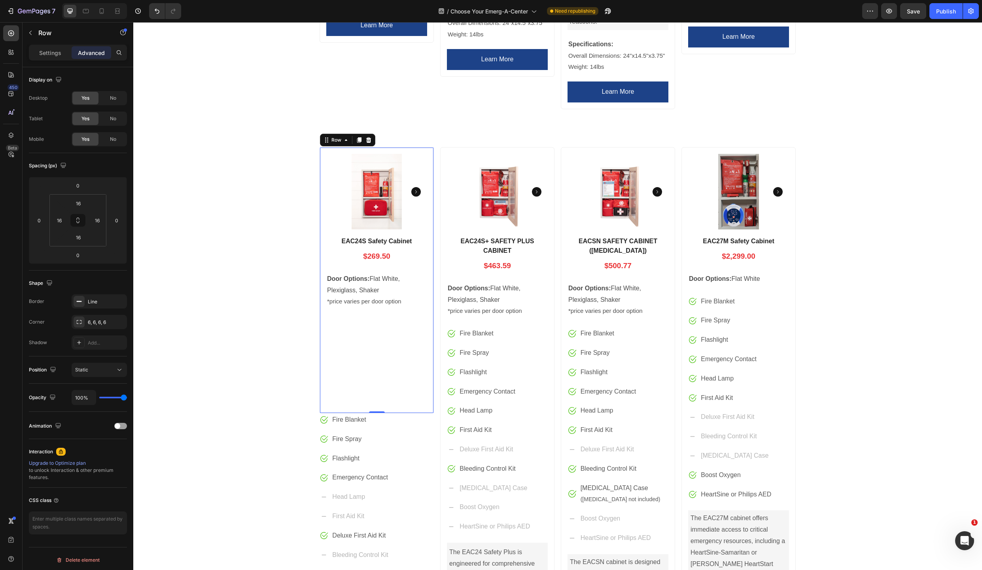
click at [320, 341] on div "Product Images EAC24S Safety Cabinet Product Title $269.50 Price Price Row Door…" at bounding box center [377, 280] width 114 height 266
click at [326, 341] on div "Product Images EAC24S Safety Cabinet Product Title $269.50 Price Price Row Door…" at bounding box center [376, 280] width 101 height 253
click at [48, 52] on p "Settings" at bounding box center [50, 53] width 22 height 8
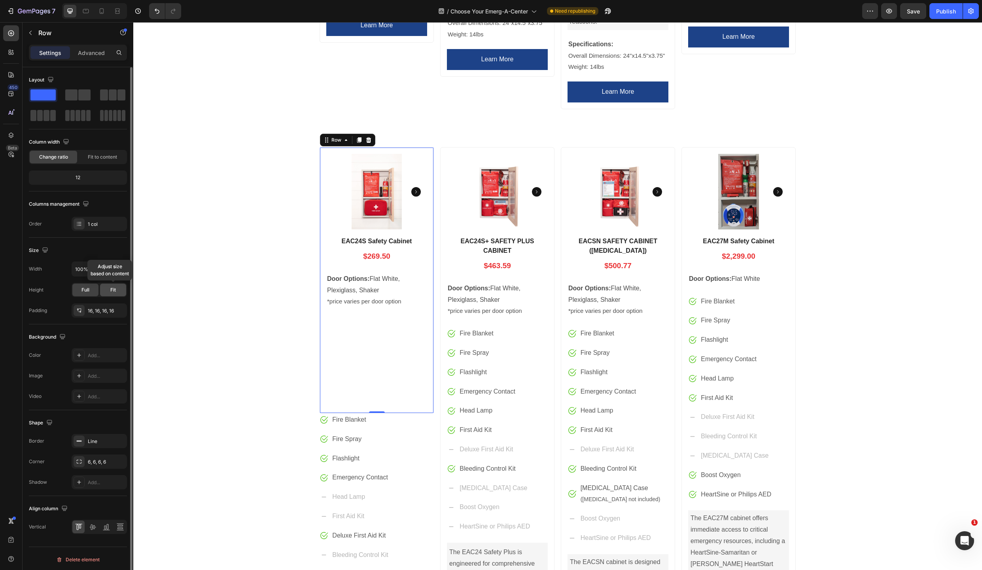
click at [113, 292] on span "Fit" at bounding box center [113, 289] width 6 height 7
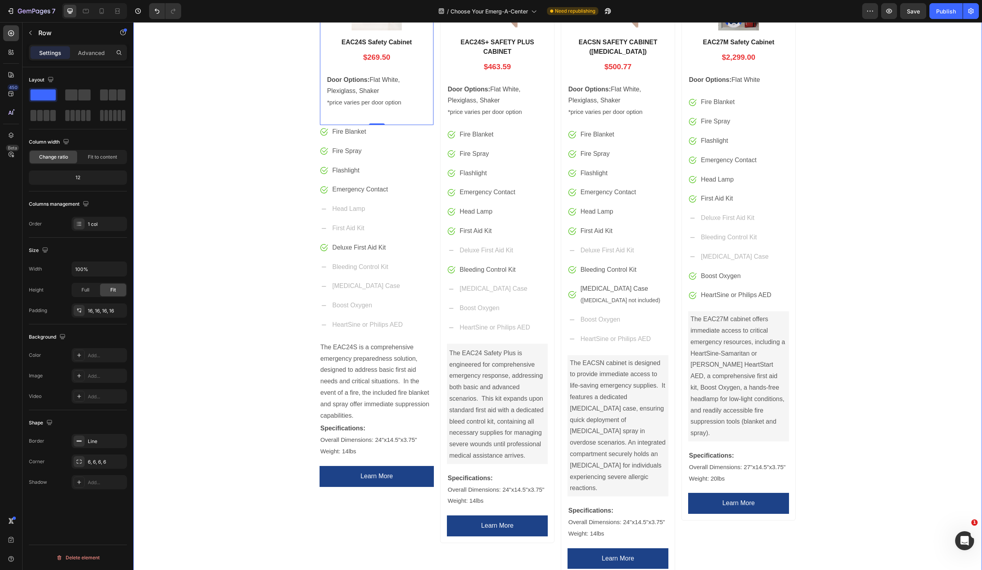
scroll to position [989, 0]
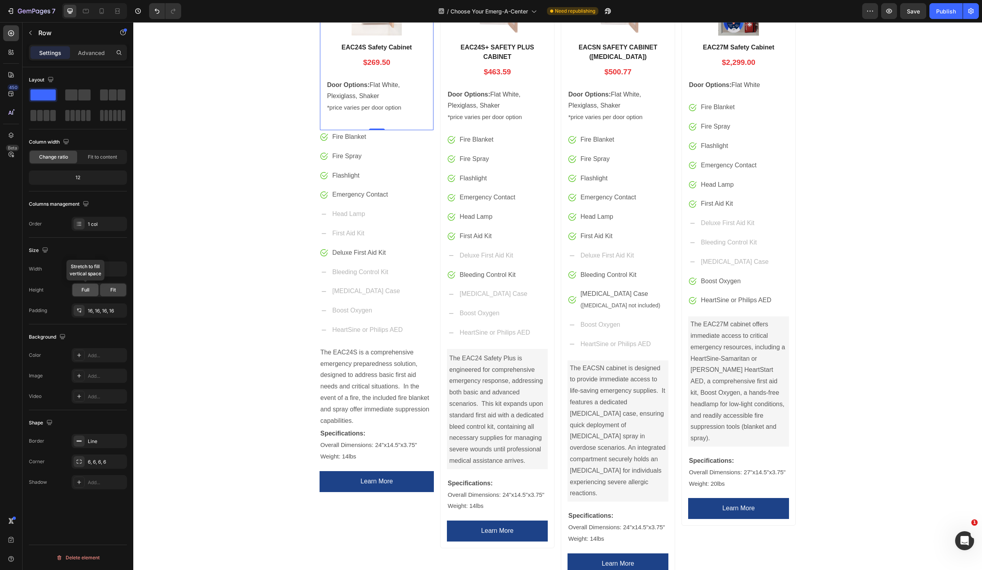
click at [89, 288] on span "Full" at bounding box center [85, 289] width 8 height 7
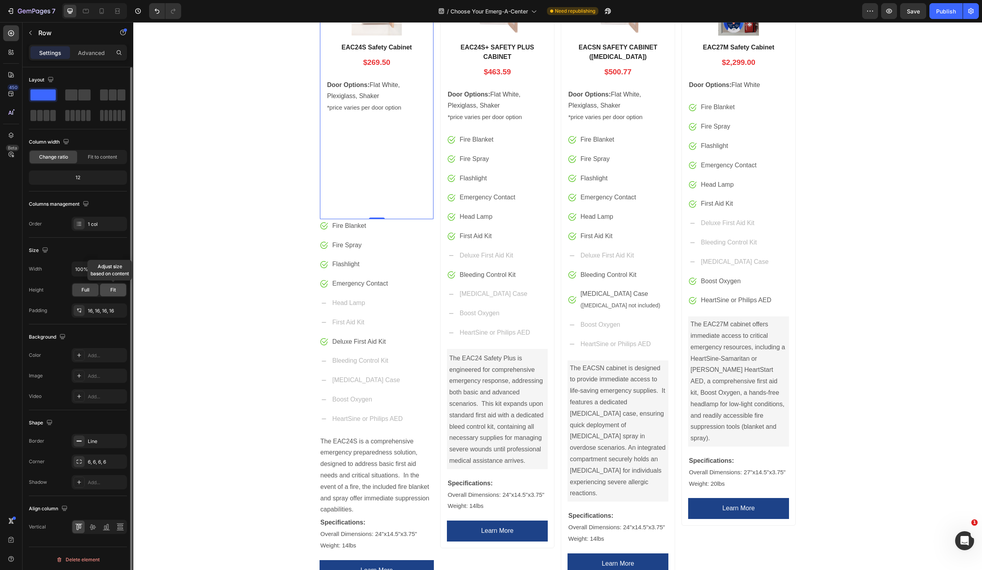
click at [112, 289] on span "Fit" at bounding box center [113, 289] width 6 height 7
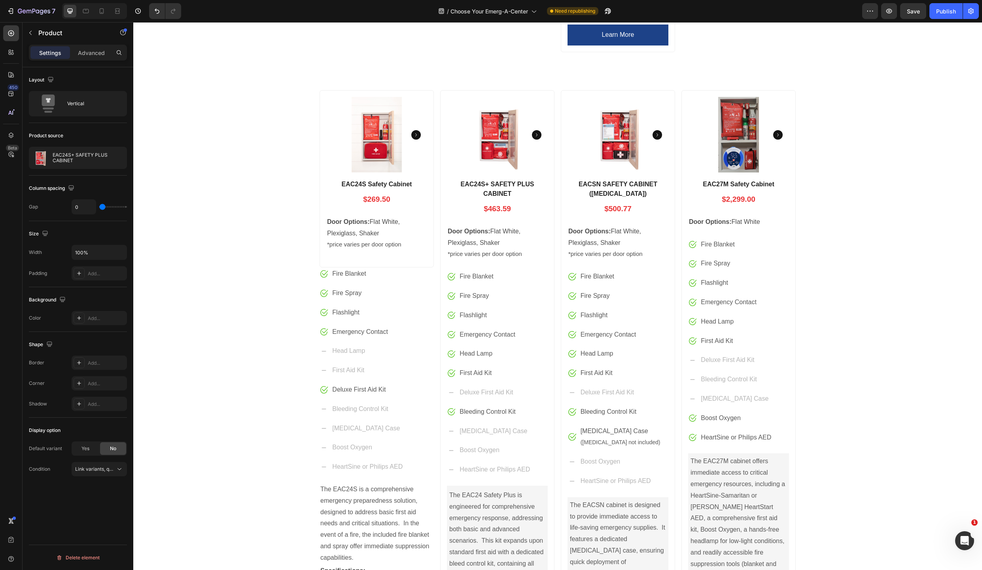
scroll to position [835, 0]
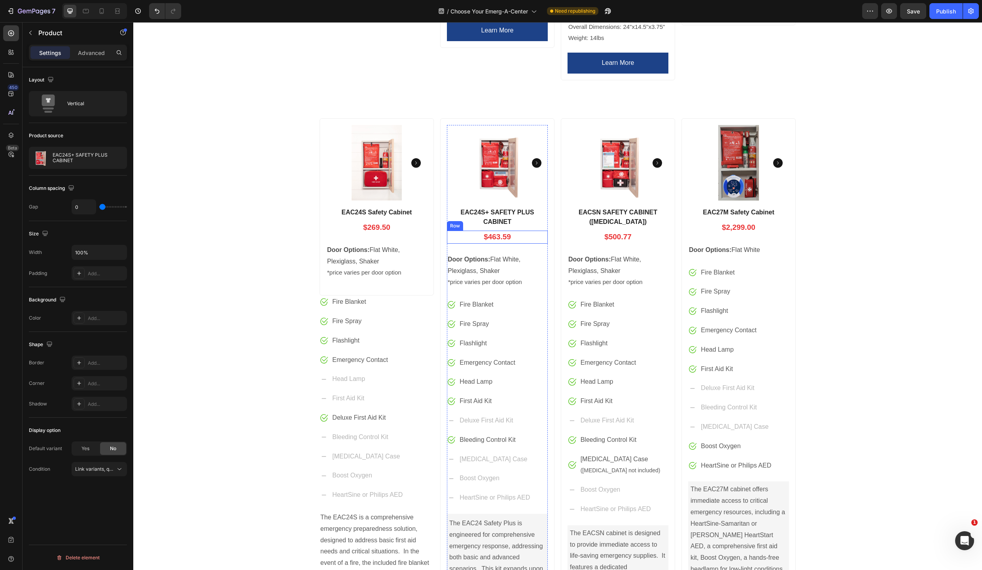
click at [447, 231] on div "$463.59 Price Price Row" at bounding box center [497, 237] width 101 height 13
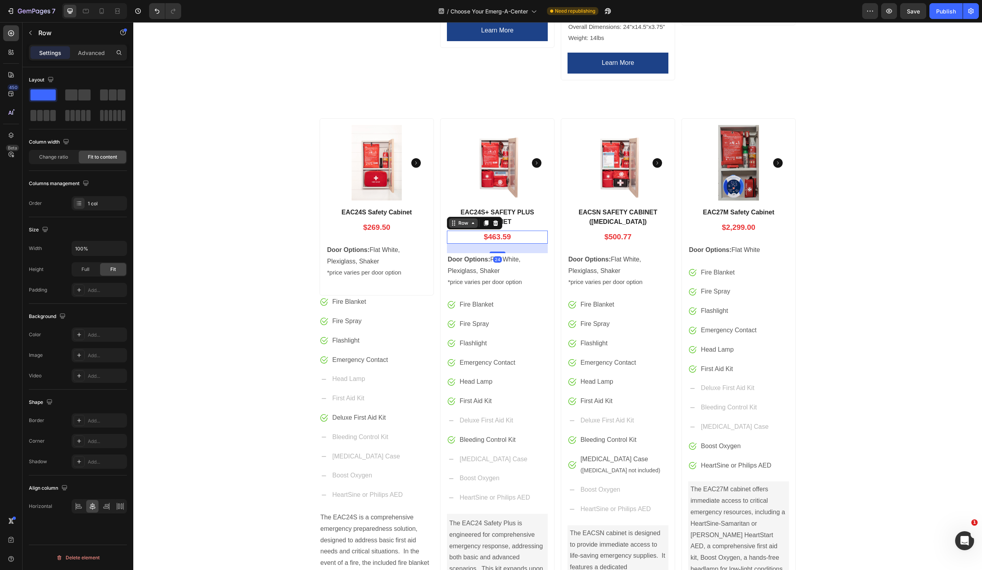
click at [457, 219] on div "Row" at bounding box center [463, 222] width 13 height 7
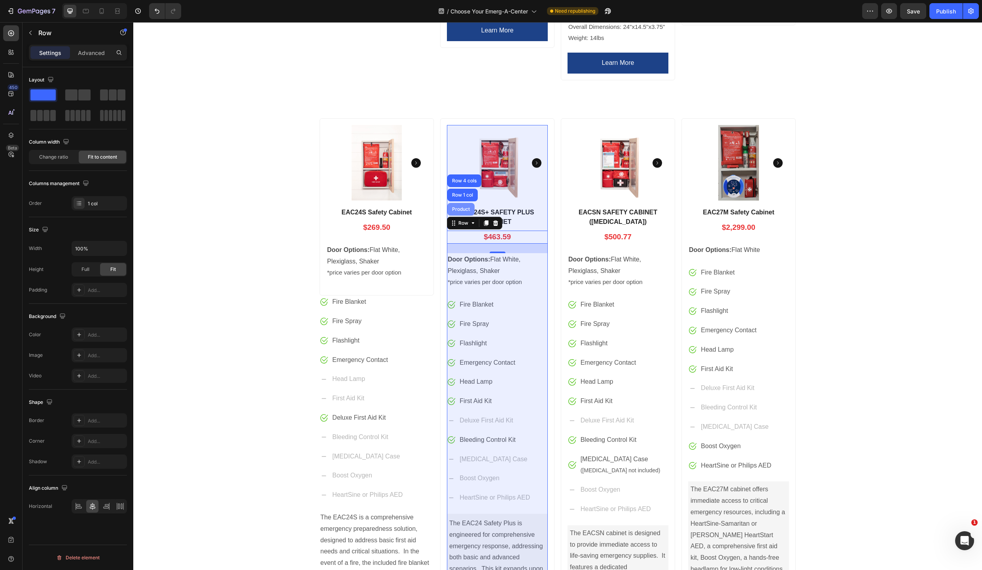
click at [459, 207] on div "Product" at bounding box center [460, 209] width 21 height 5
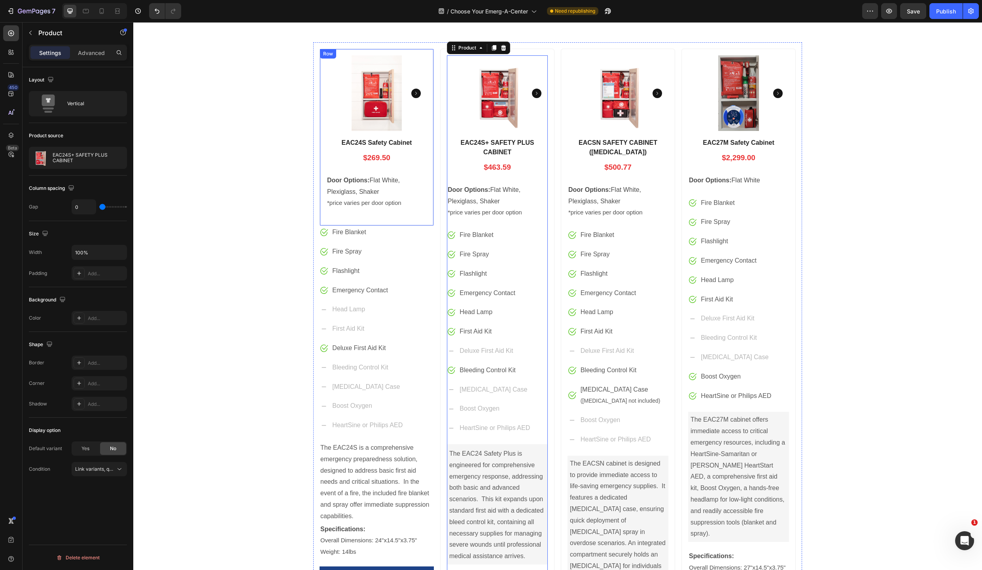
scroll to position [861, 0]
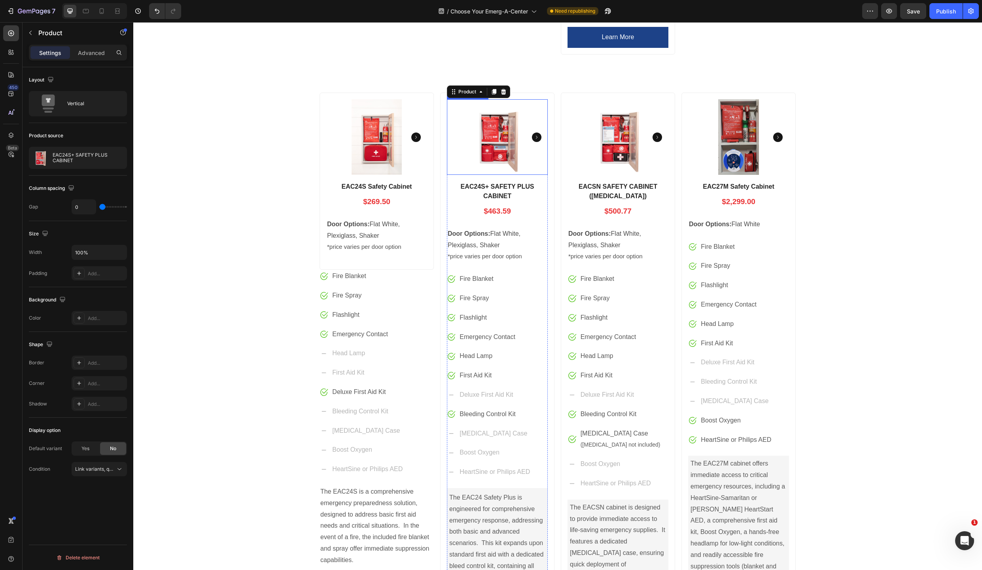
click at [544, 118] on img at bounding box center [497, 137] width 101 height 76
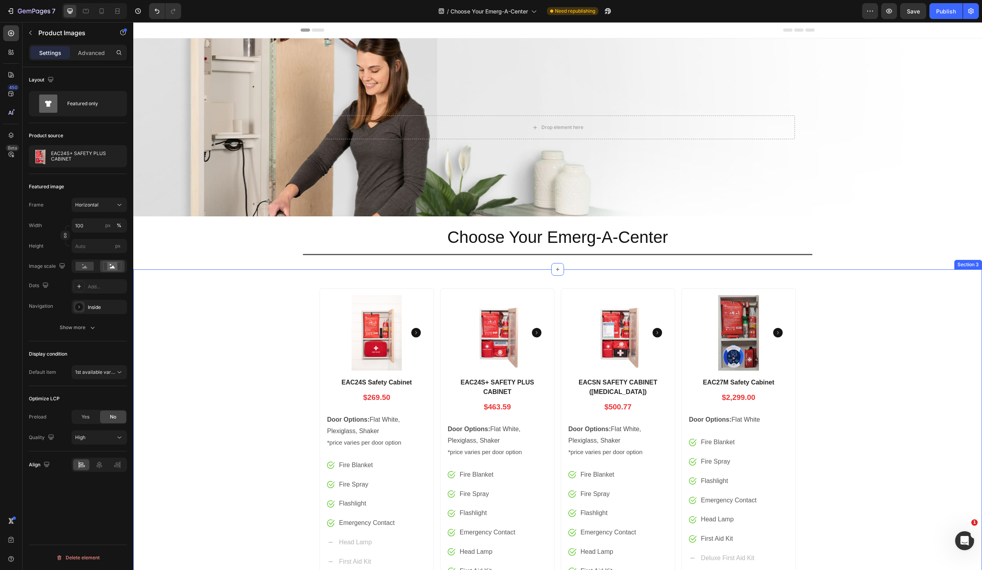
scroll to position [136, 0]
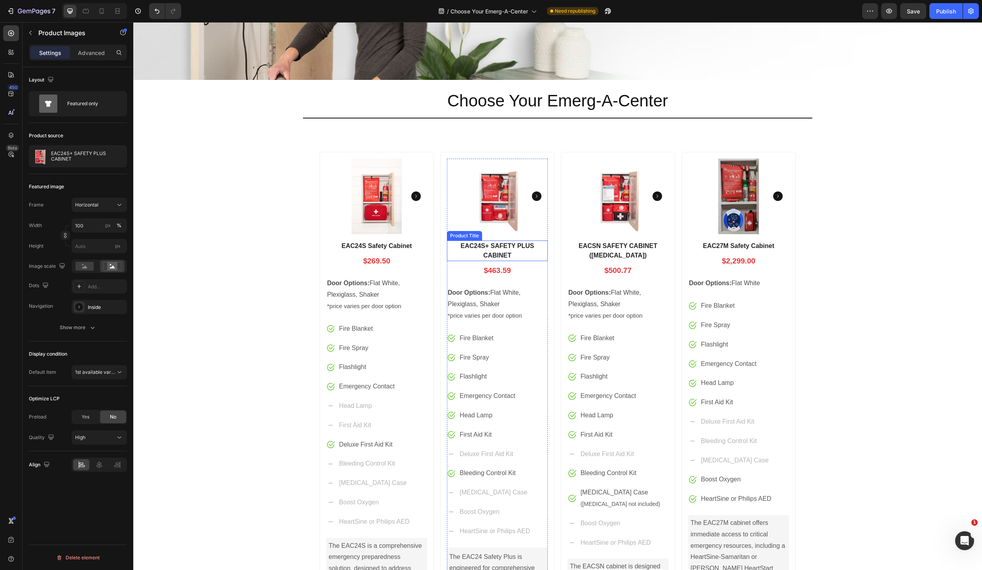
click at [448, 245] on h1 "EAC24S+ SAFETY PLUS CABINET" at bounding box center [497, 250] width 101 height 21
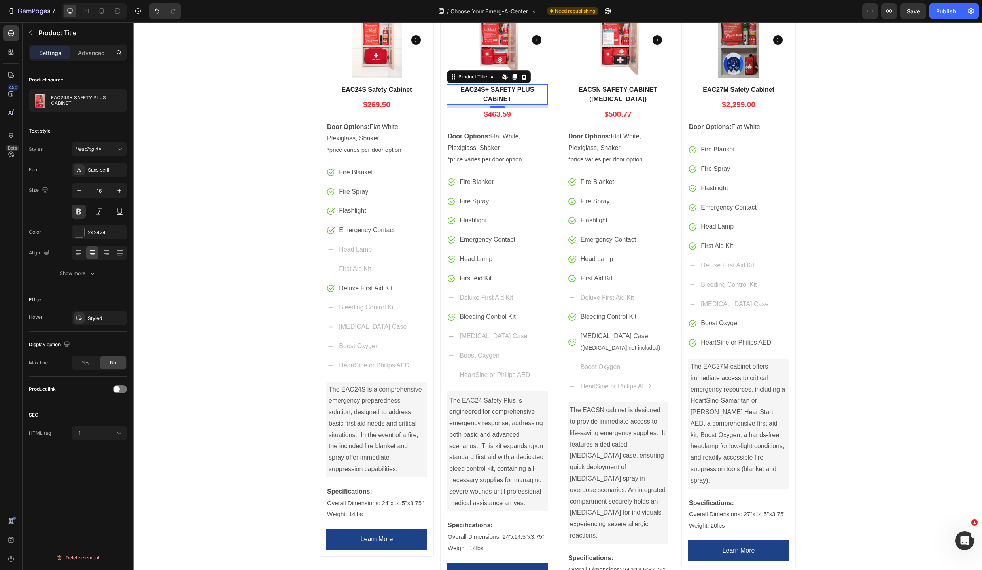
scroll to position [767, 0]
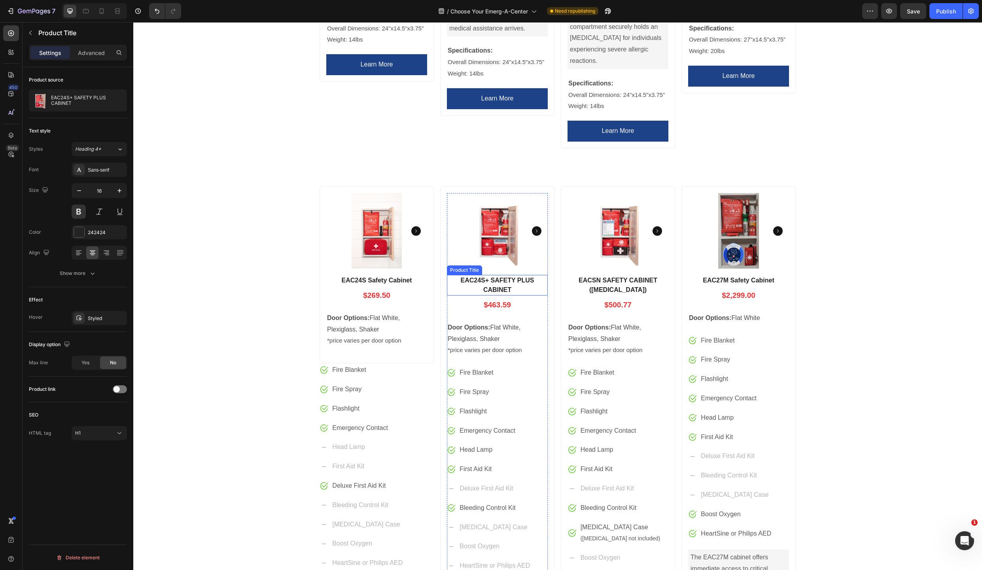
click at [488, 275] on h1 "EAC24S+ SAFETY PLUS CABINET" at bounding box center [497, 285] width 101 height 21
click at [95, 275] on icon "button" at bounding box center [93, 273] width 8 height 8
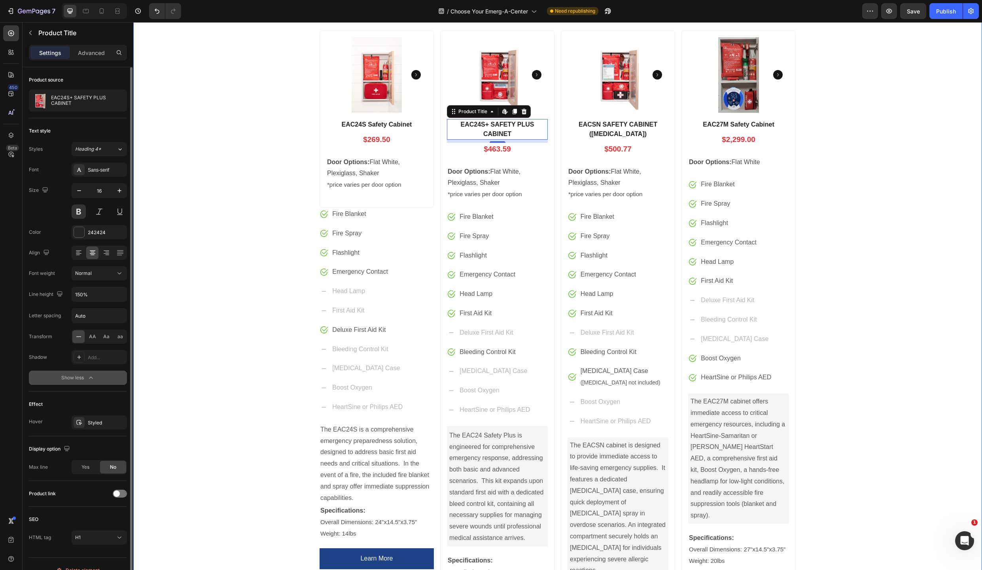
scroll to position [907, 0]
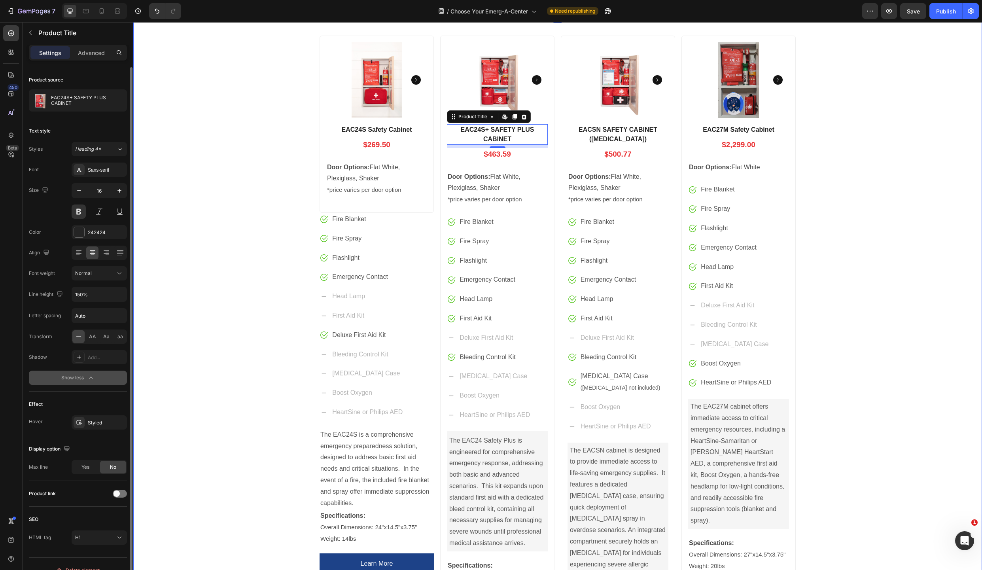
click at [260, 359] on div "Product Images EAC24S Safety Cabinet Product Title $269.50 Price Price Row Door…" at bounding box center [557, 349] width 849 height 640
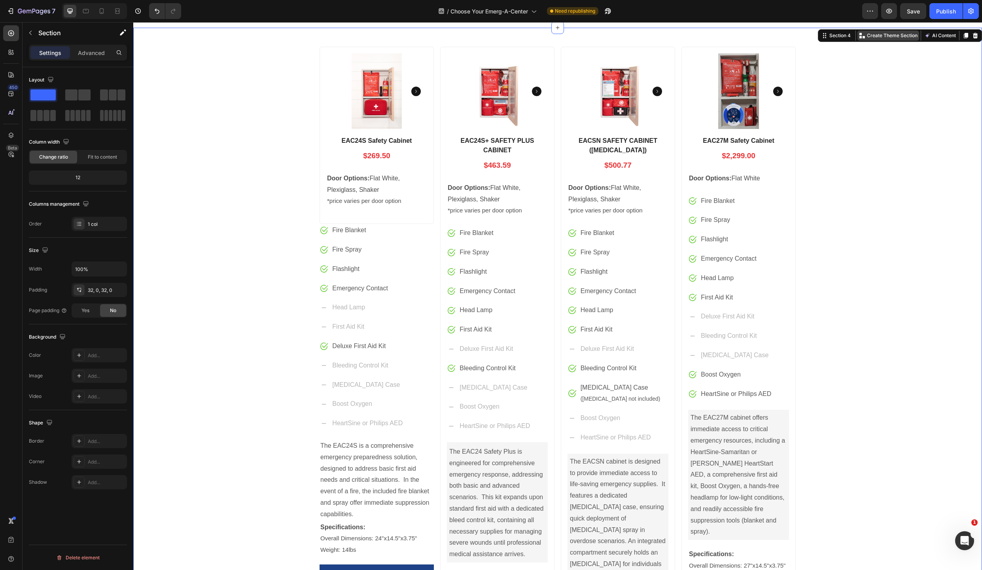
scroll to position [721, 0]
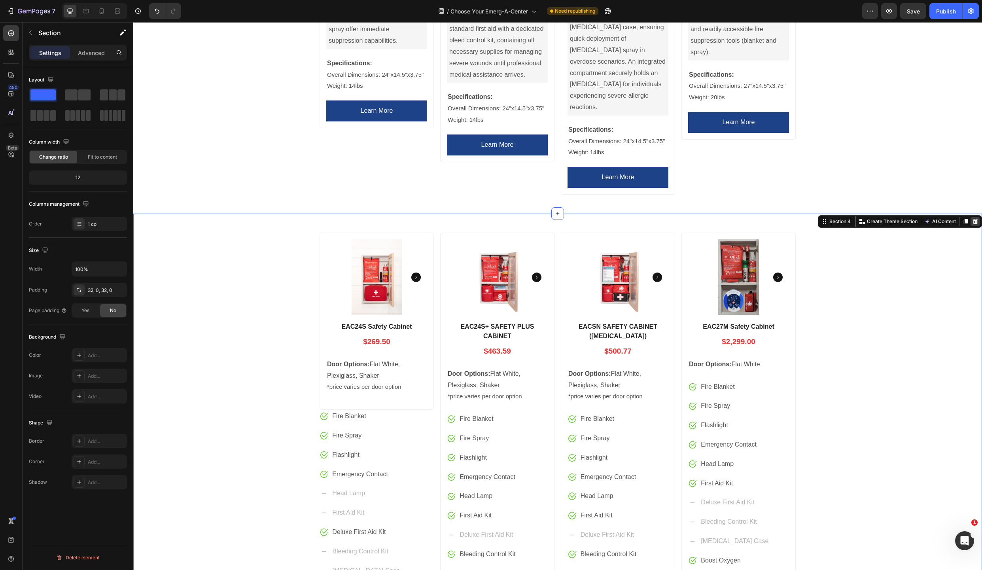
click at [972, 218] on icon at bounding box center [975, 221] width 6 height 6
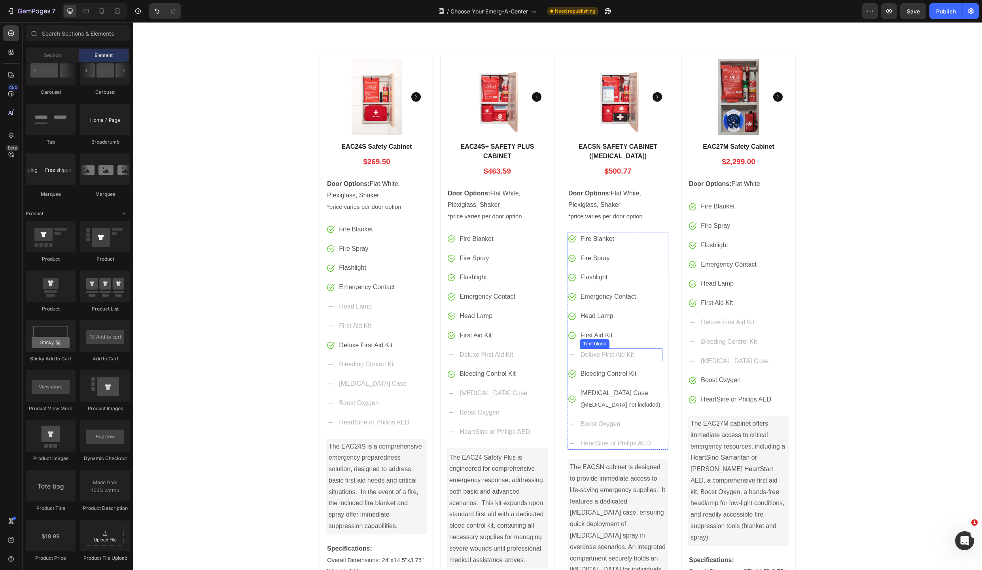
scroll to position [89, 0]
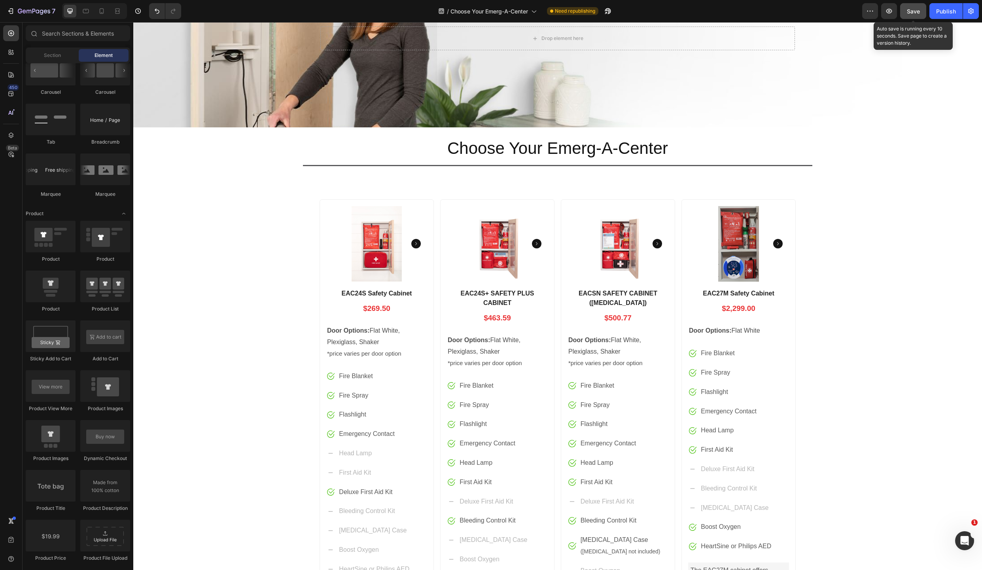
click at [913, 13] on span "Save" at bounding box center [913, 11] width 13 height 7
click at [942, 10] on div "Publish" at bounding box center [946, 11] width 20 height 8
